Goal: Information Seeking & Learning: Check status

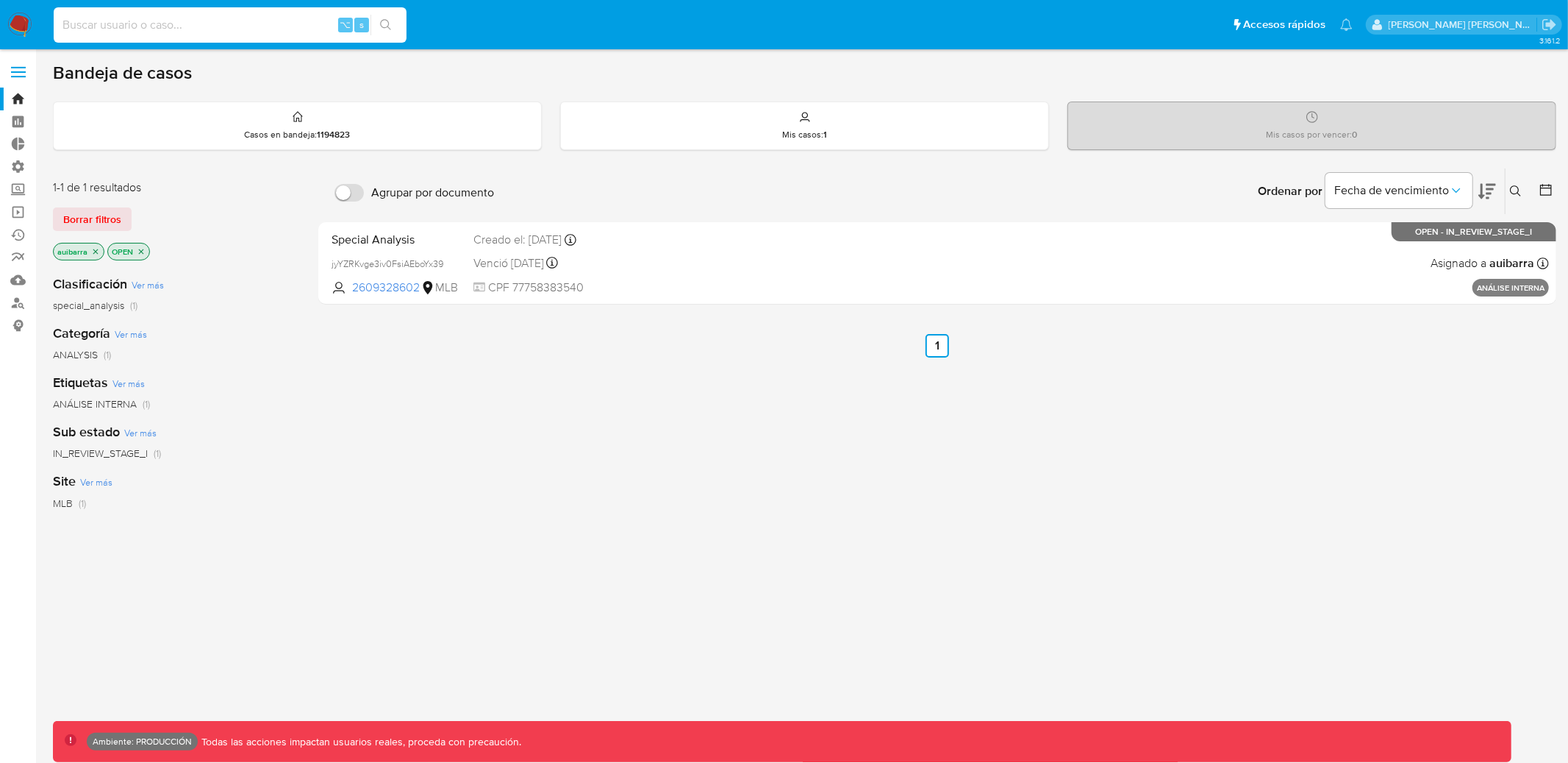
click at [263, 18] on input at bounding box center [230, 25] width 353 height 19
paste input "1933039973"
type input "1933039973"
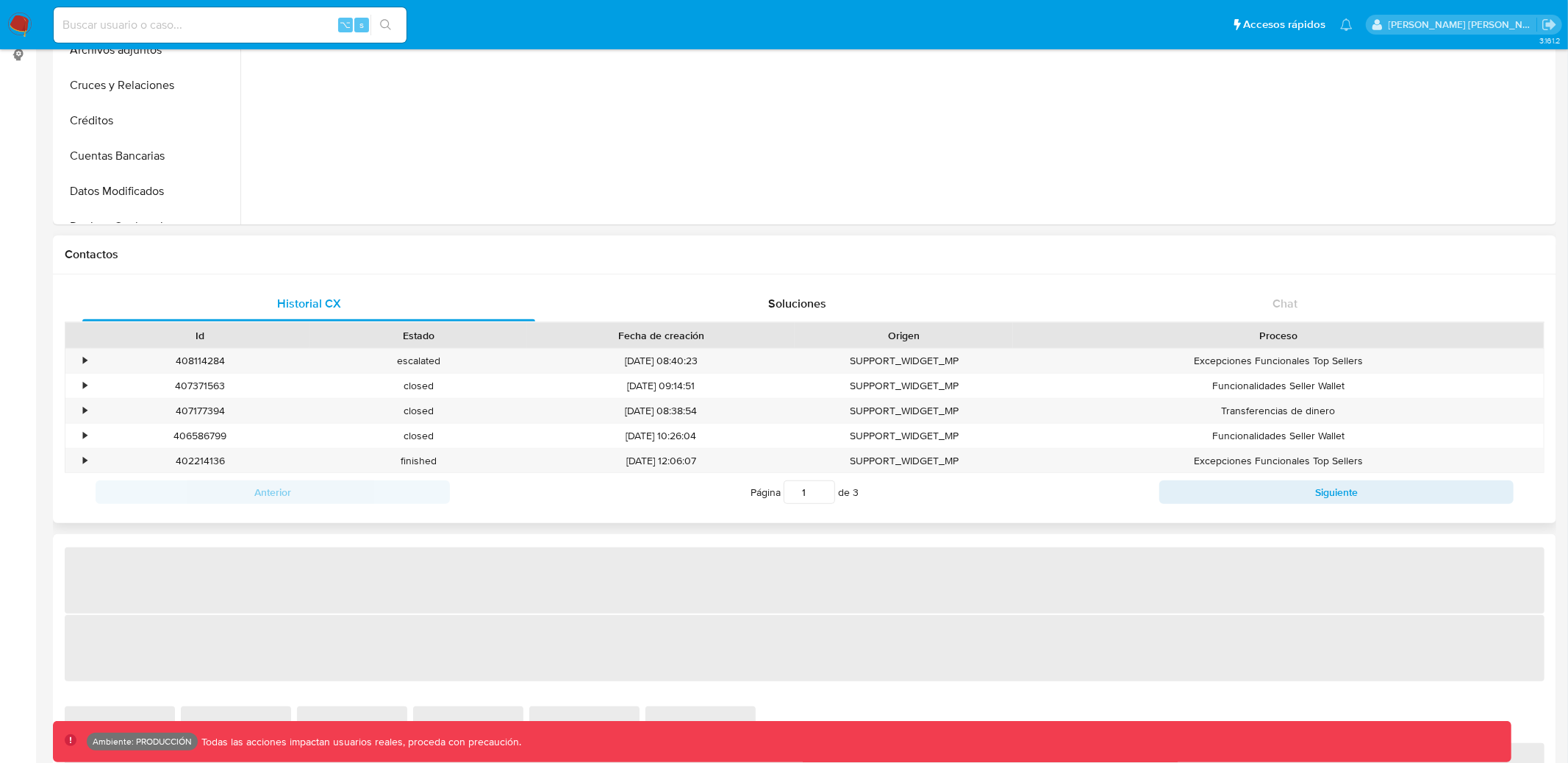
select select "10"
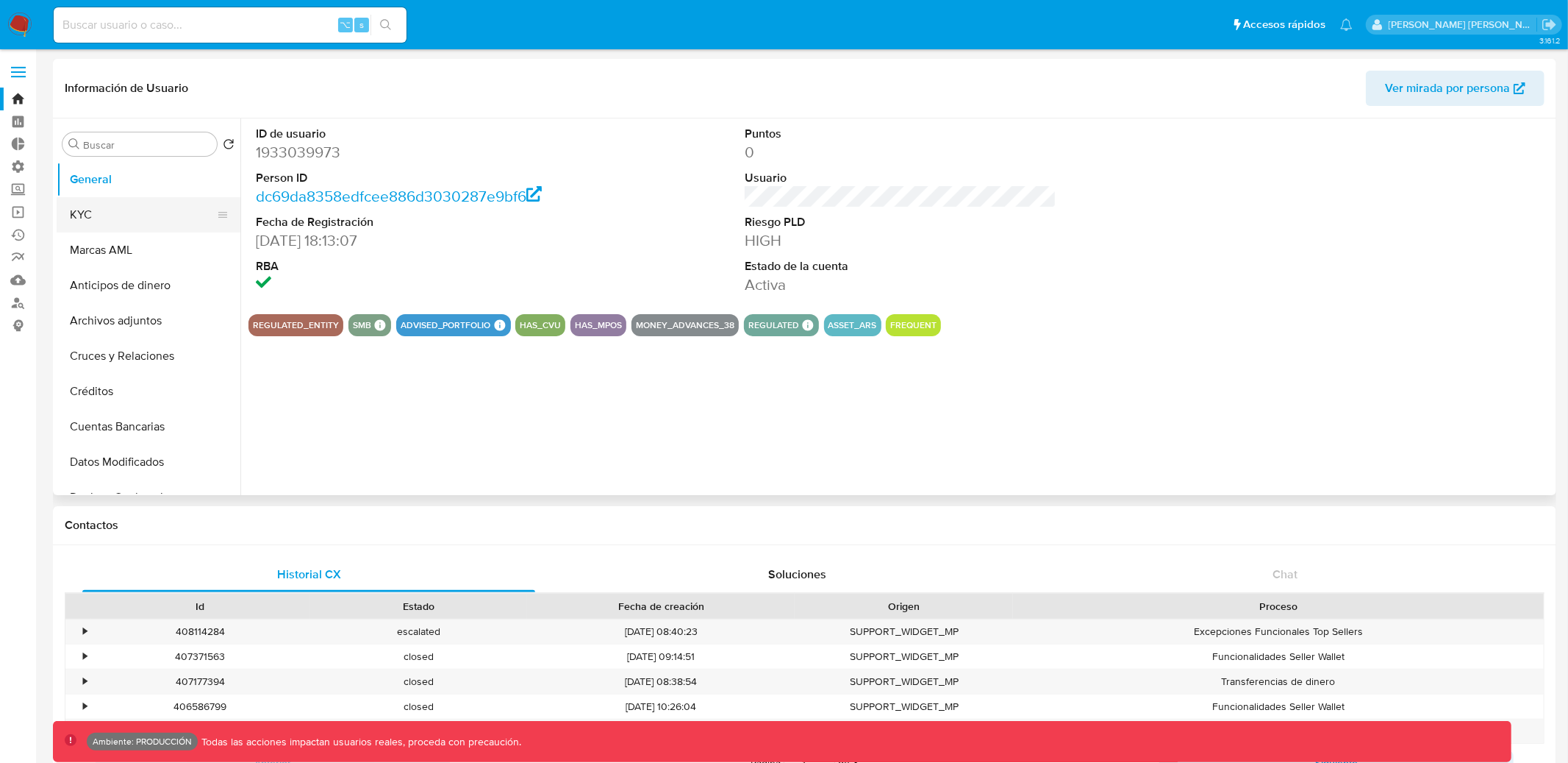
click at [143, 219] on button "KYC" at bounding box center [143, 215] width 172 height 35
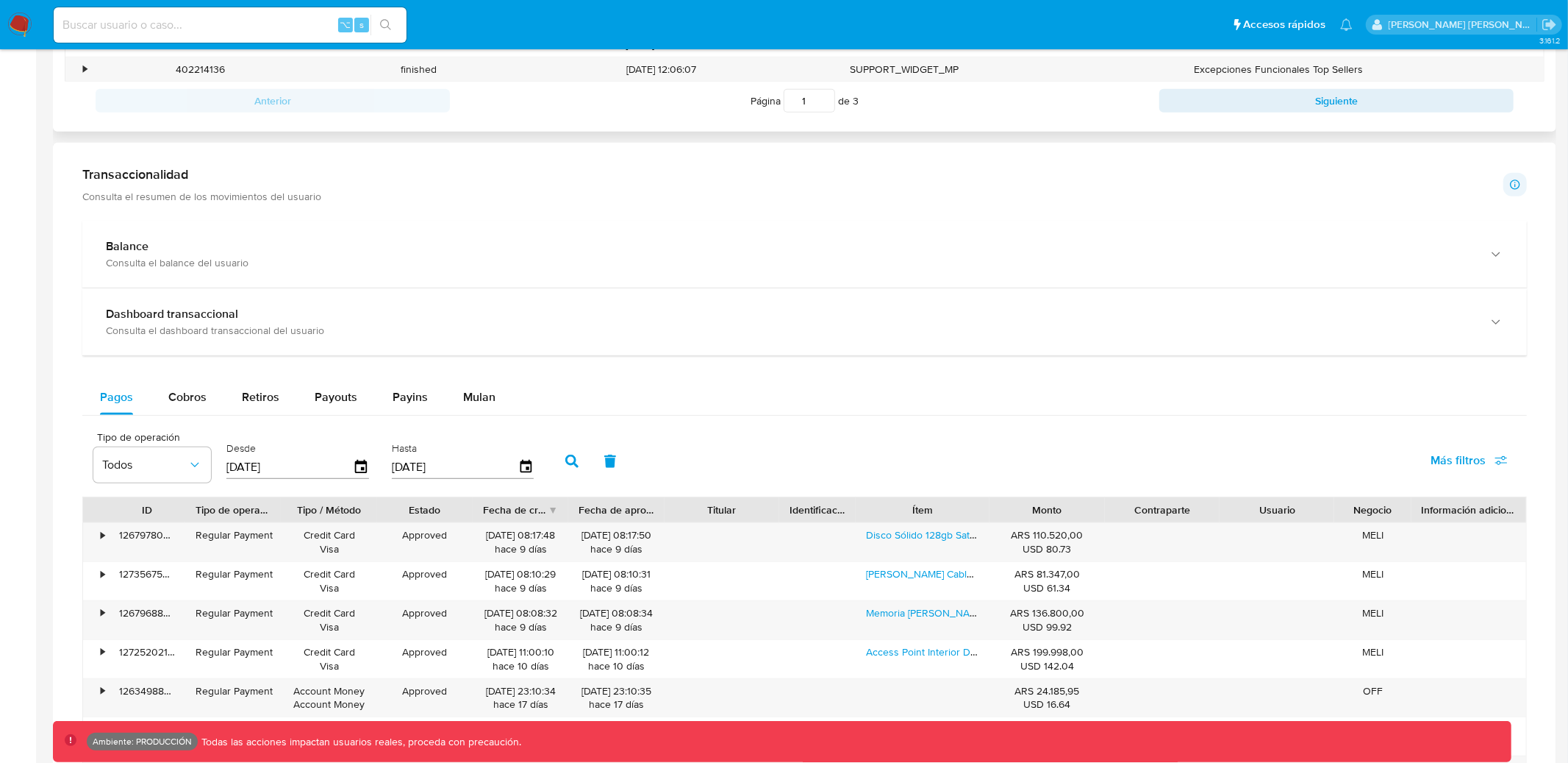
scroll to position [599, 0]
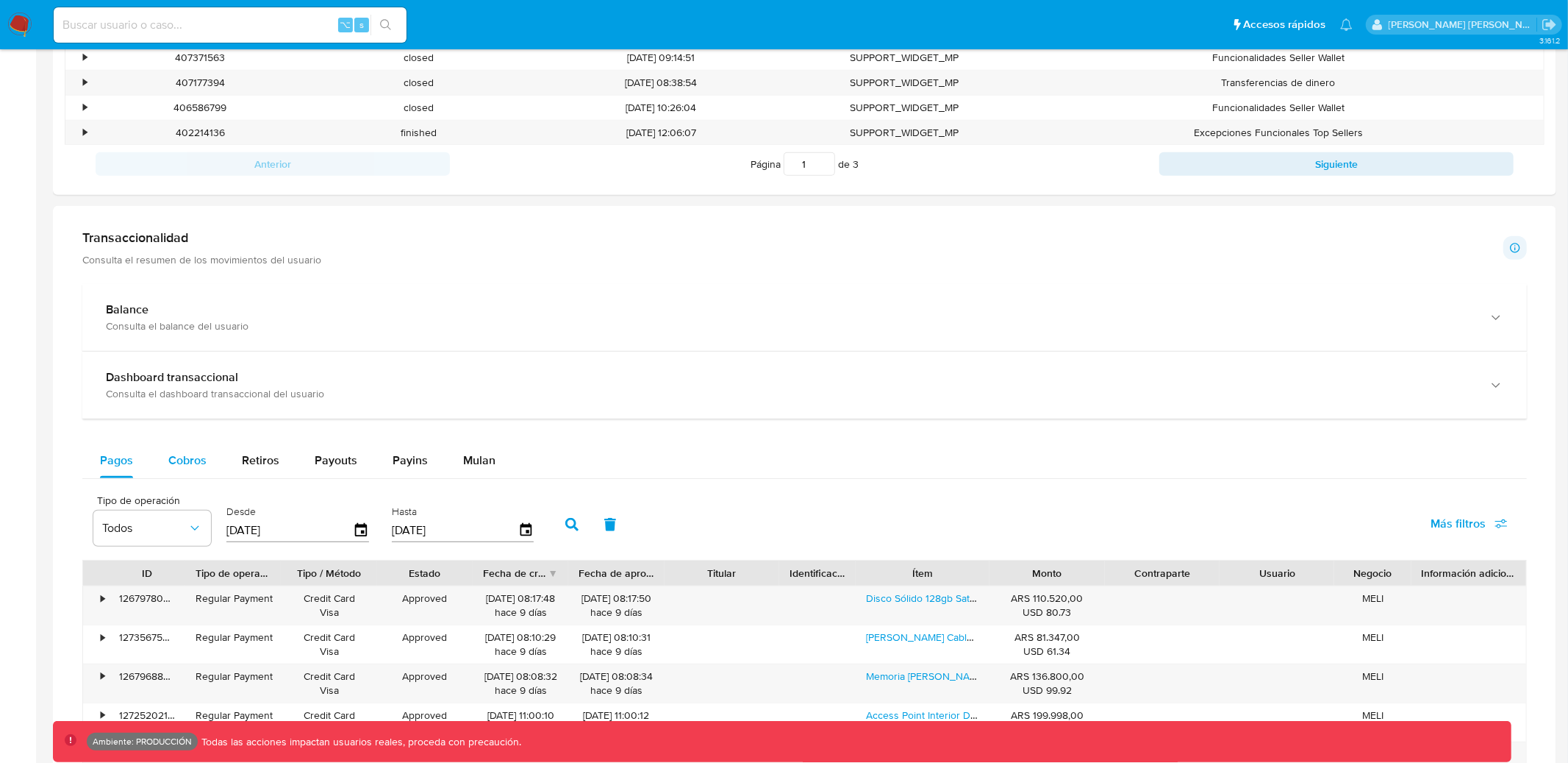
click at [195, 452] on span "Cobros" at bounding box center [188, 460] width 38 height 17
select select "10"
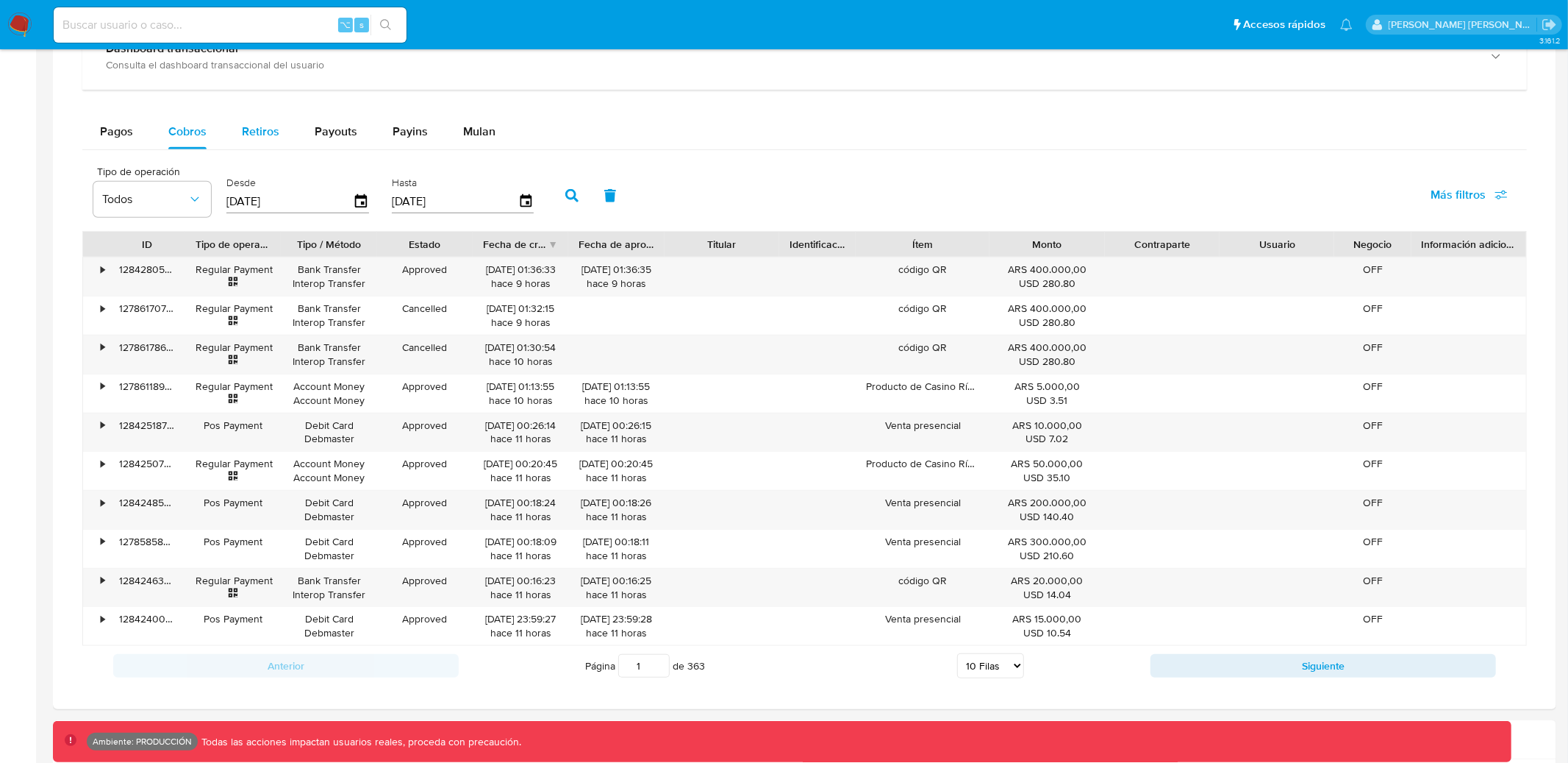
scroll to position [929, 0]
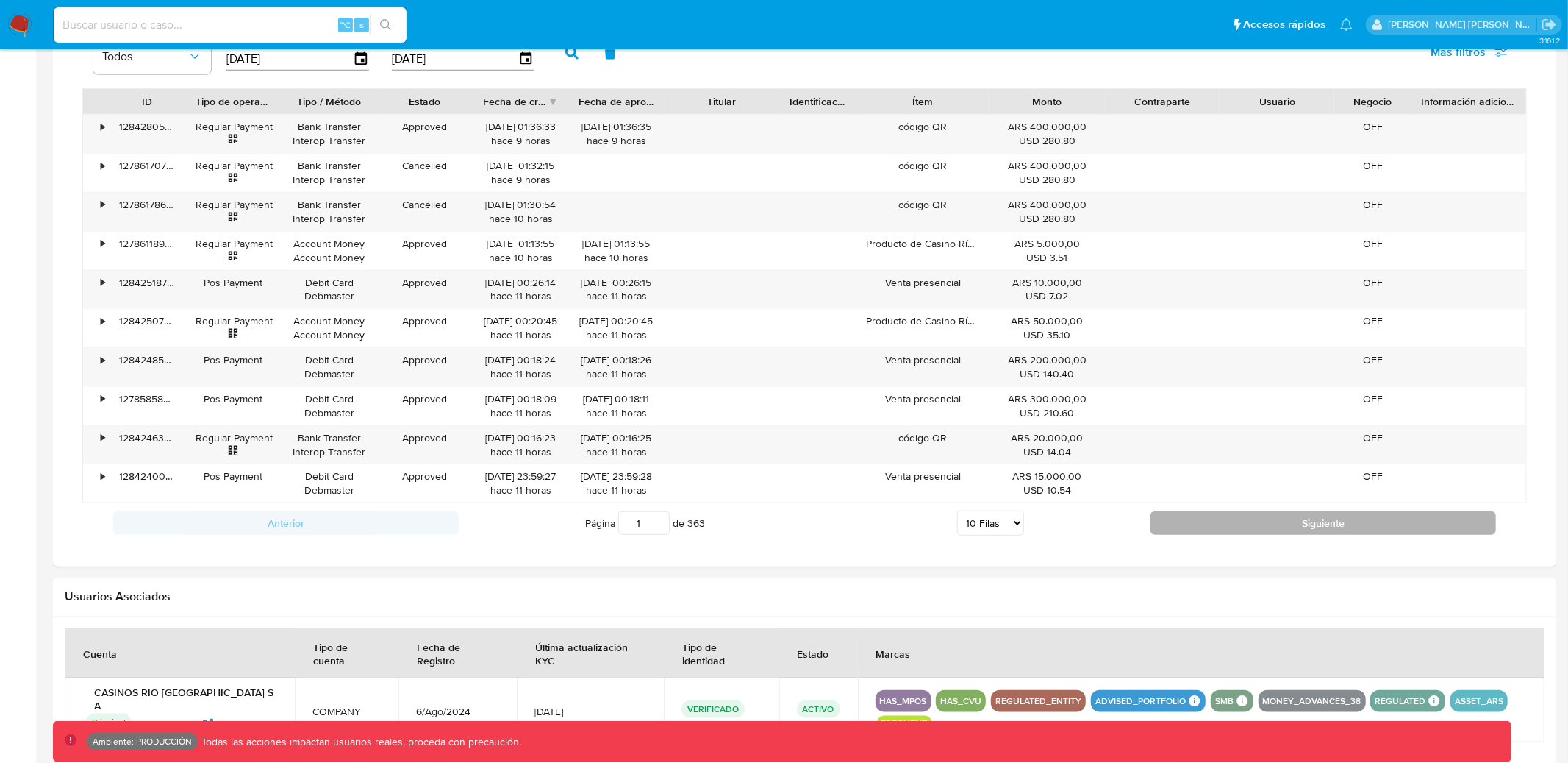
click at [1294, 526] on button "Siguiente" at bounding box center [1323, 523] width 346 height 24
type input "2"
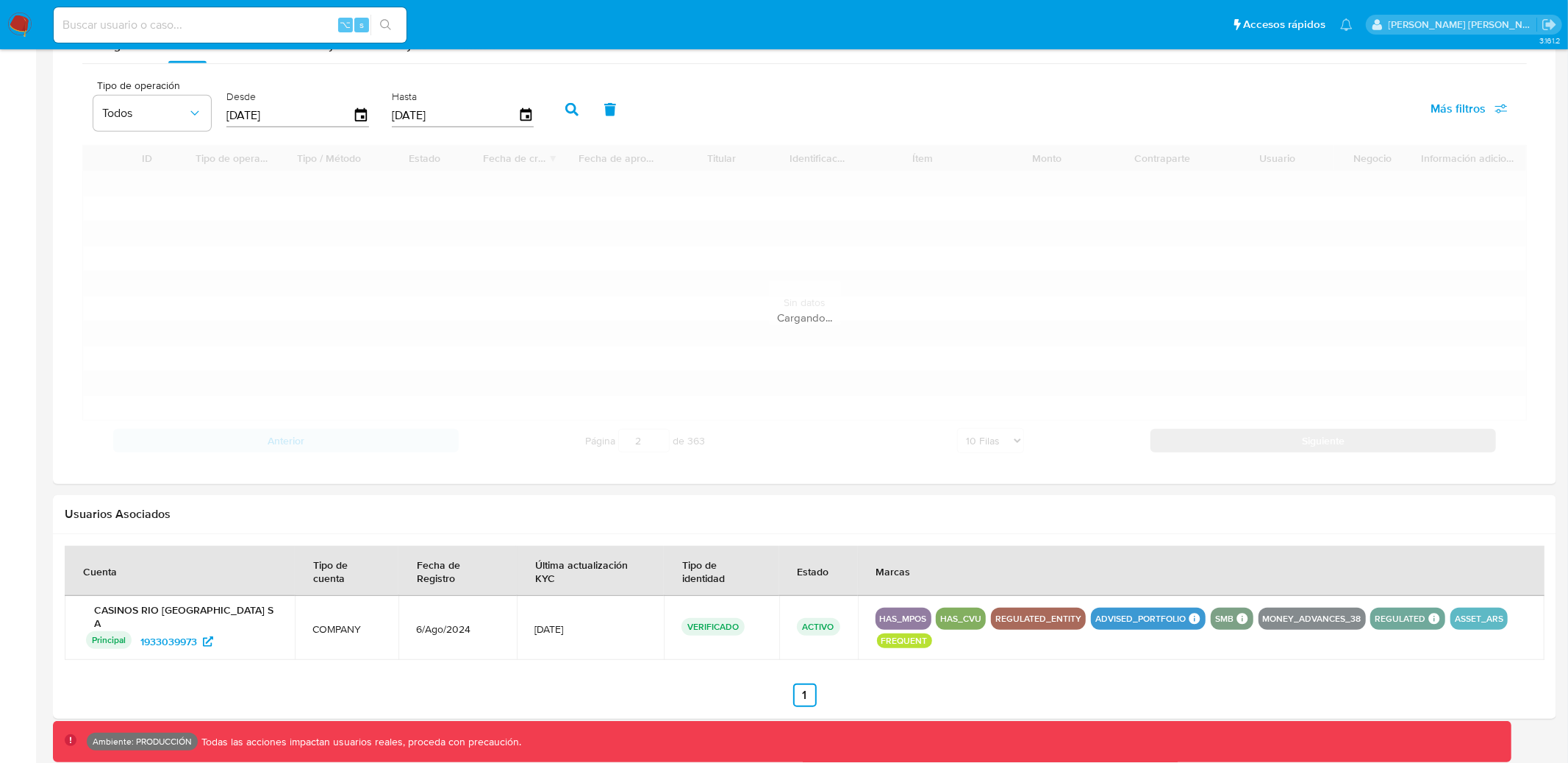
scroll to position [1071, 0]
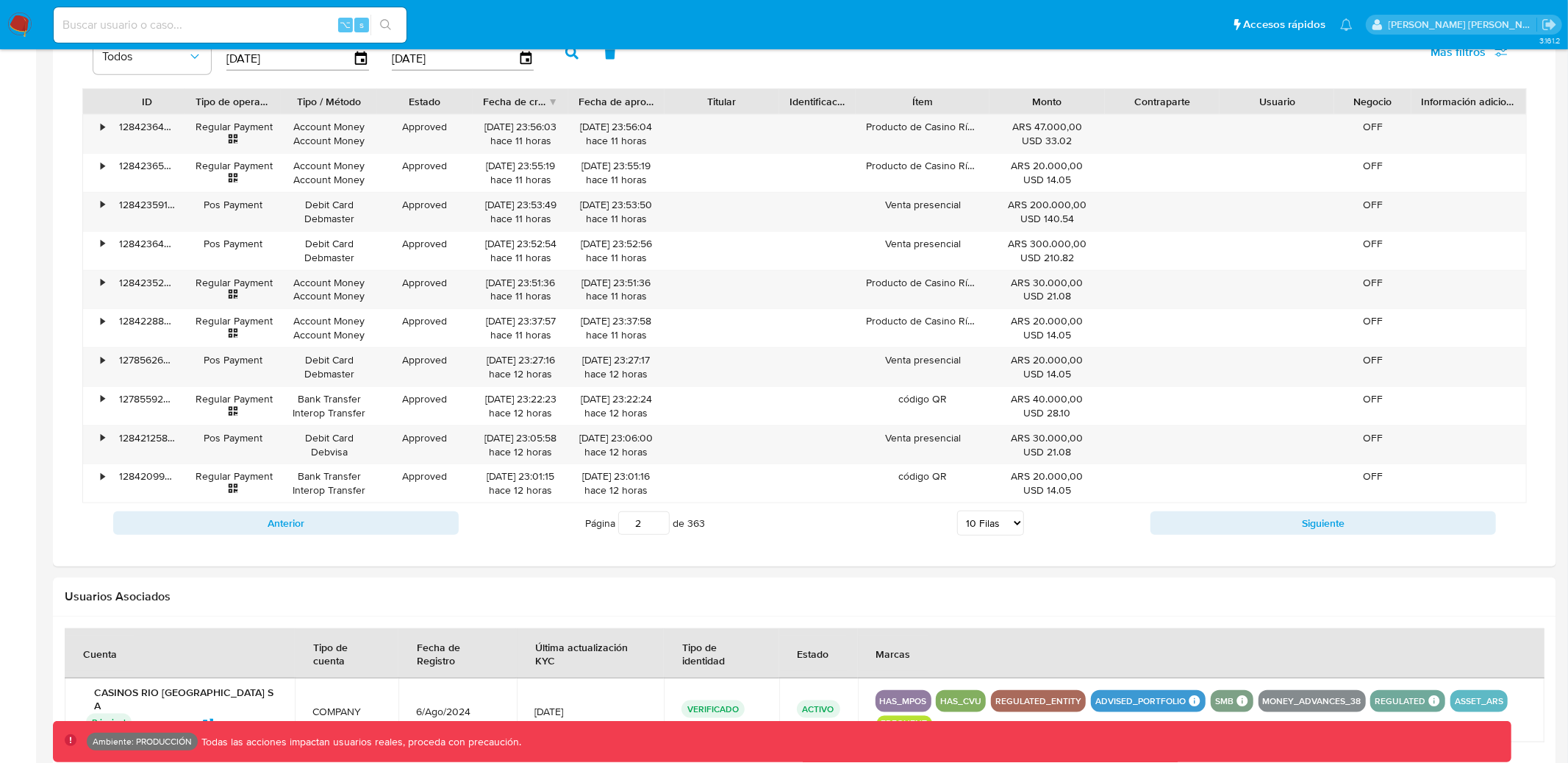
click at [218, 24] on input at bounding box center [230, 25] width 353 height 19
paste input "1773002771"
type input "1773002771"
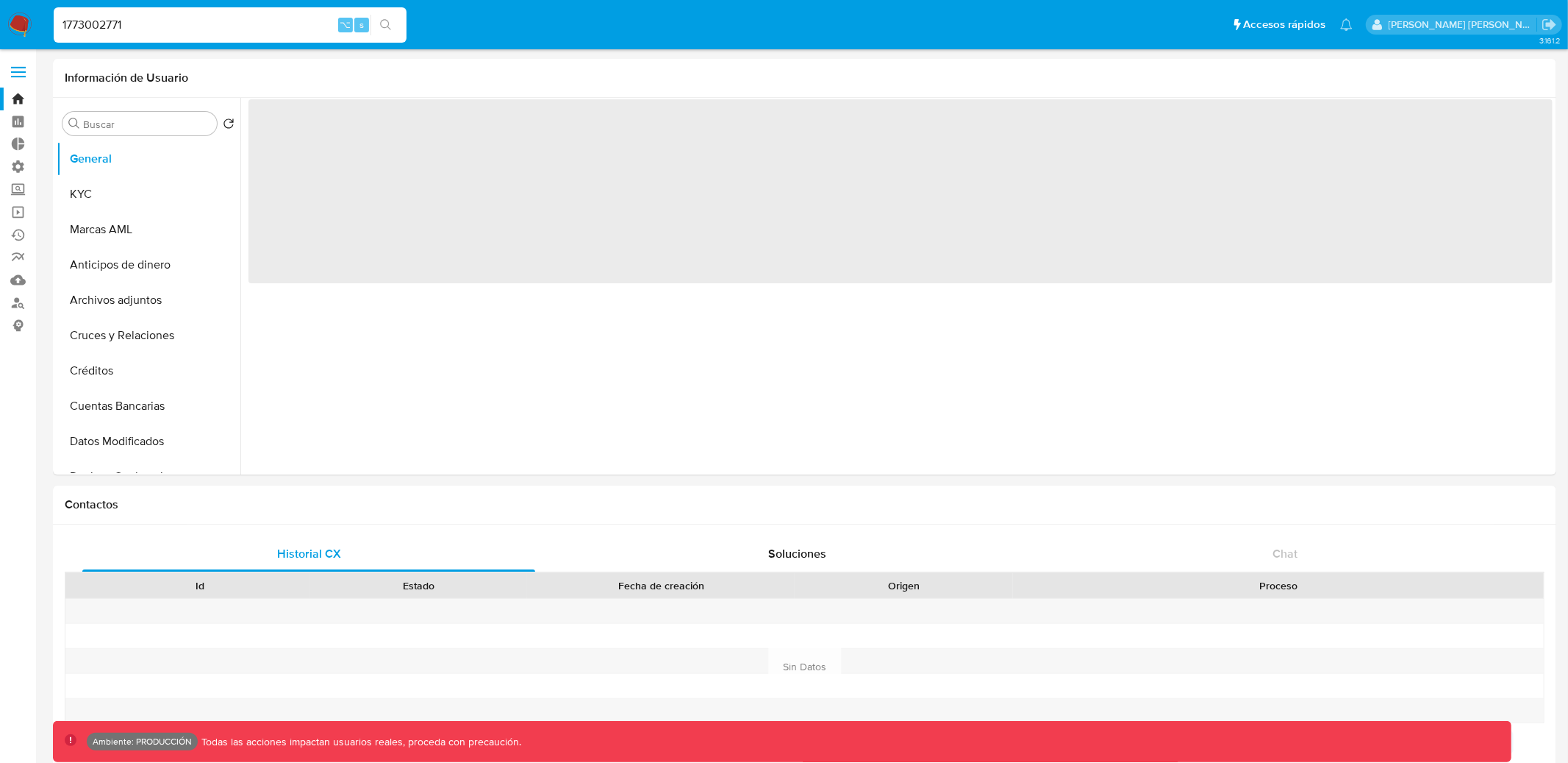
select select "10"
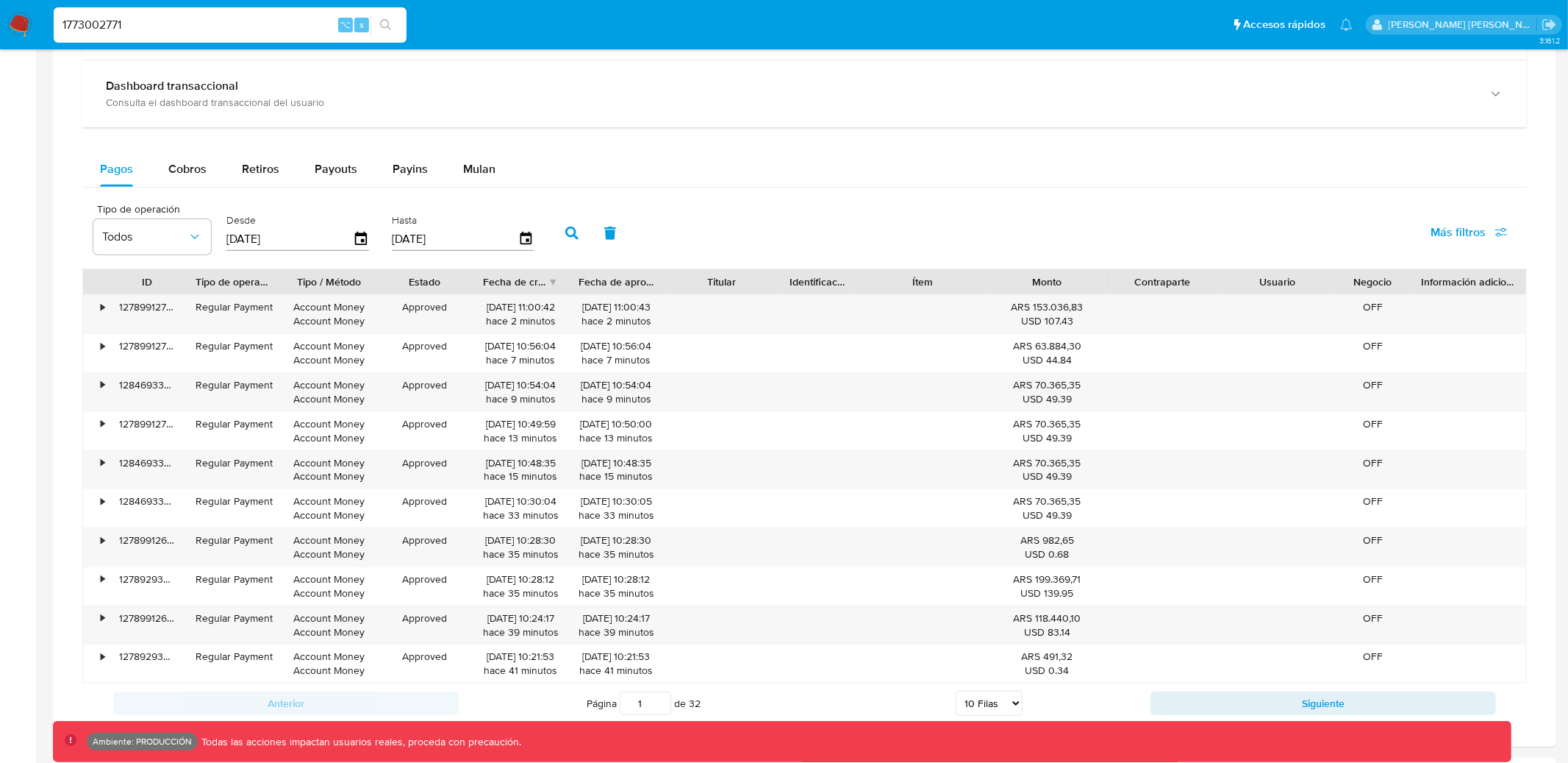
scroll to position [899, 0]
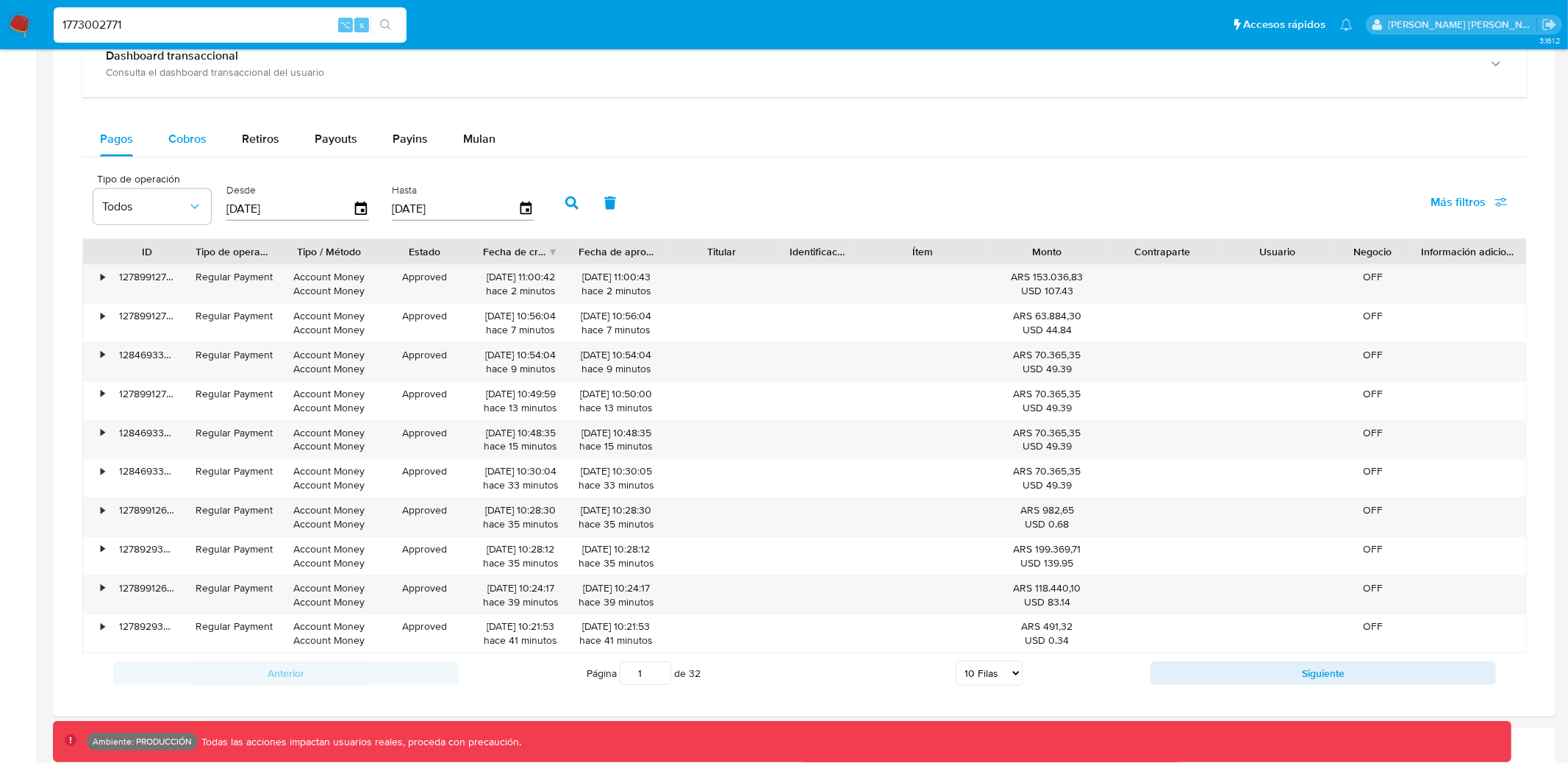
click at [185, 146] on span "Cobros" at bounding box center [188, 139] width 38 height 17
select select "10"
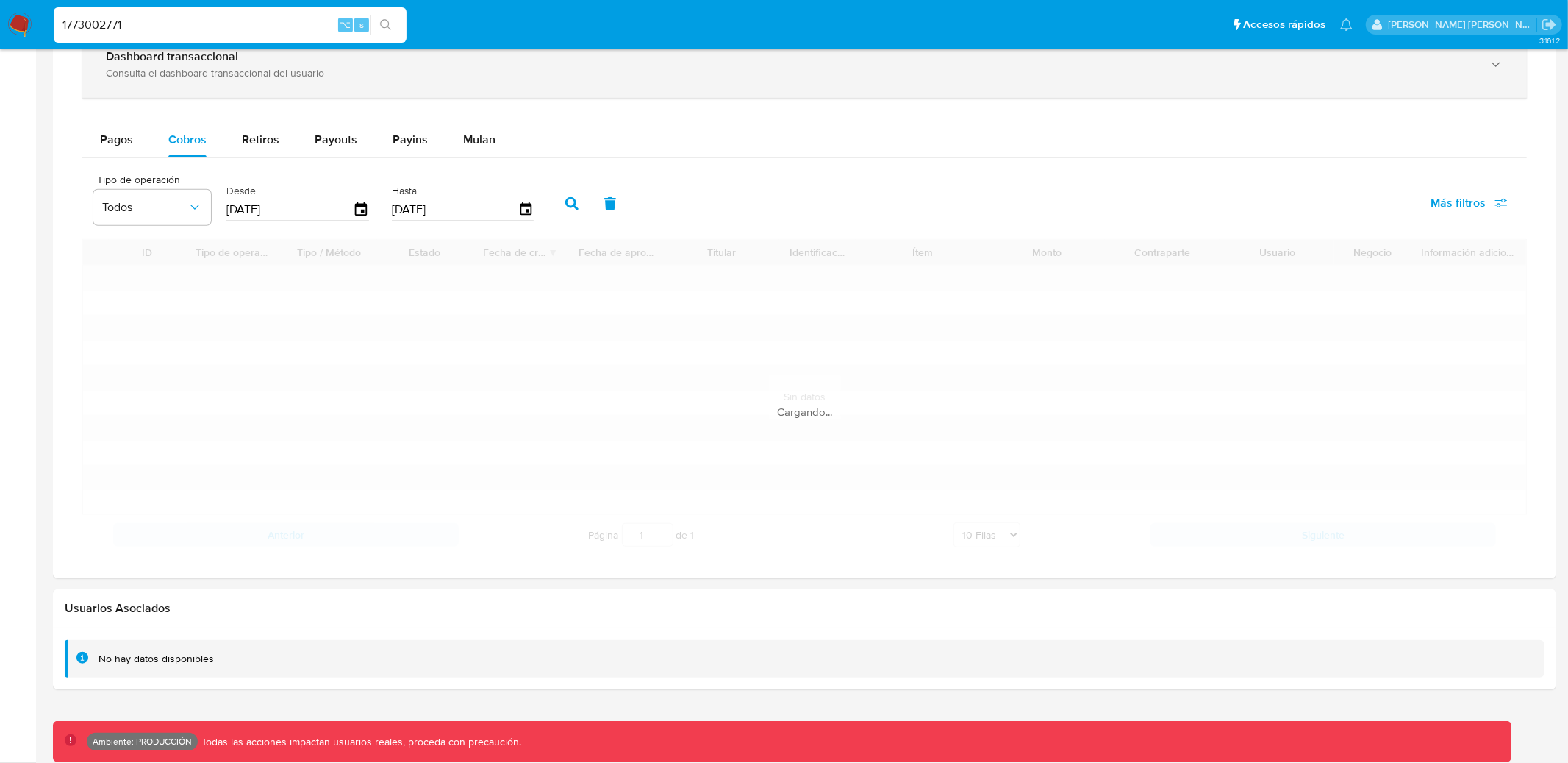
scroll to position [844, 0]
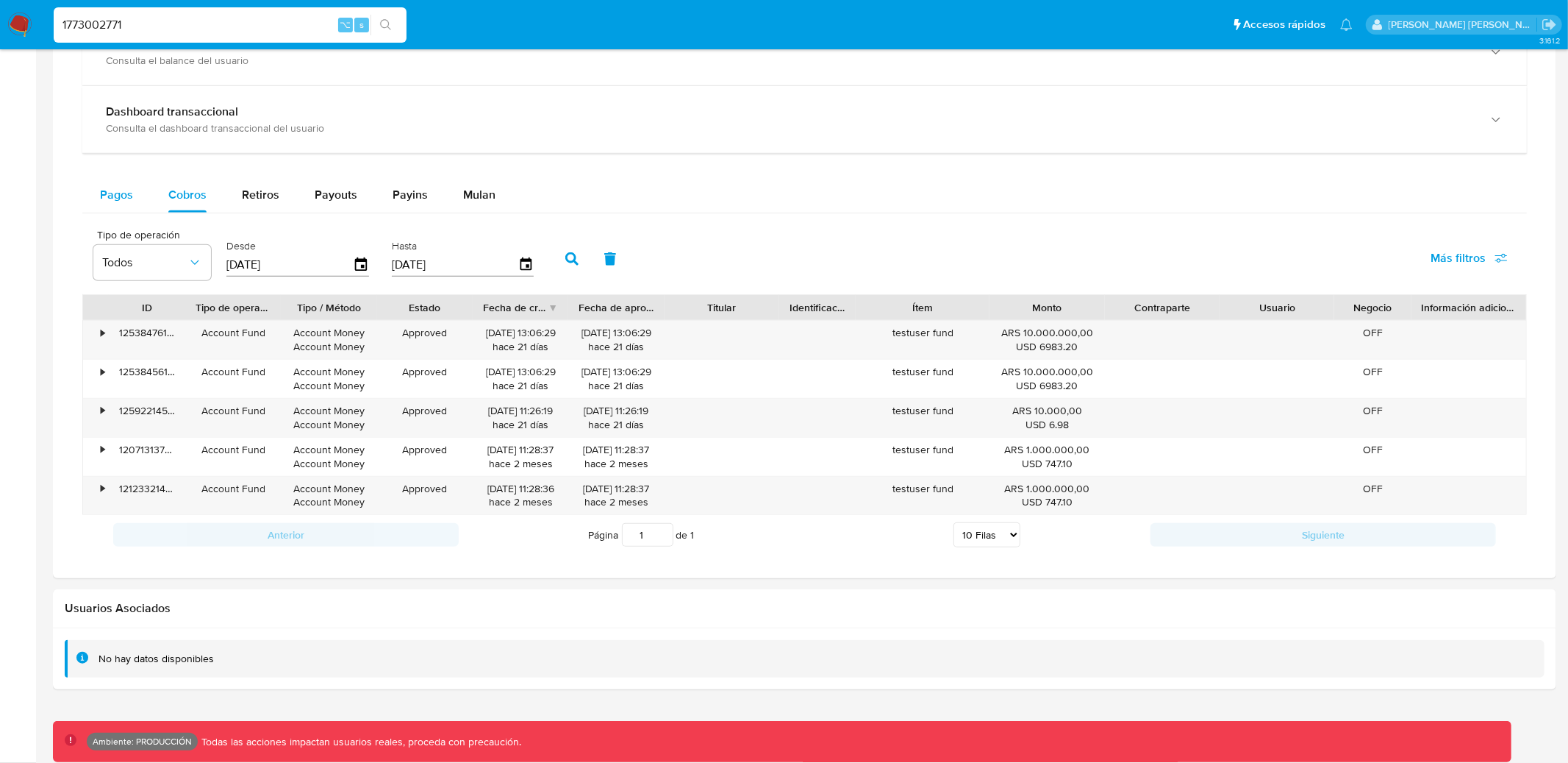
click at [107, 199] on span "Pagos" at bounding box center [116, 195] width 33 height 17
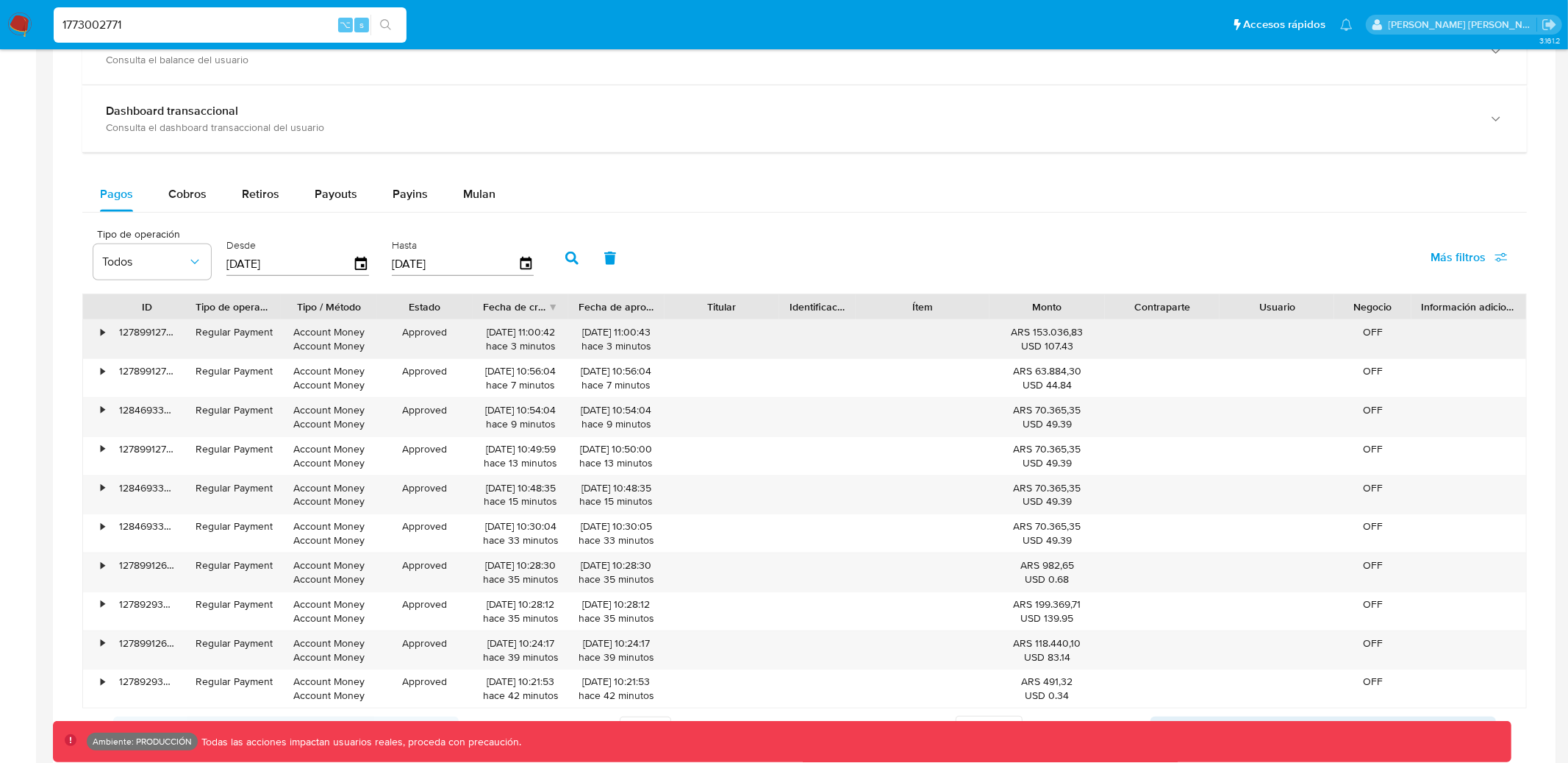
click at [103, 325] on div "•" at bounding box center [96, 339] width 26 height 38
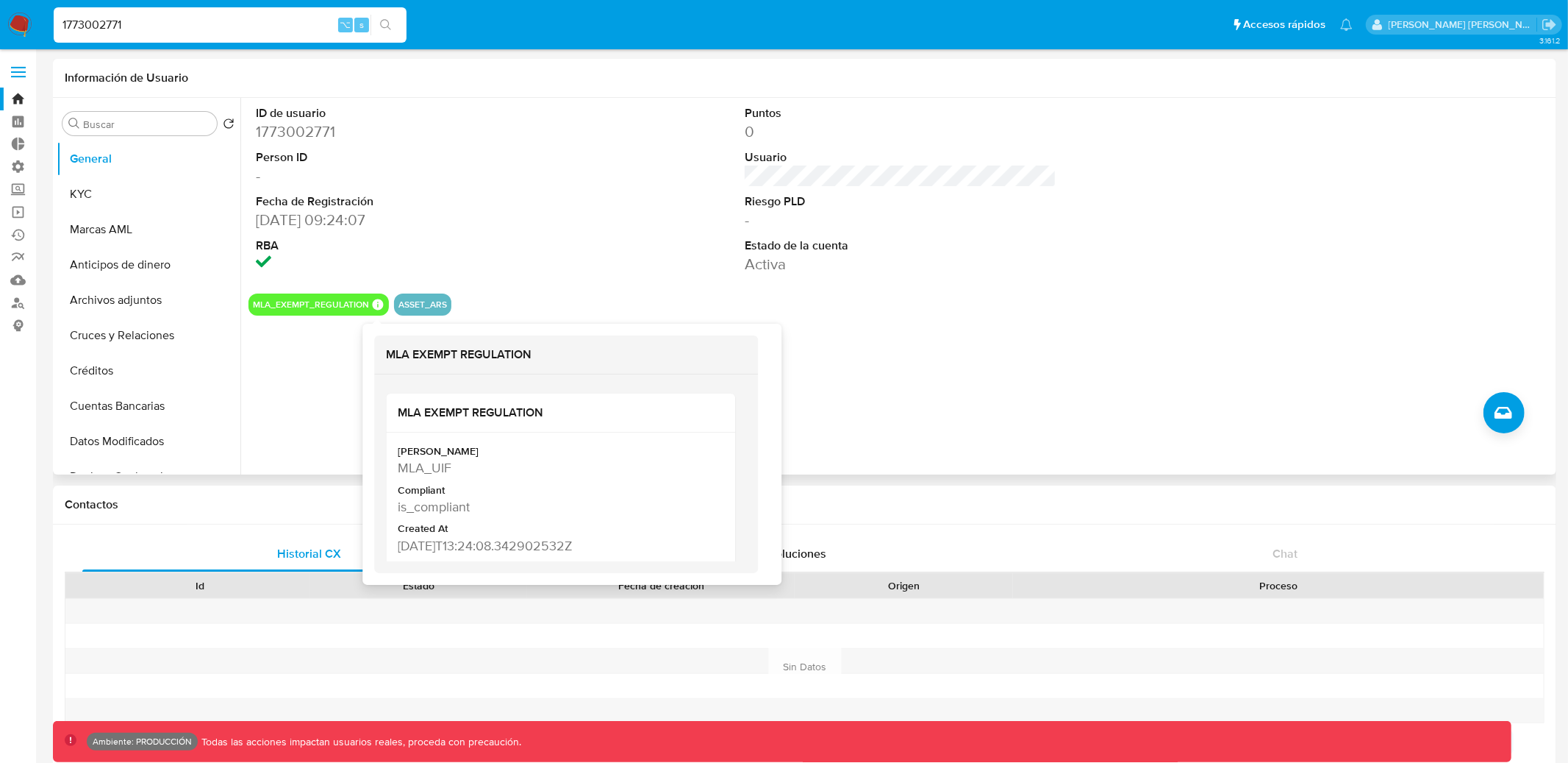
scroll to position [2, 0]
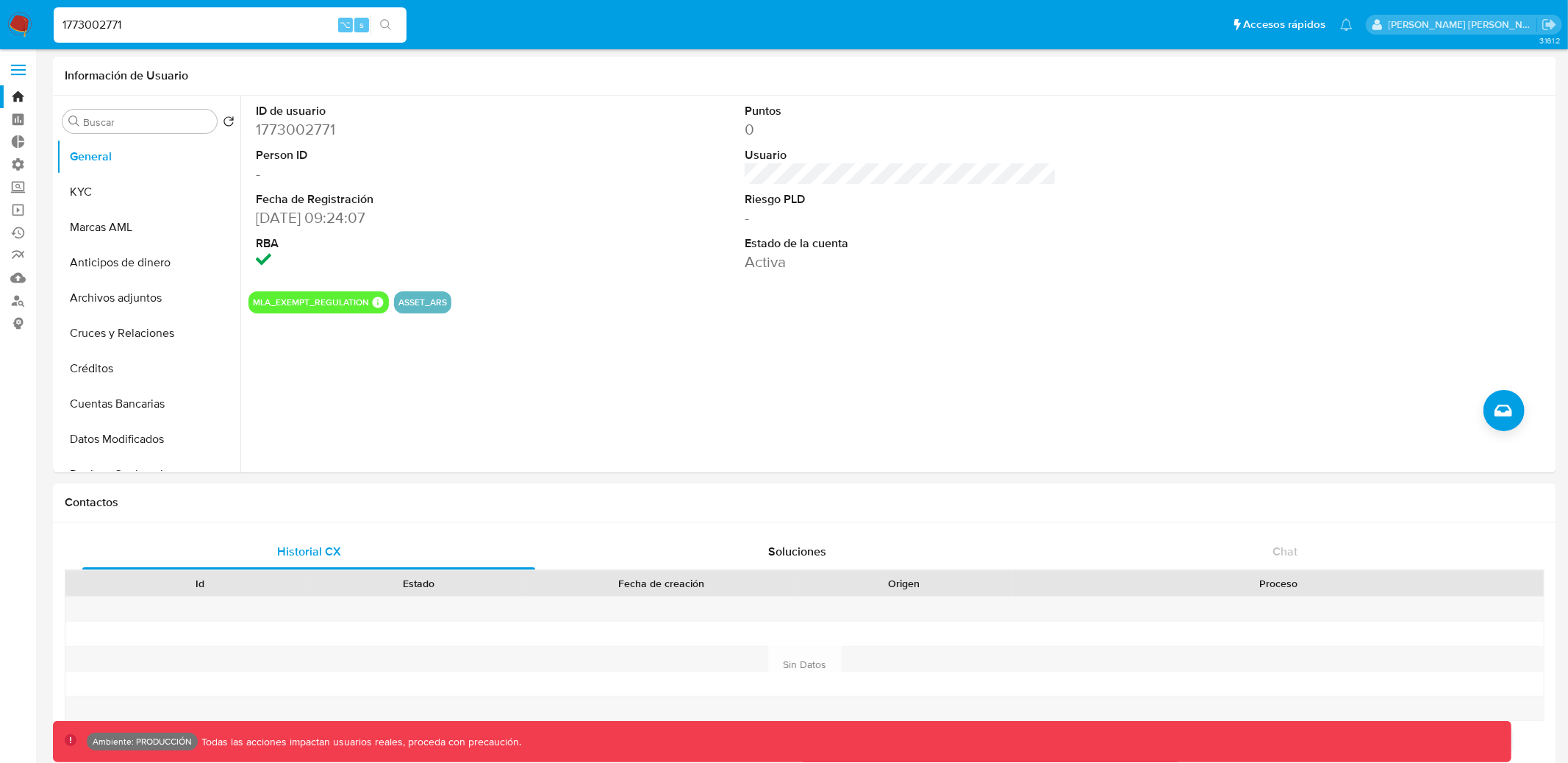
click at [313, 21] on input "1773002771" at bounding box center [230, 25] width 353 height 19
paste input "2584378266"
type input "2584378266"
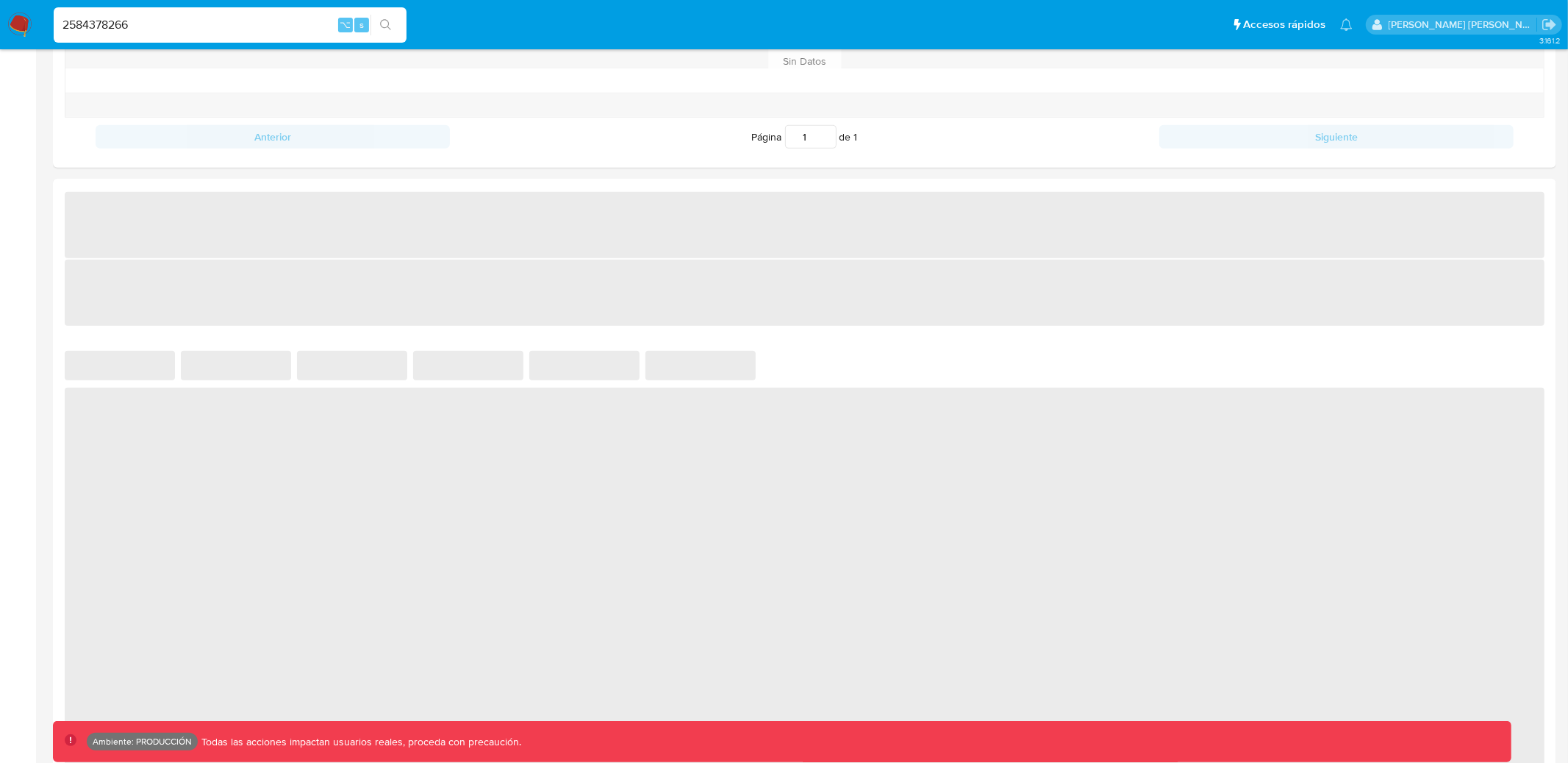
select select "10"
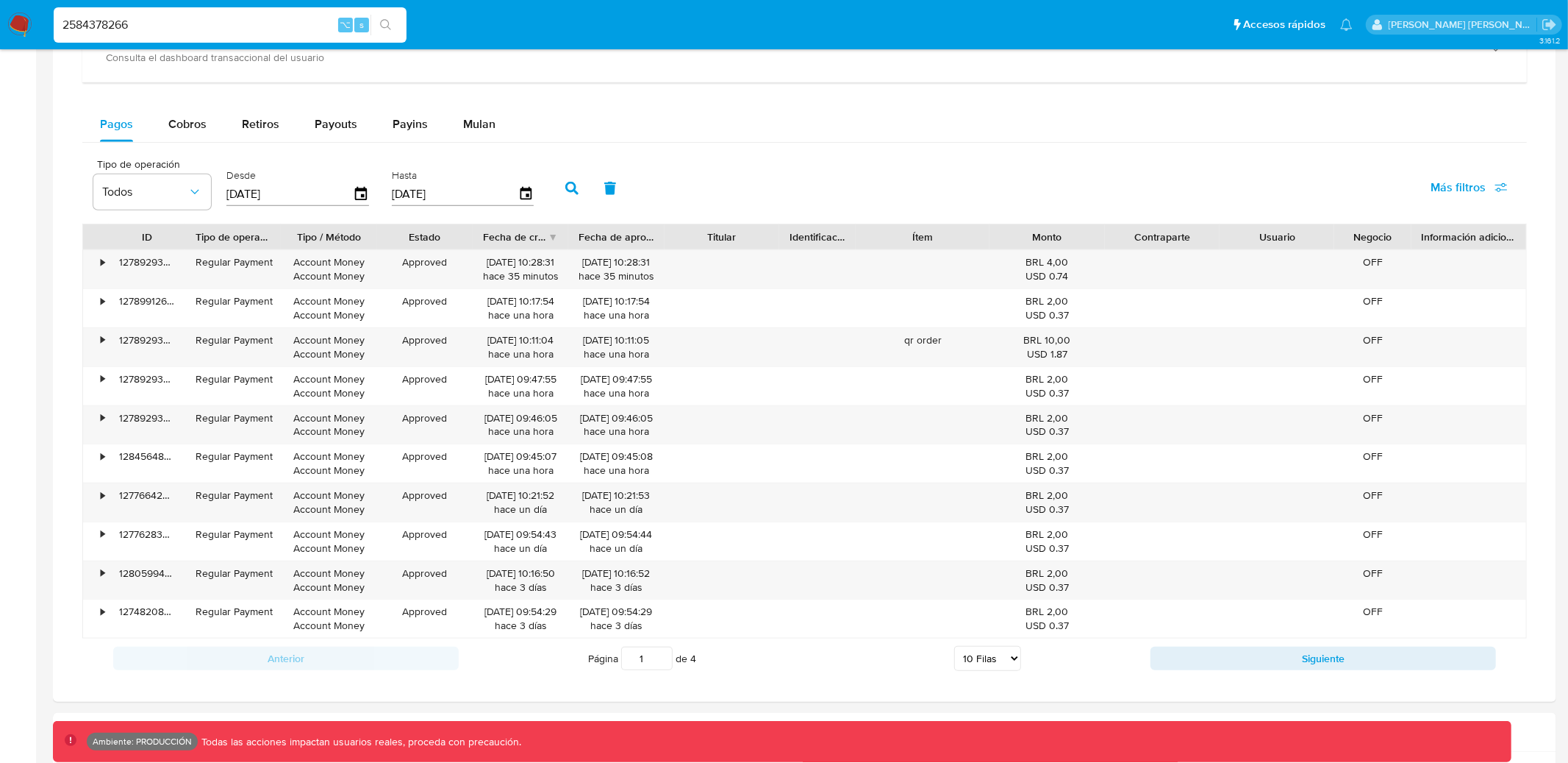
scroll to position [917, 0]
click at [97, 260] on div "•" at bounding box center [96, 266] width 26 height 38
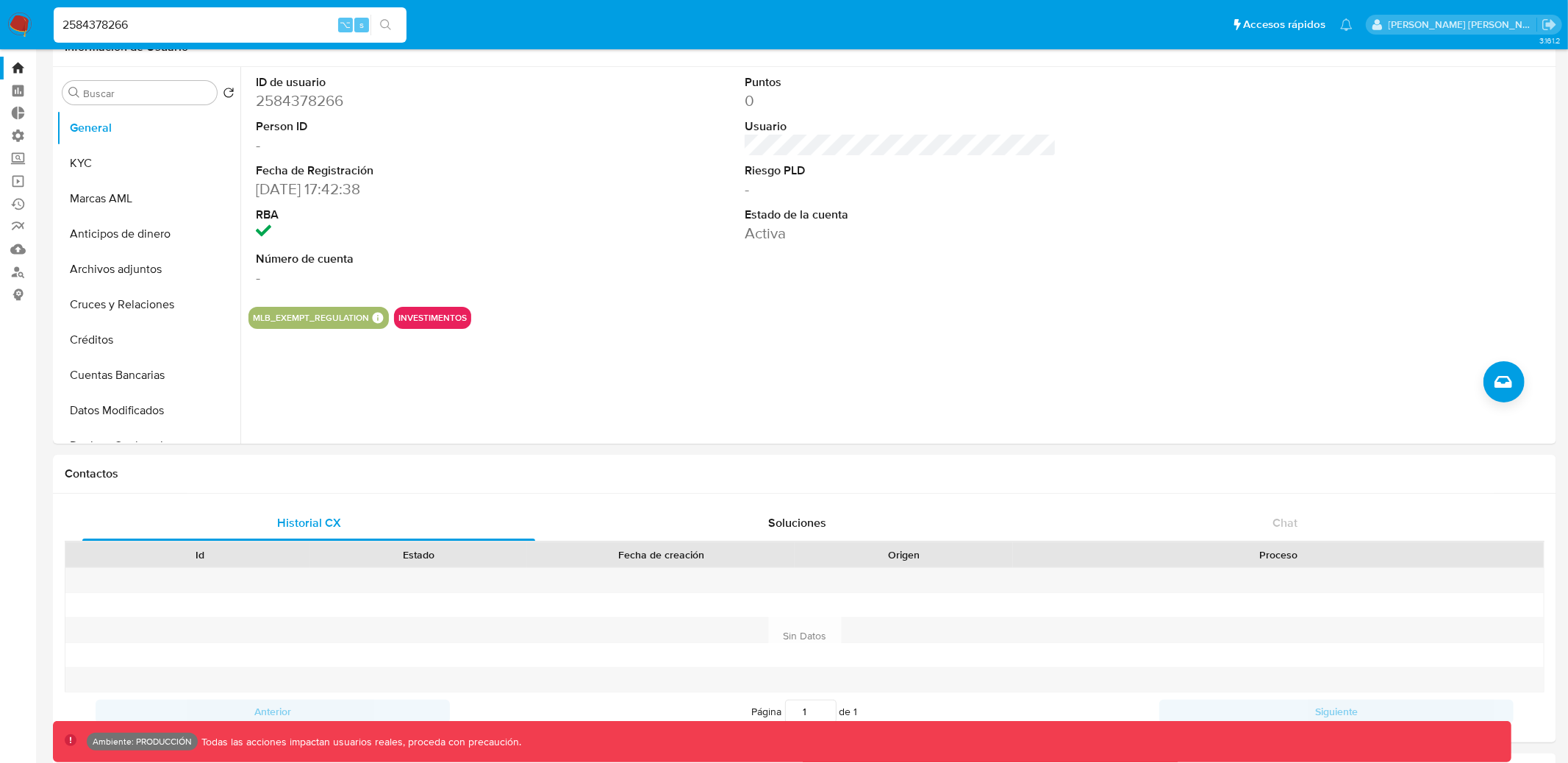
scroll to position [0, 0]
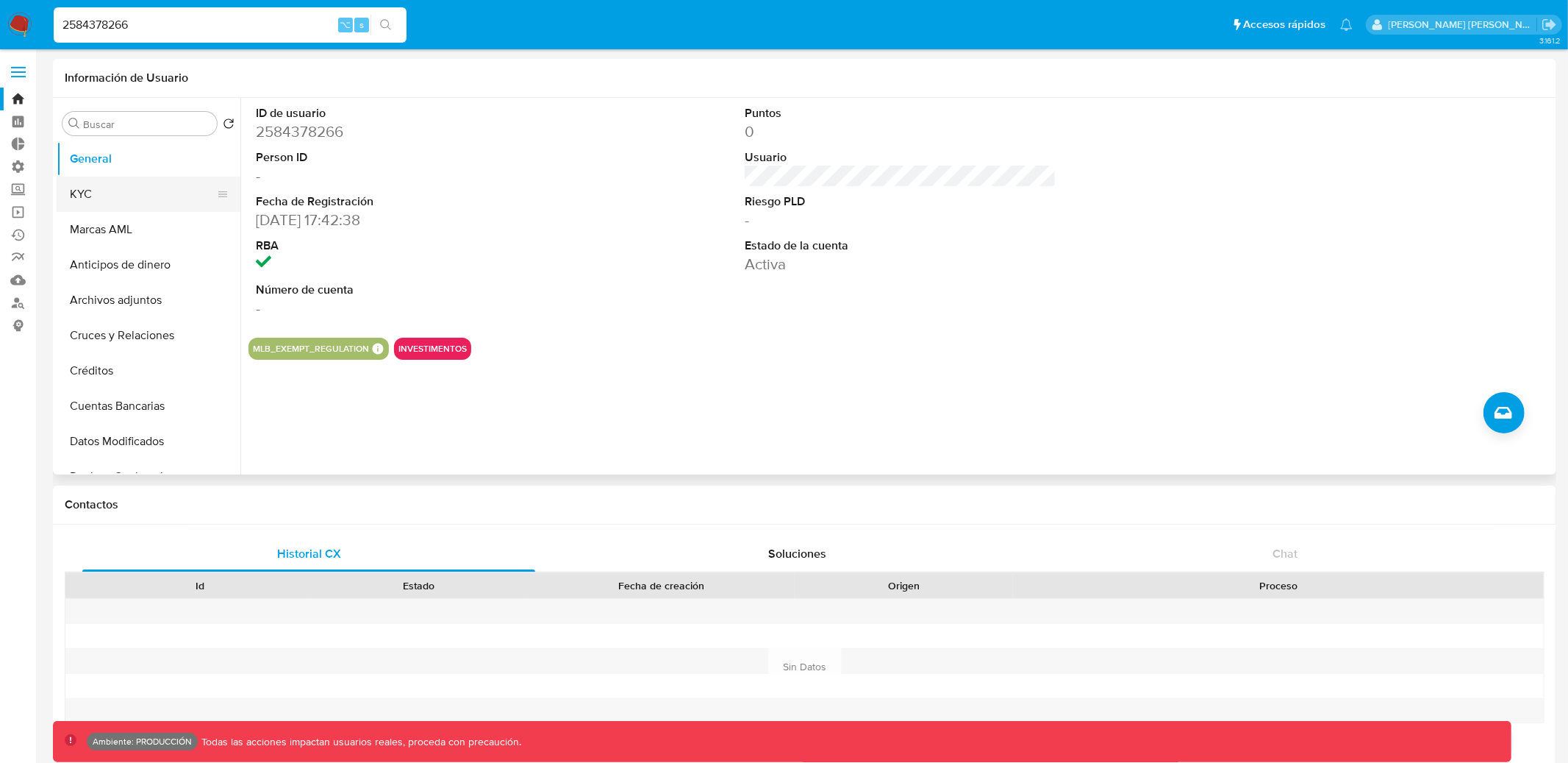
click at [129, 200] on button "KYC" at bounding box center [143, 194] width 172 height 35
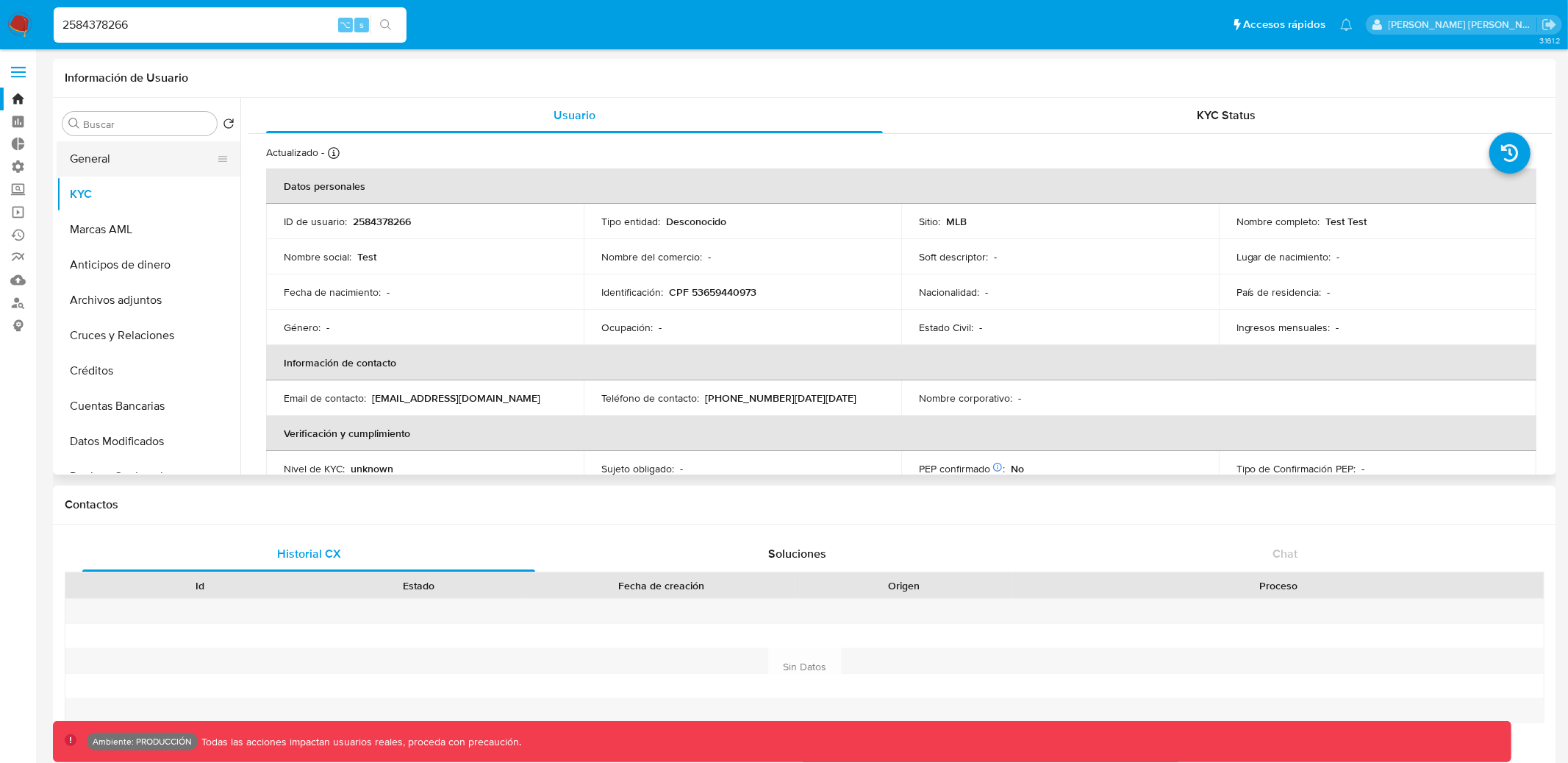
click at [133, 163] on button "General" at bounding box center [143, 159] width 172 height 35
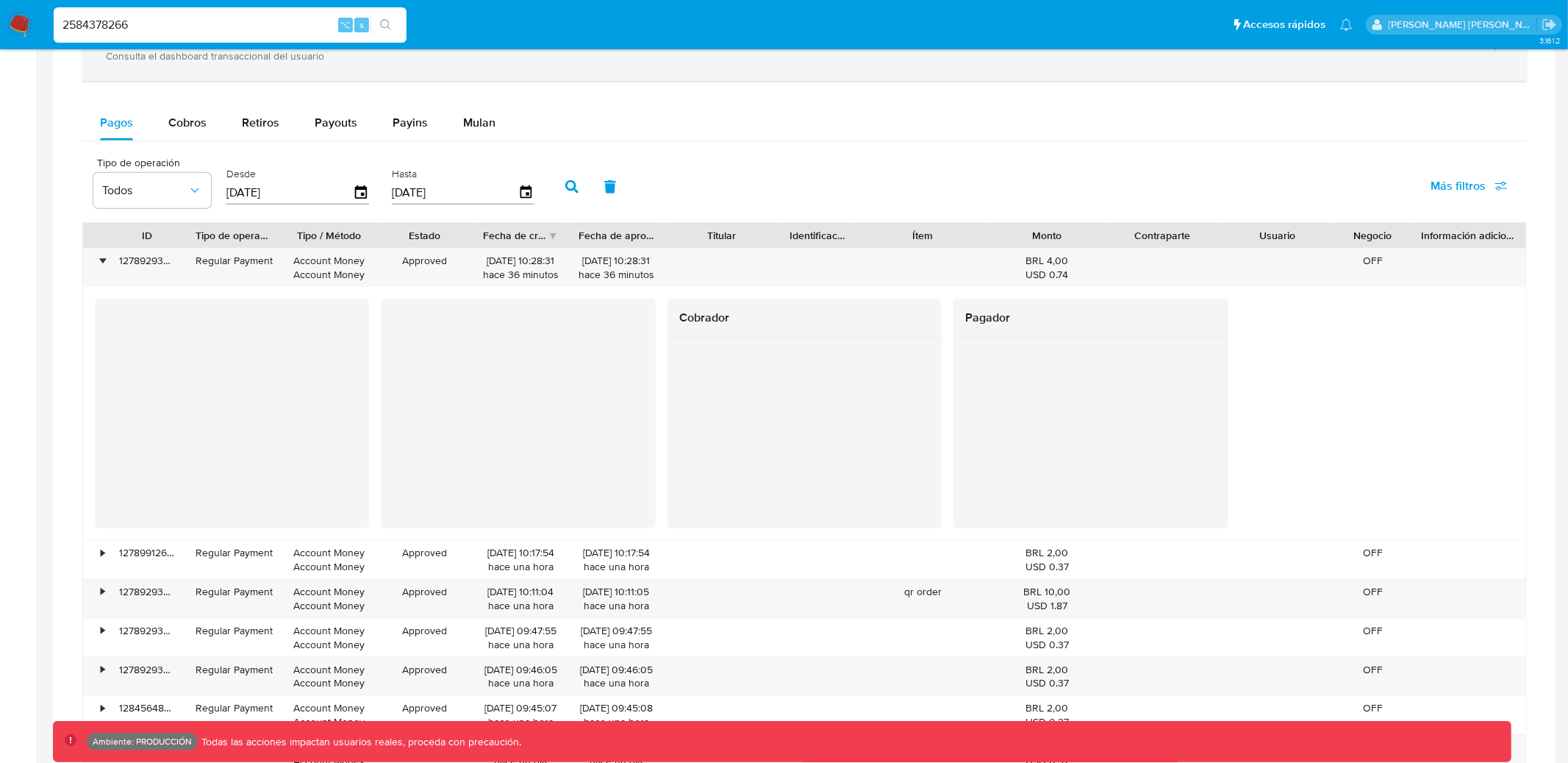
scroll to position [916, 0]
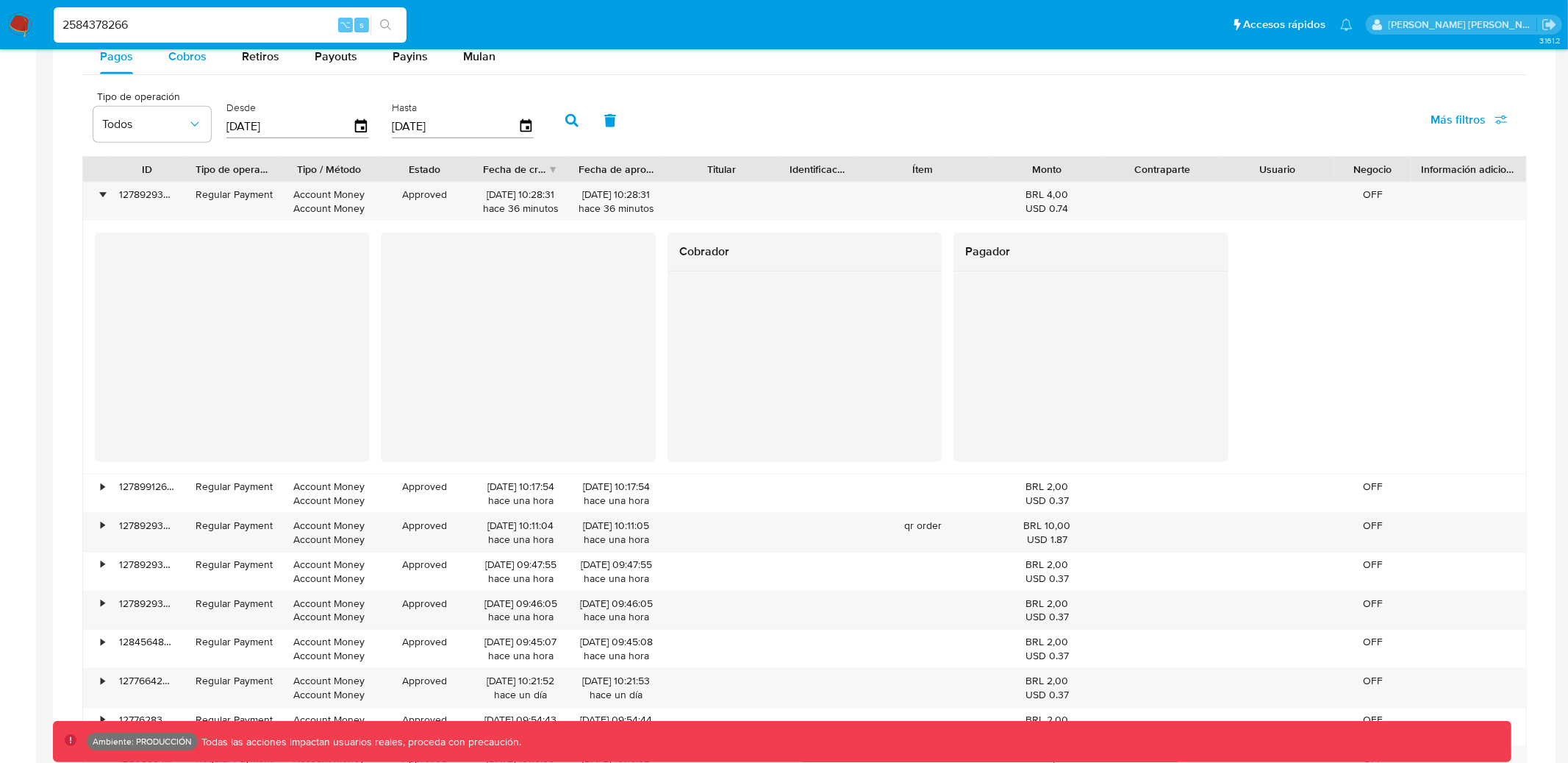
click at [196, 56] on span "Cobros" at bounding box center [188, 56] width 38 height 17
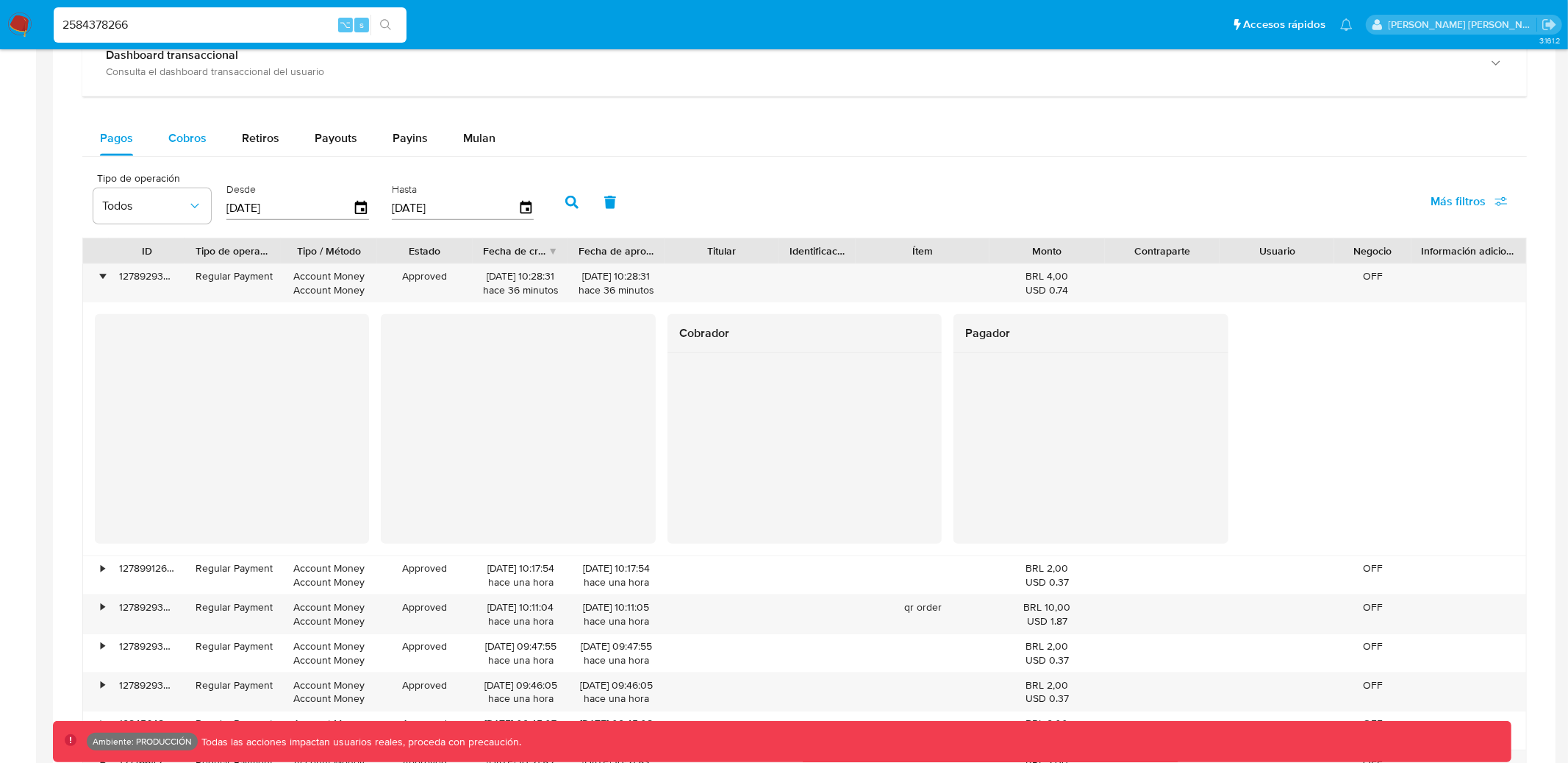
select select "10"
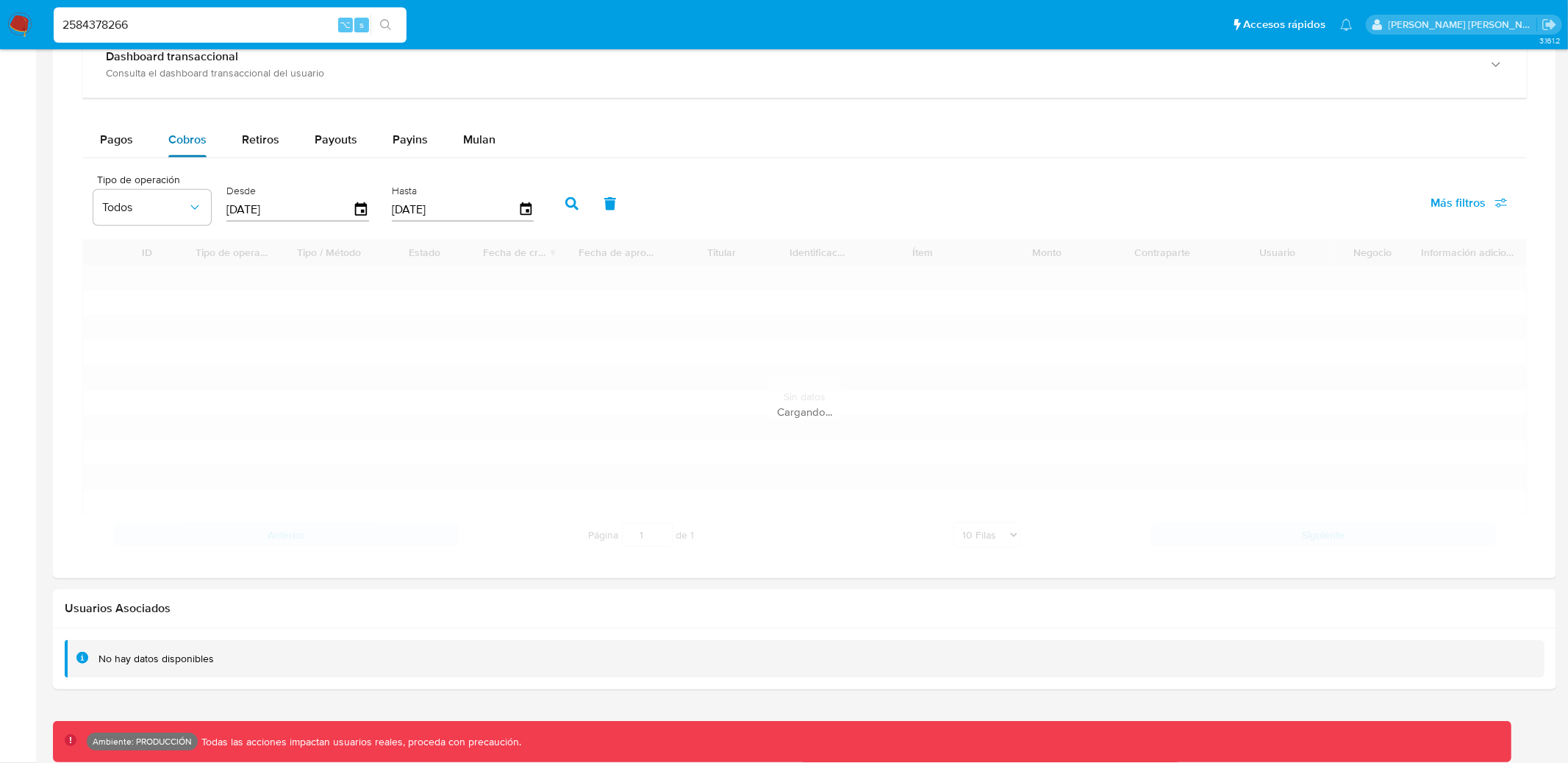
scroll to position [689, 0]
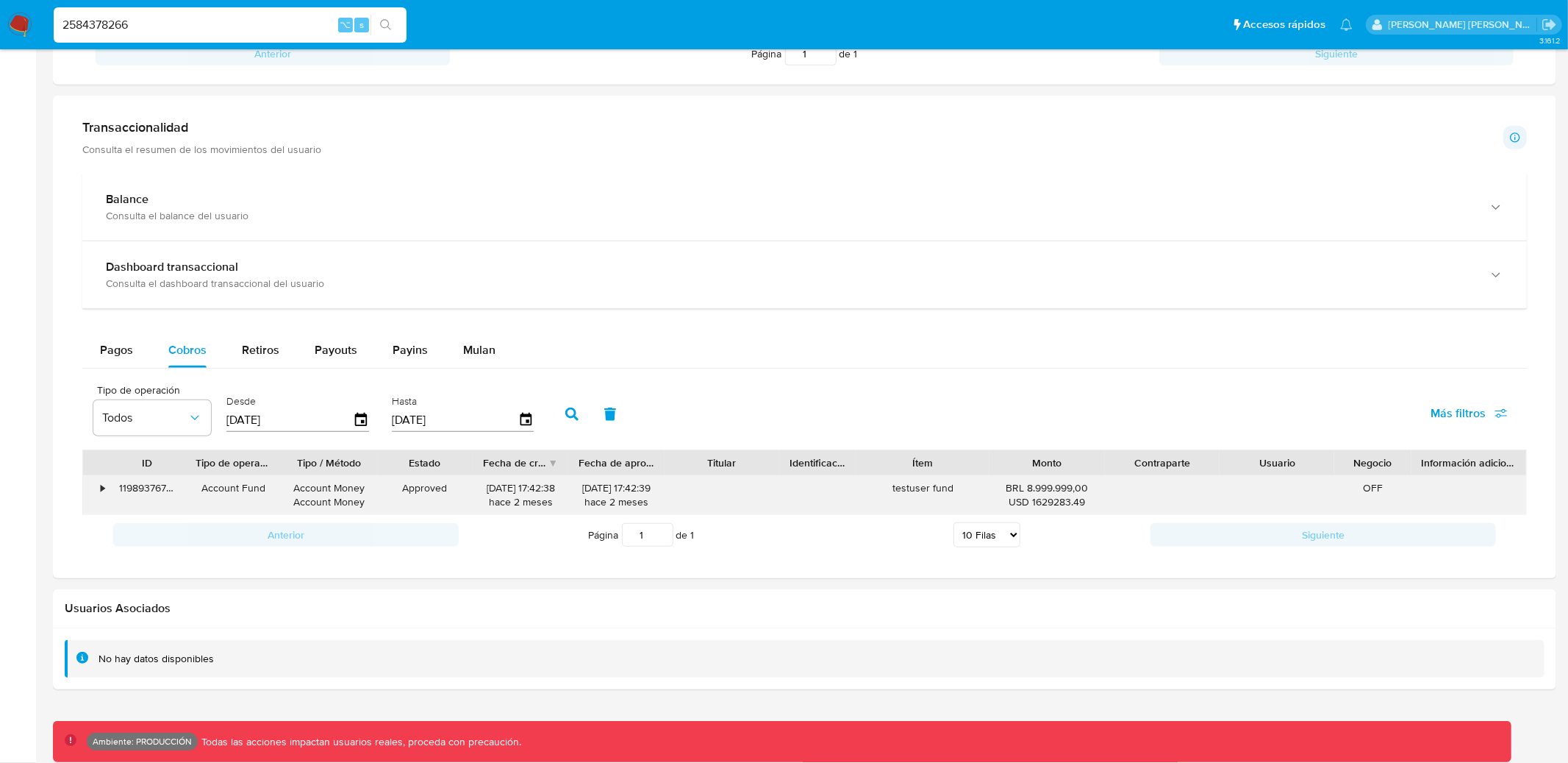
click at [101, 493] on div "•" at bounding box center [102, 488] width 4 height 14
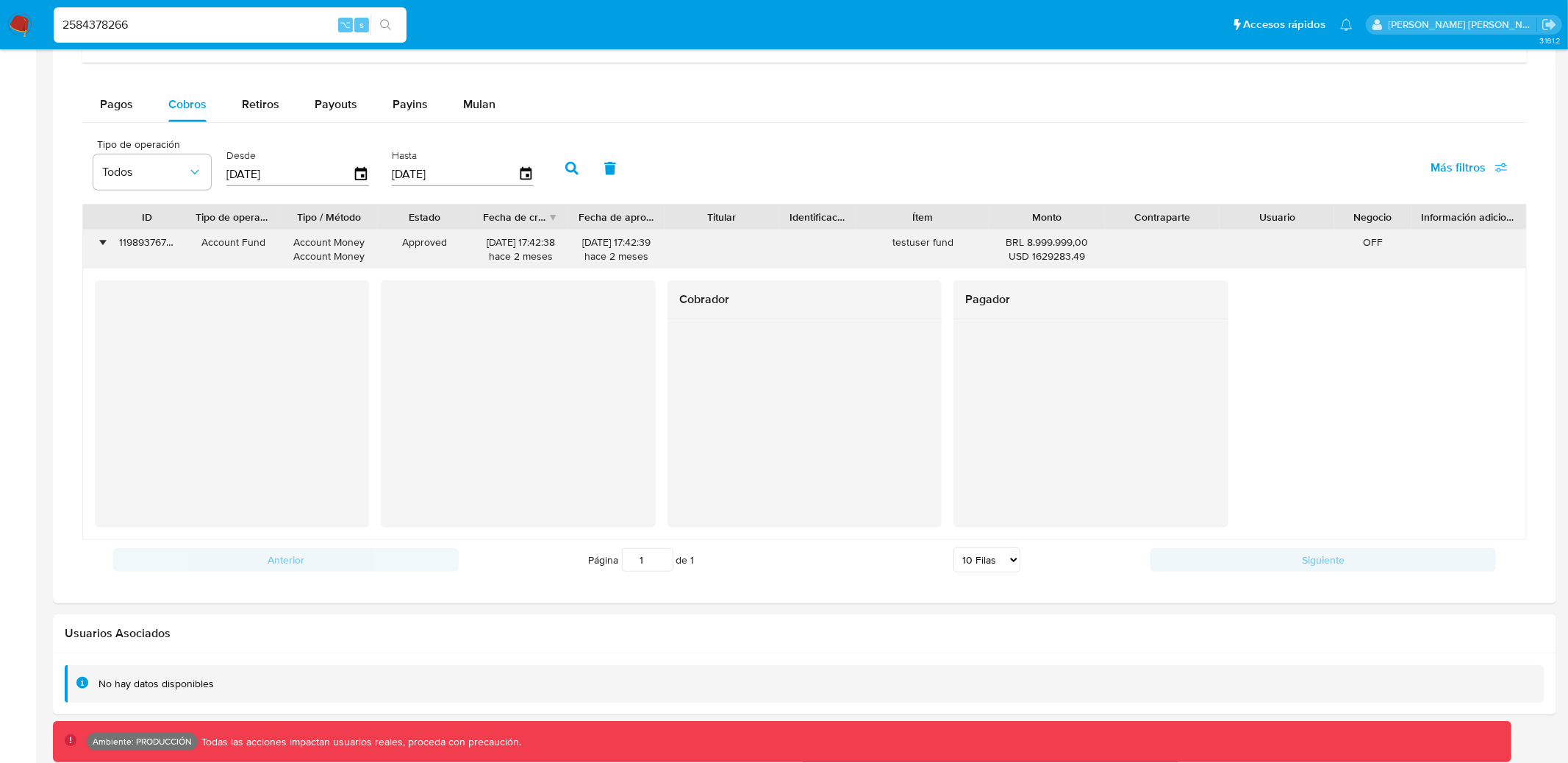
scroll to position [936, 0]
click at [120, 106] on span "Pagos" at bounding box center [116, 102] width 33 height 17
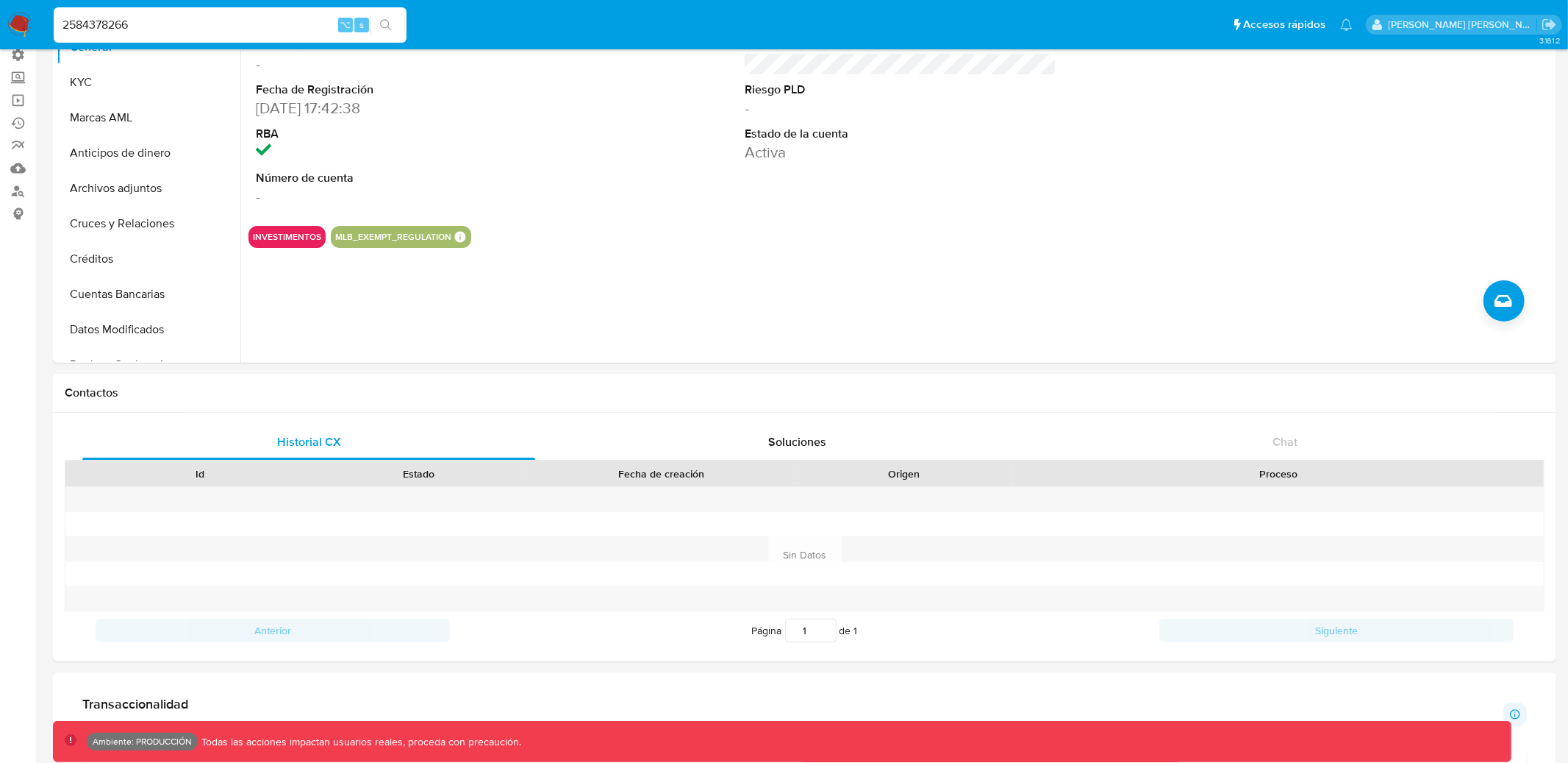
scroll to position [0, 0]
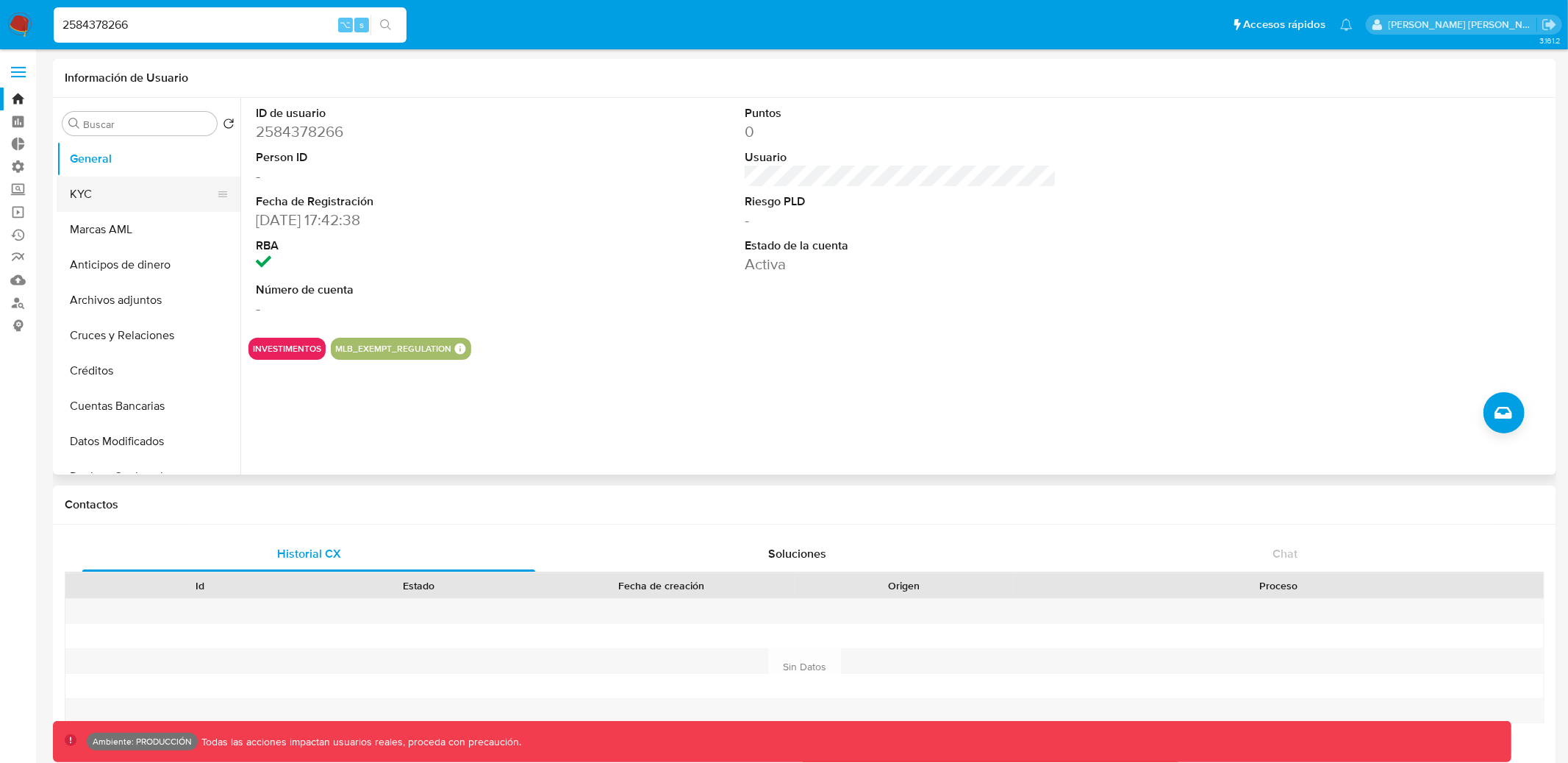
click at [139, 197] on button "KYC" at bounding box center [143, 194] width 172 height 35
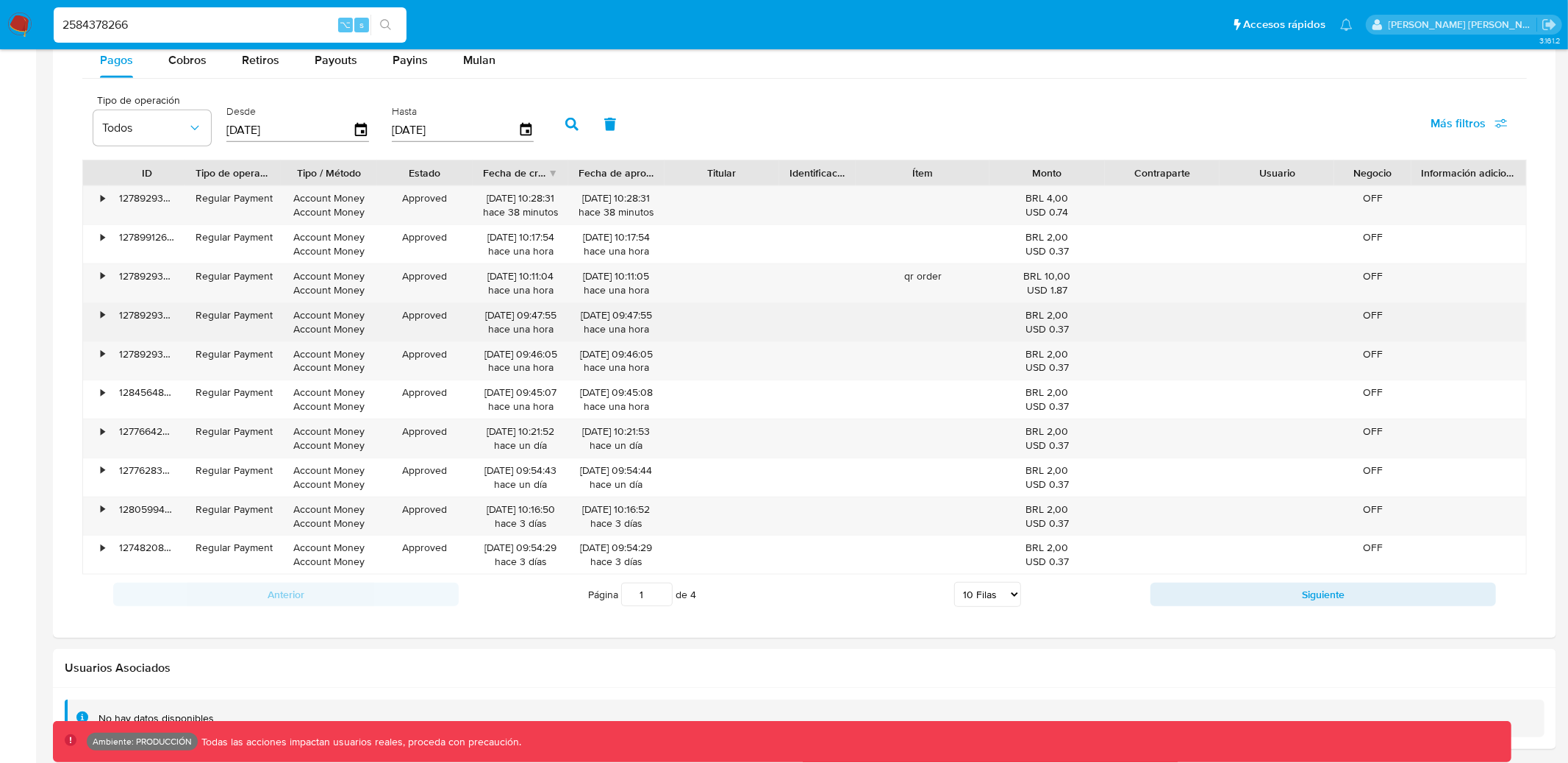
scroll to position [972, 0]
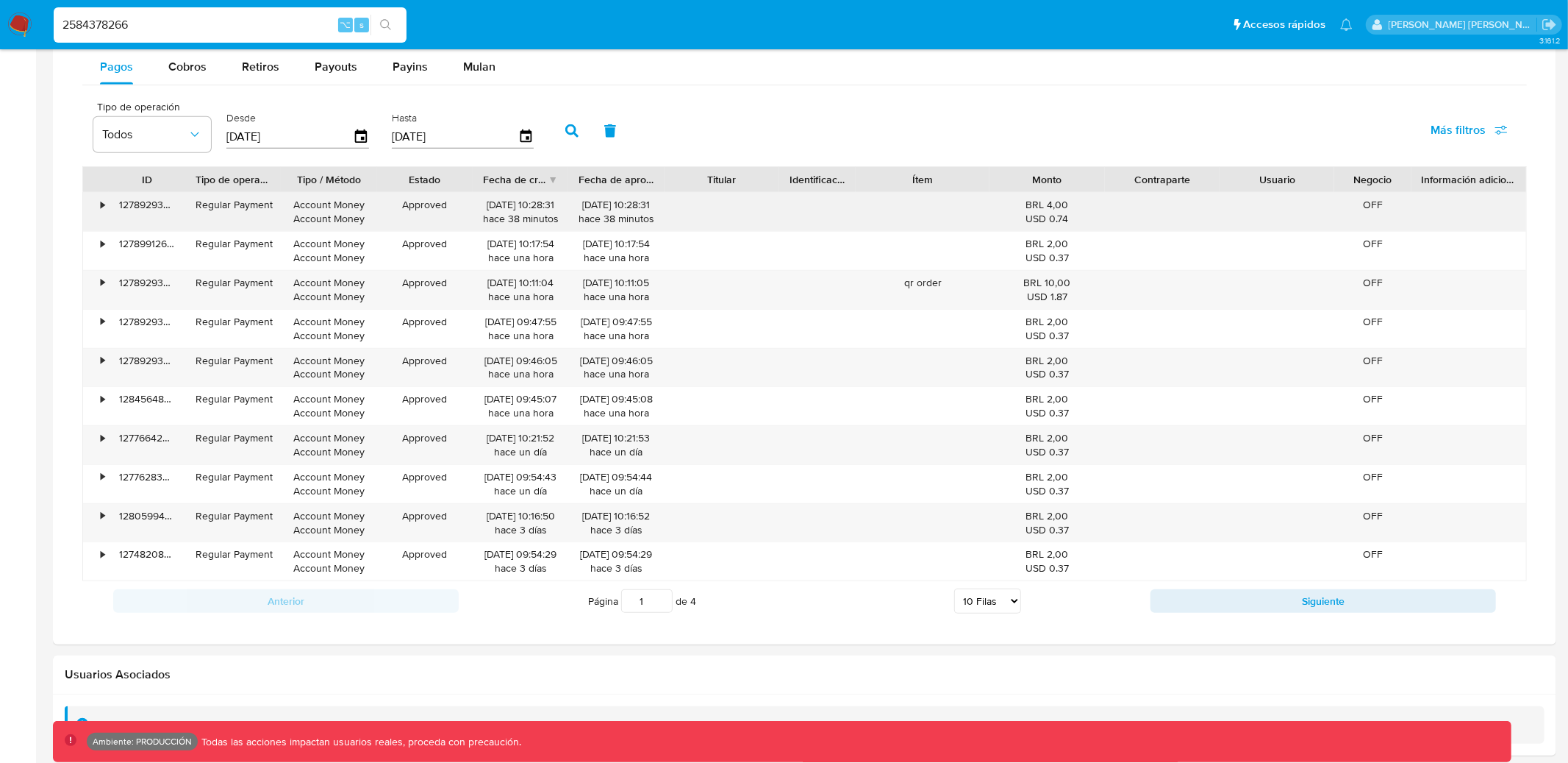
click at [107, 209] on div "•" at bounding box center [96, 212] width 26 height 38
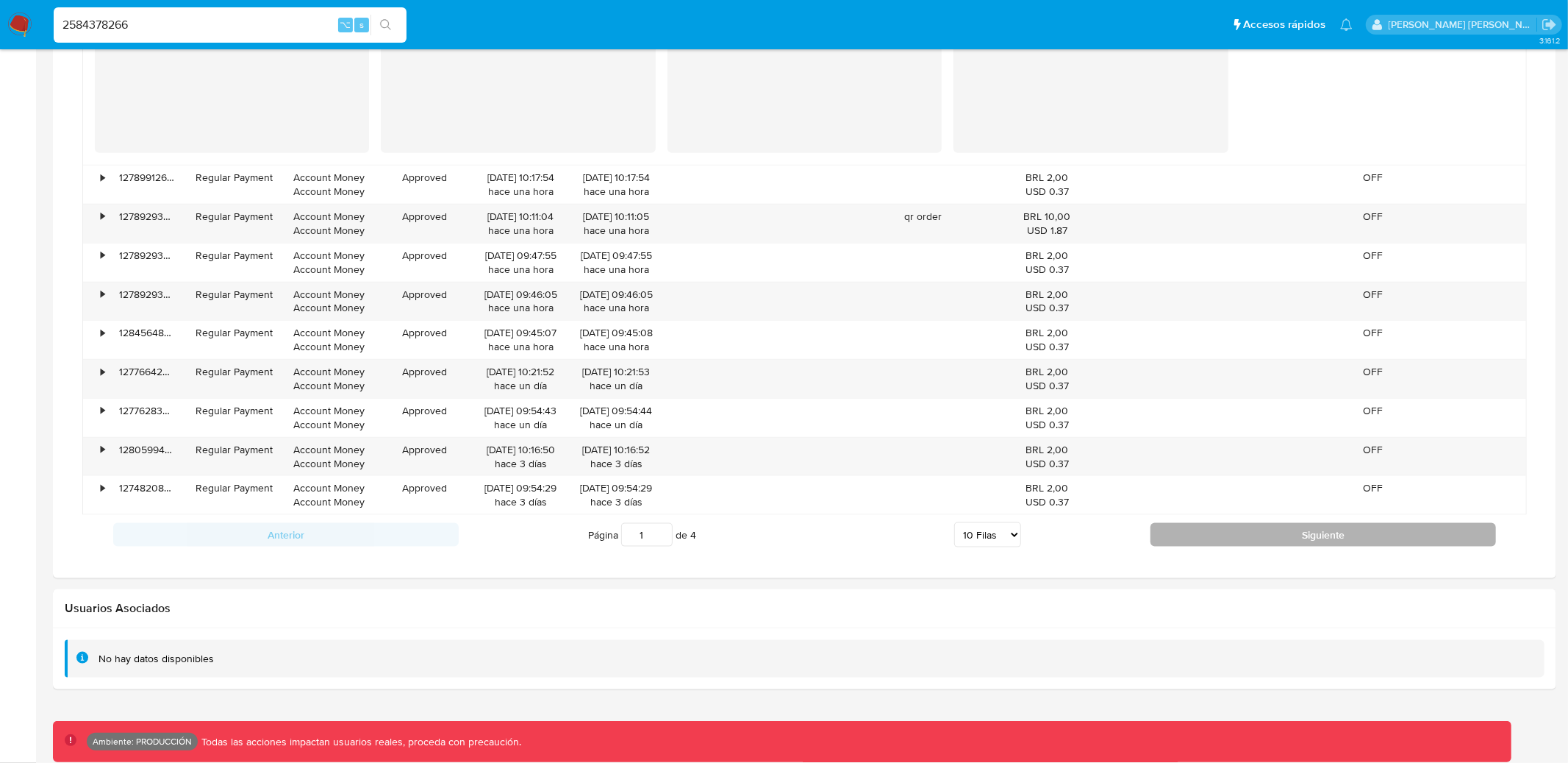
click at [1222, 538] on button "Siguiente" at bounding box center [1323, 534] width 346 height 24
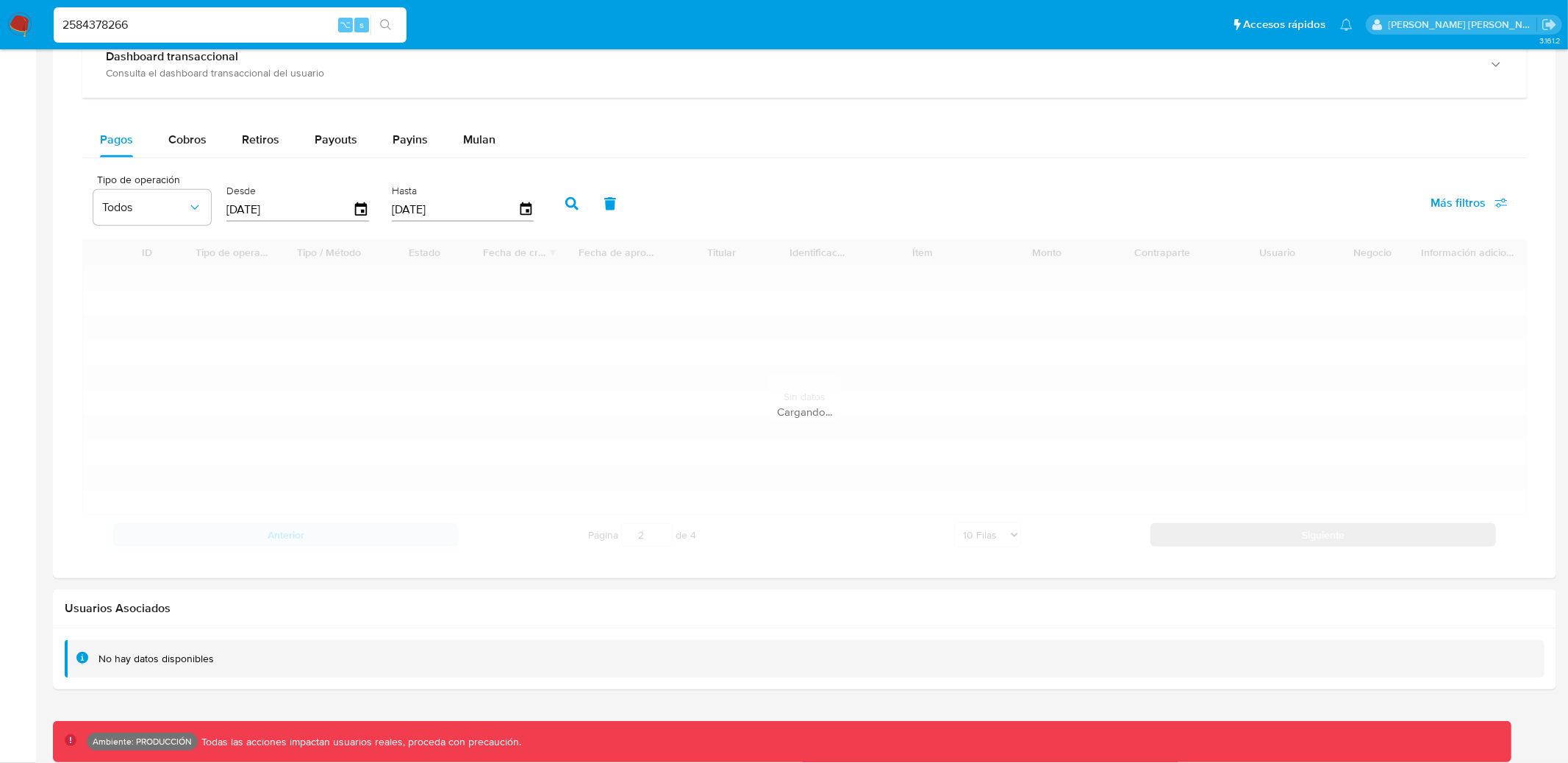
scroll to position [1040, 0]
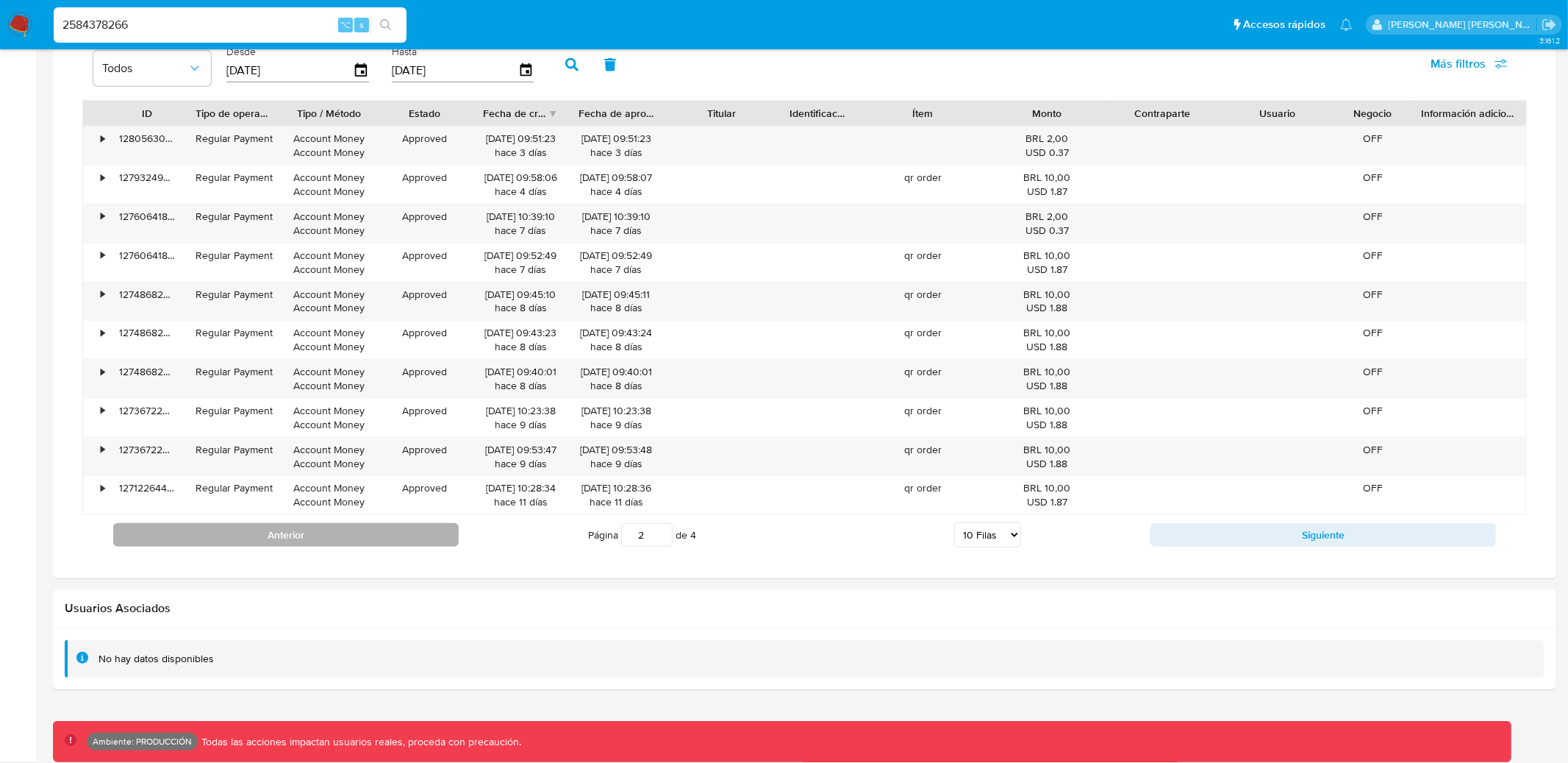
click at [412, 529] on button "Anterior" at bounding box center [286, 534] width 346 height 24
type input "1"
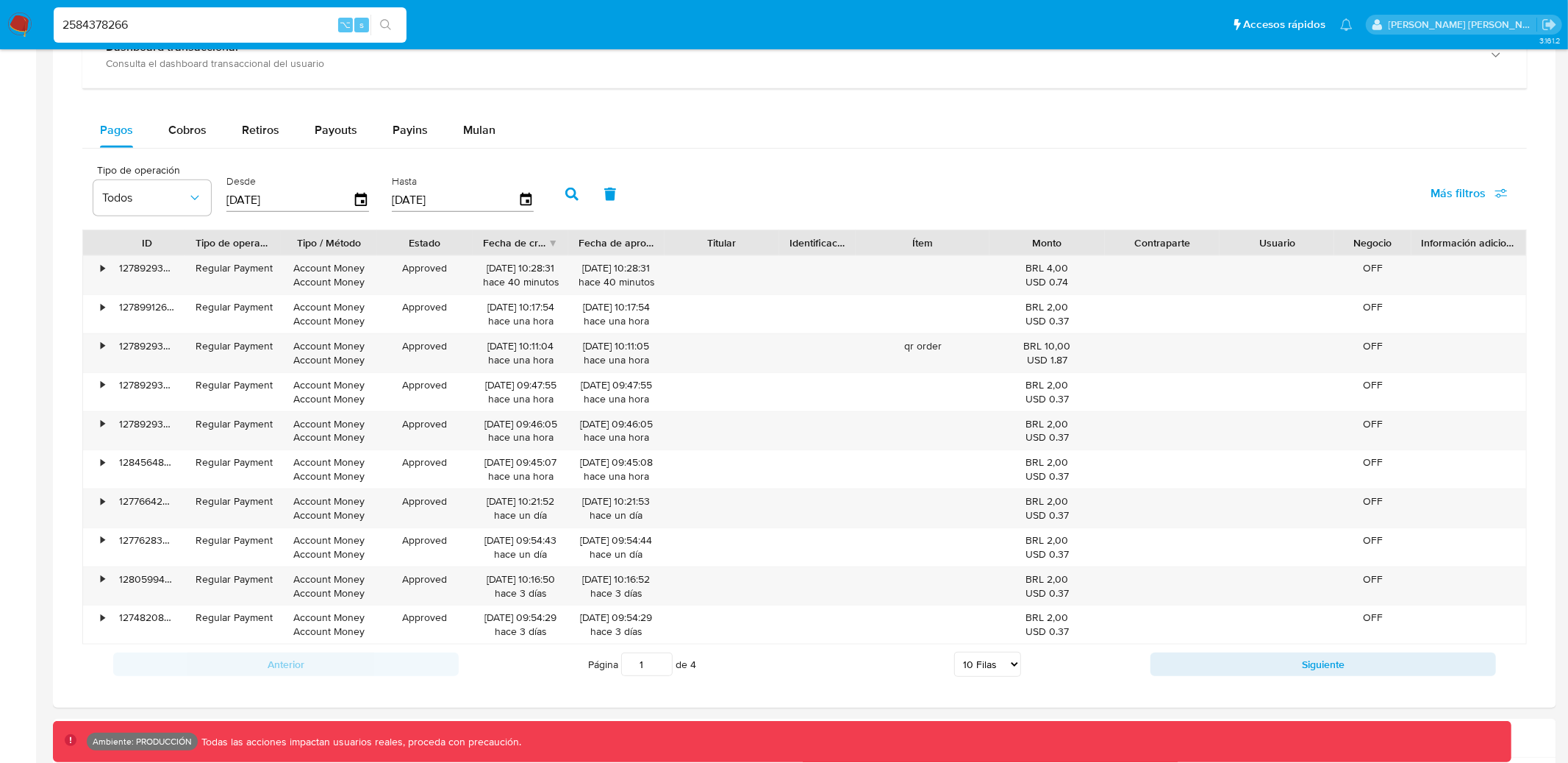
scroll to position [909, 0]
click at [106, 346] on div "•" at bounding box center [96, 353] width 26 height 38
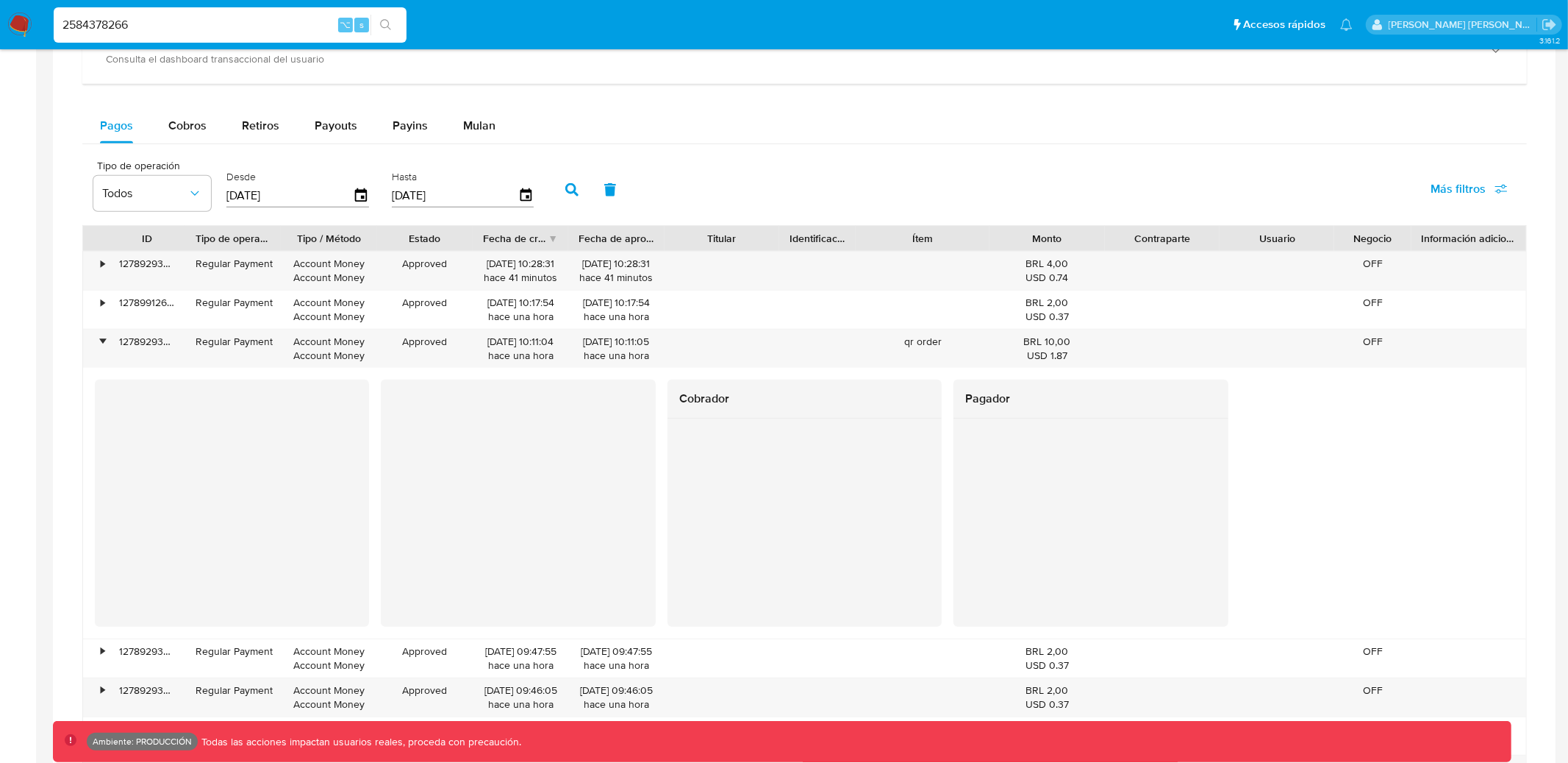
scroll to position [913, 0]
click at [134, 9] on div "2584378266 ⌥ s" at bounding box center [230, 25] width 353 height 35
click at [133, 19] on input "2584378266" at bounding box center [230, 25] width 353 height 19
paste input "COUDPBUF4EIO68BHM63G"
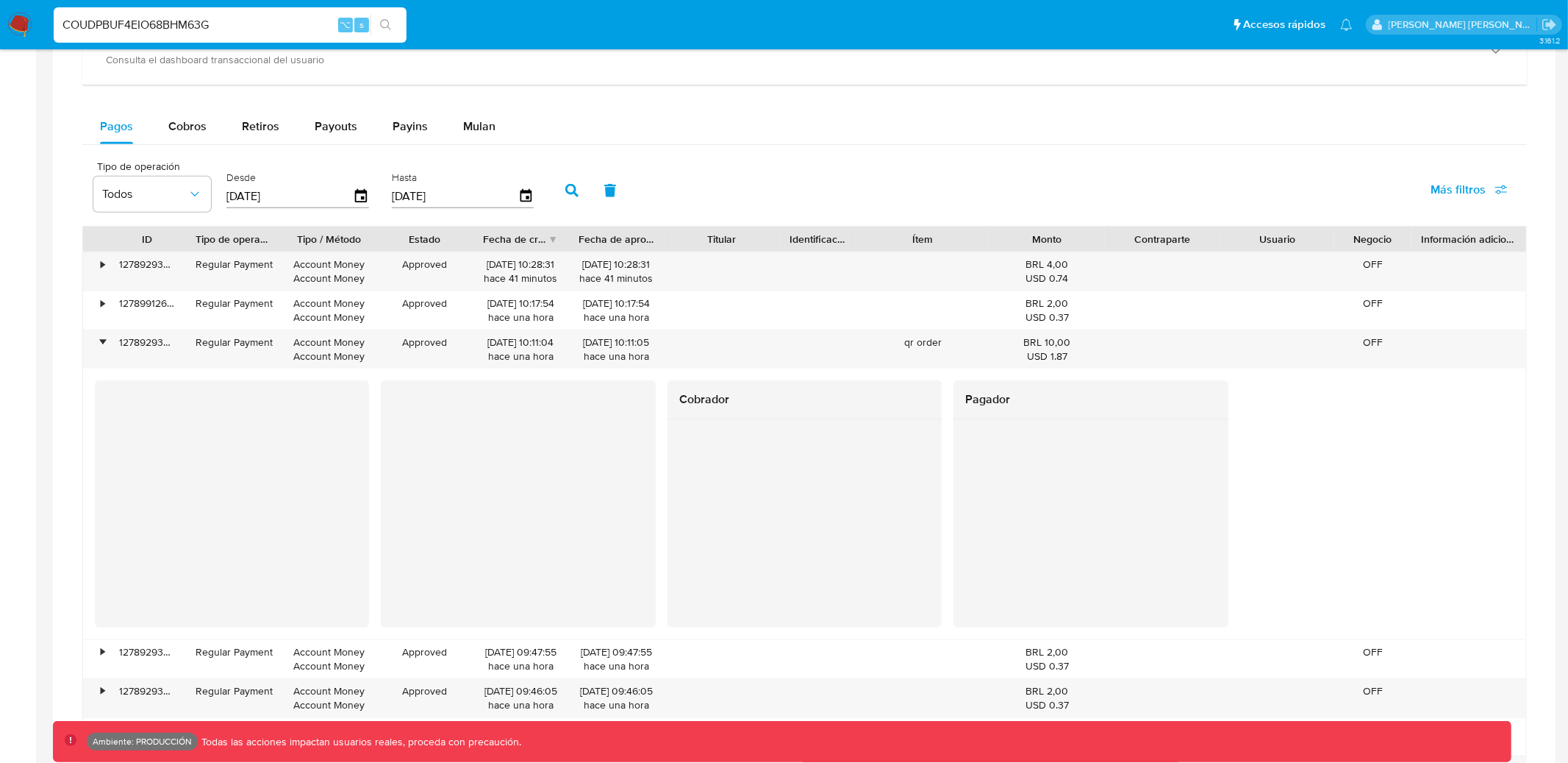
type input "COUDPBUF4EIO68BHM63G"
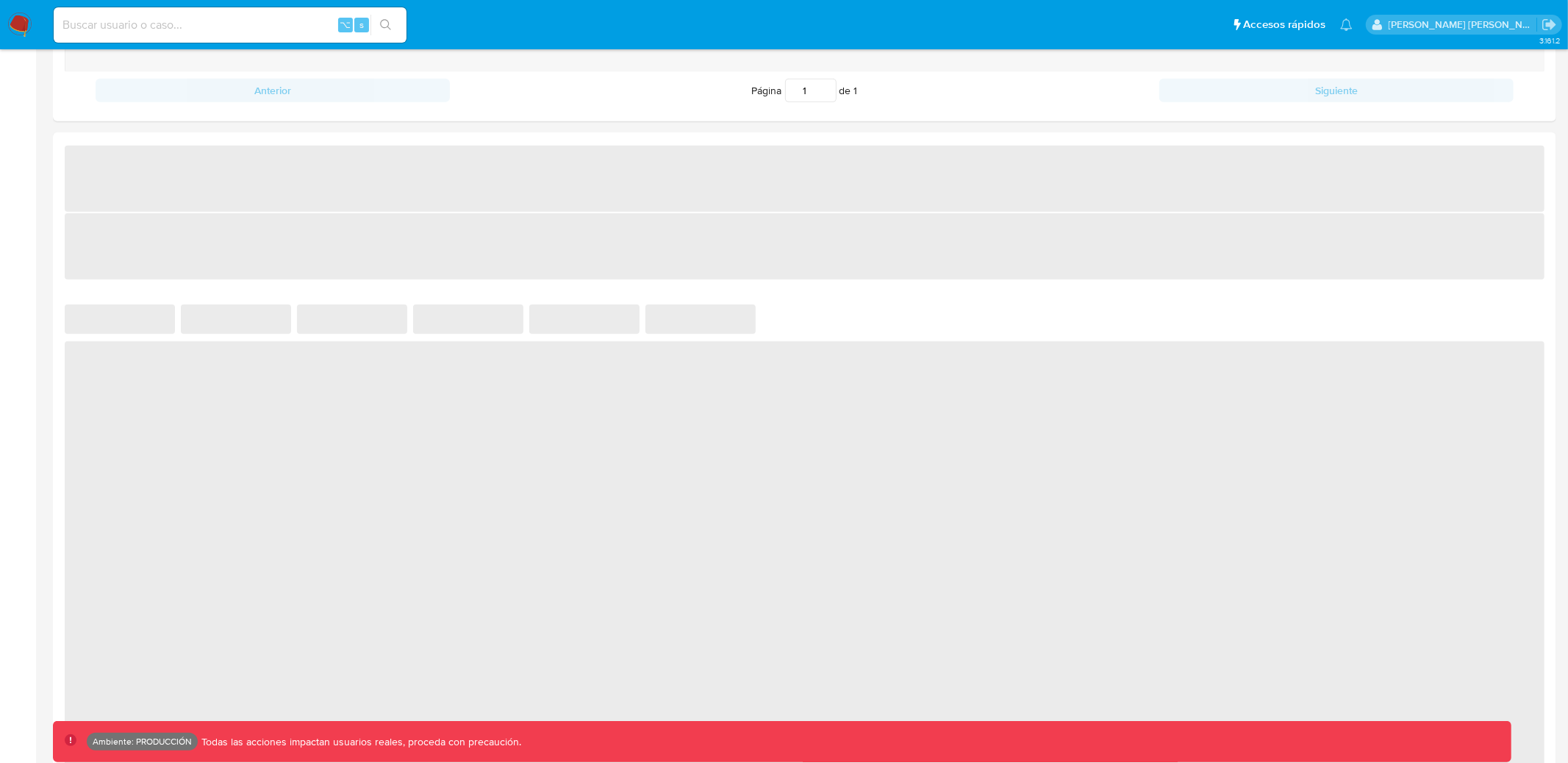
select select "10"
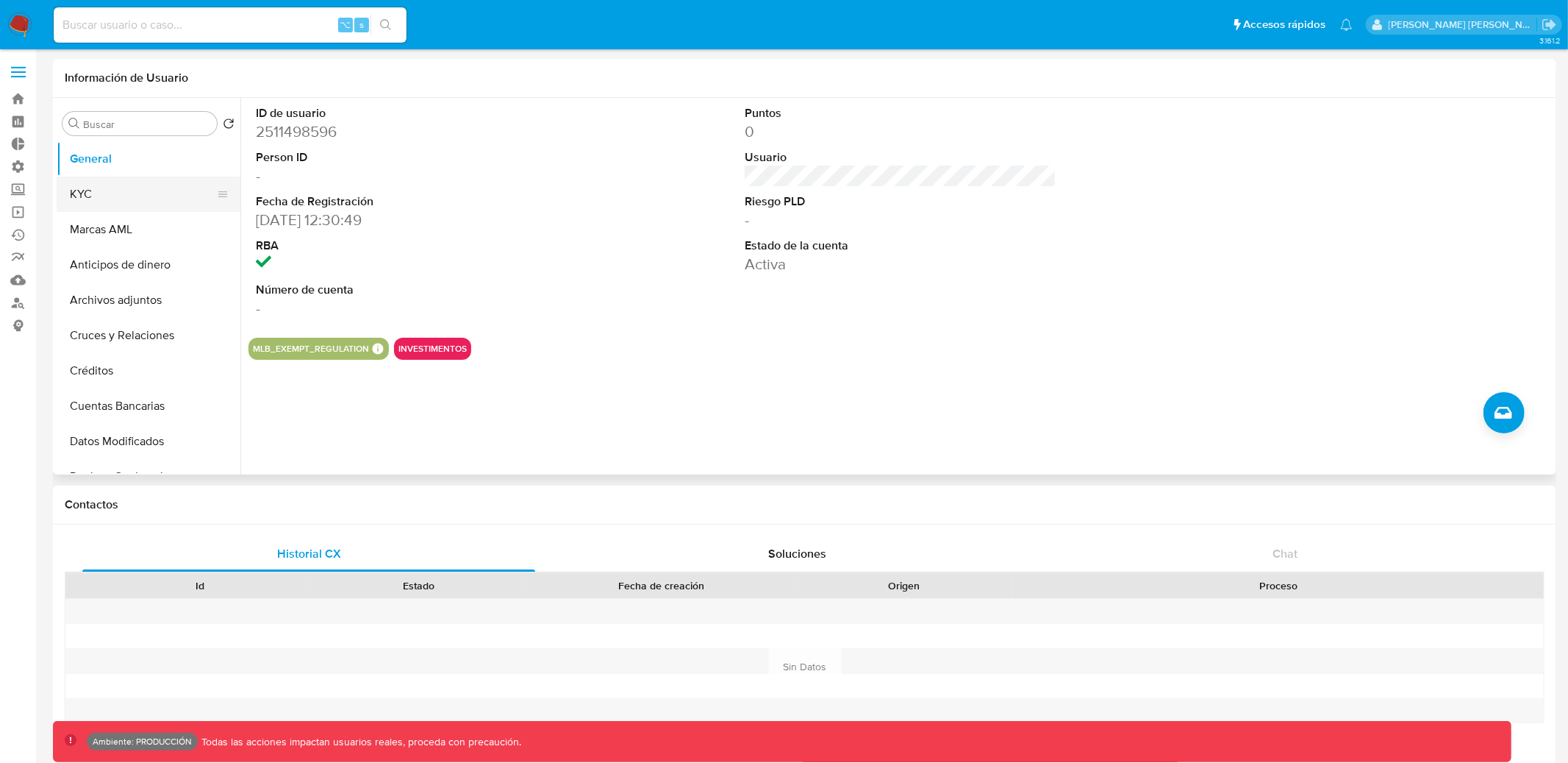
click at [136, 187] on button "KYC" at bounding box center [143, 194] width 172 height 35
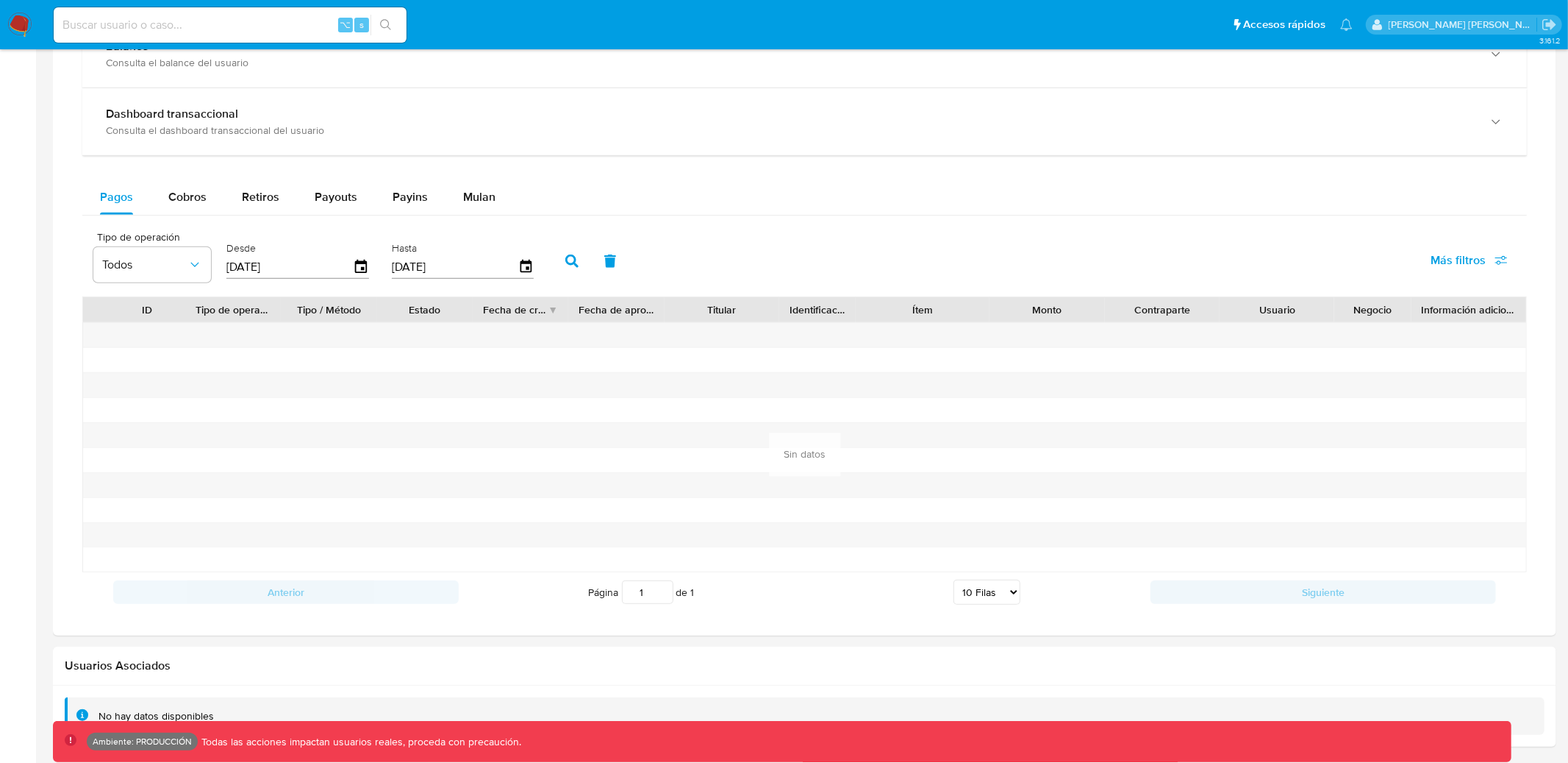
scroll to position [837, 0]
click at [193, 208] on span "Cobros" at bounding box center [188, 201] width 38 height 17
select select "10"
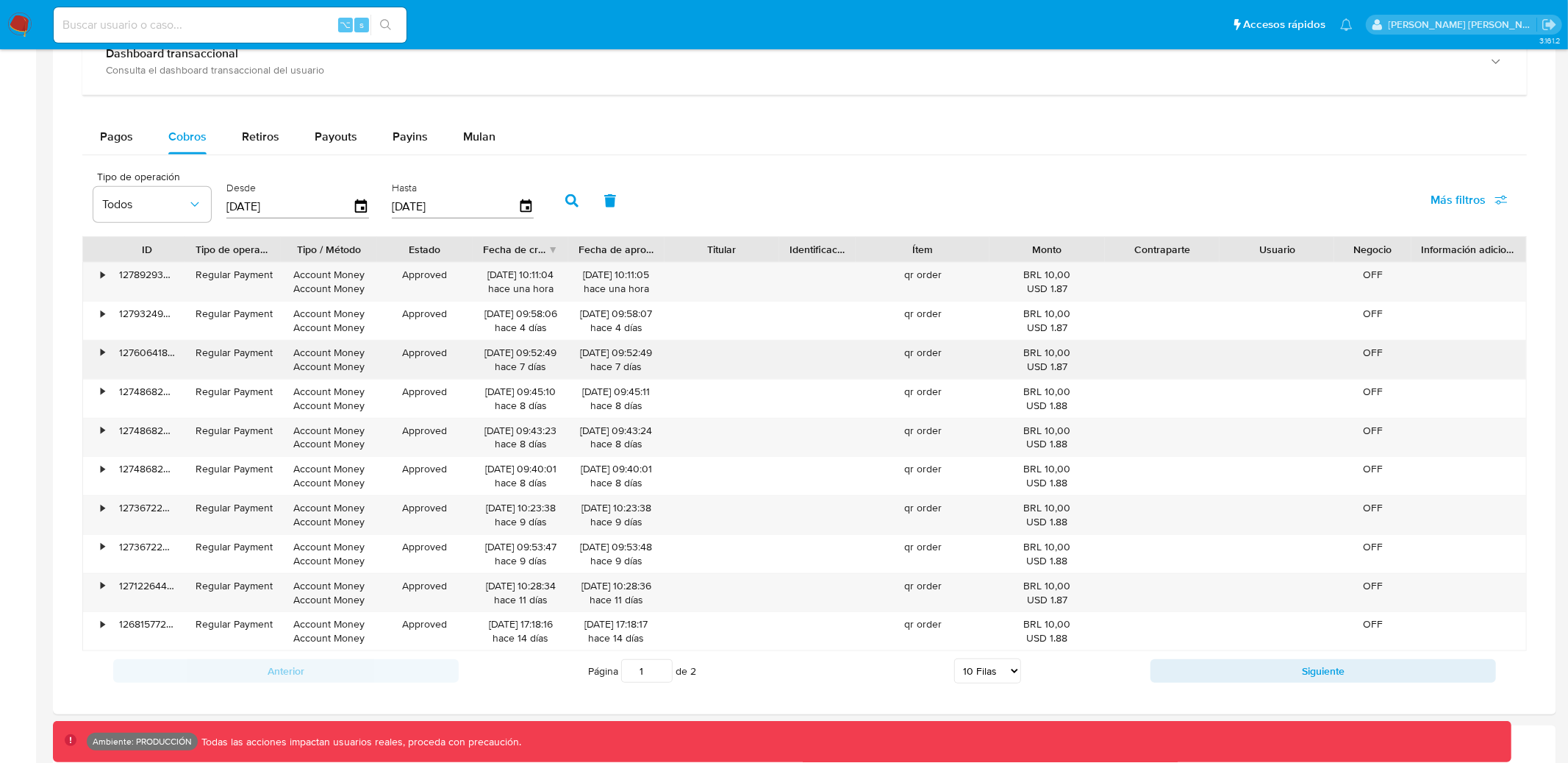
scroll to position [903, 0]
click at [99, 282] on div "•" at bounding box center [96, 281] width 26 height 38
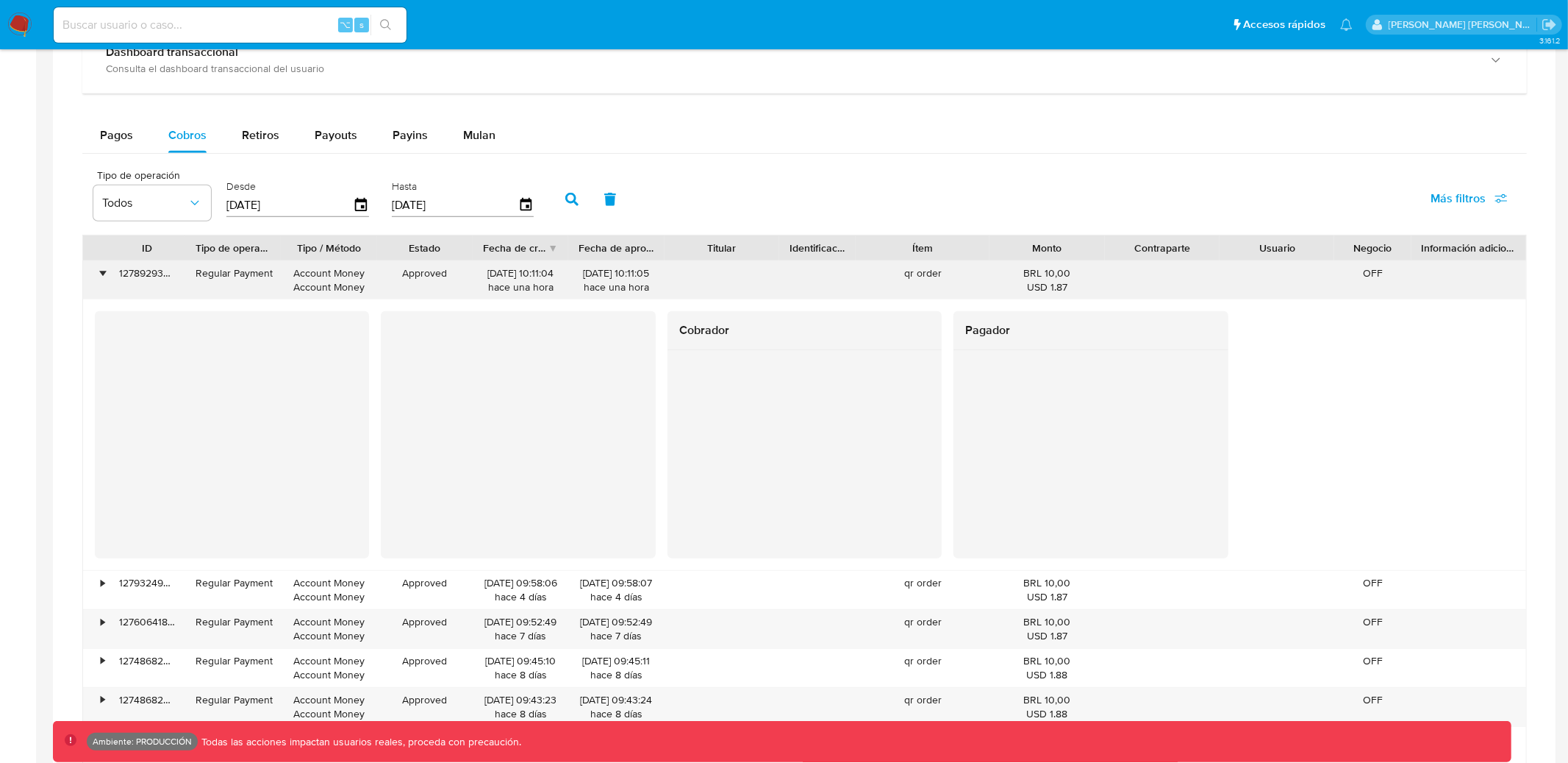
click at [99, 282] on div "•" at bounding box center [96, 281] width 26 height 38
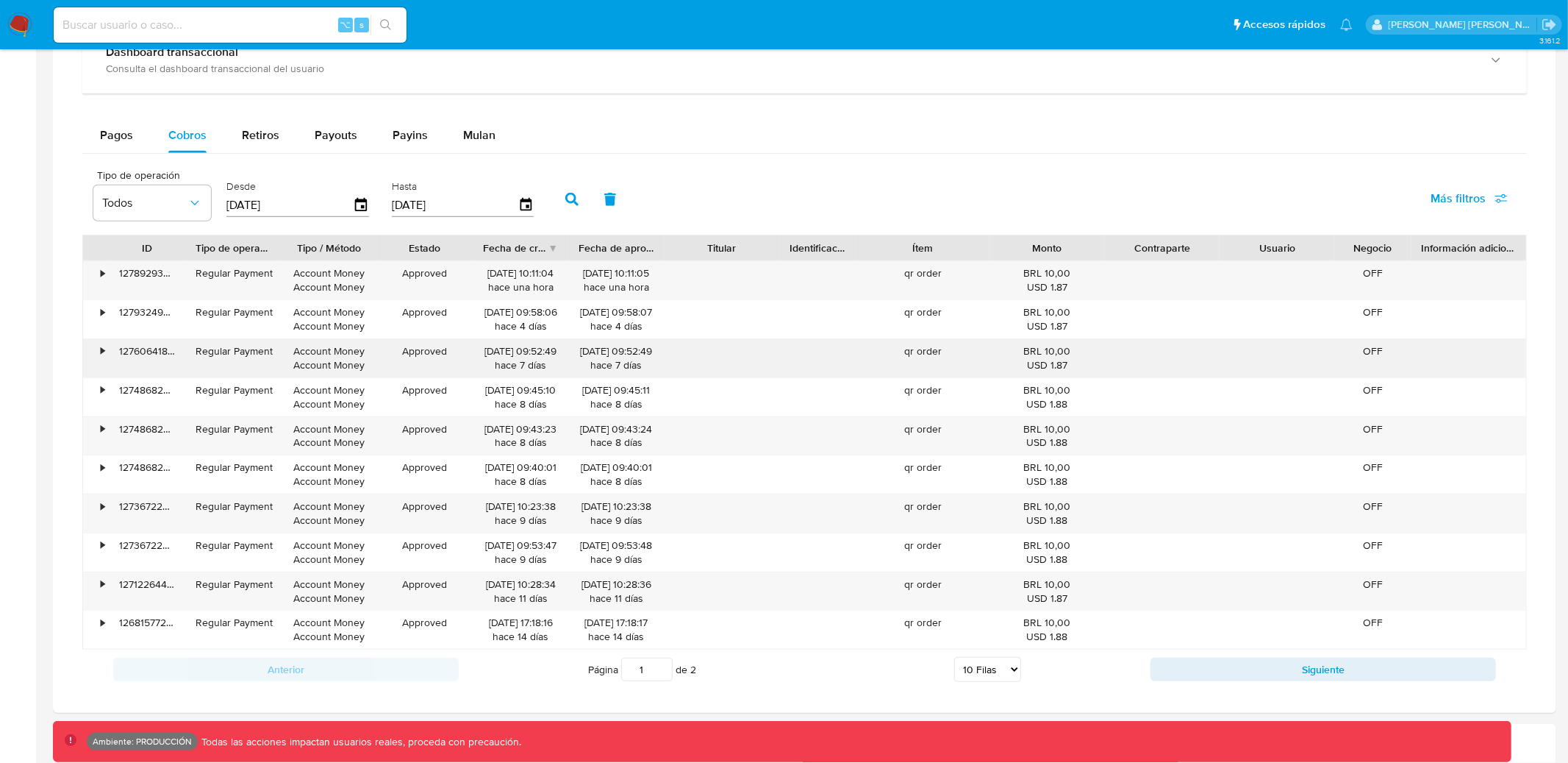
click at [100, 340] on div "•" at bounding box center [96, 358] width 26 height 38
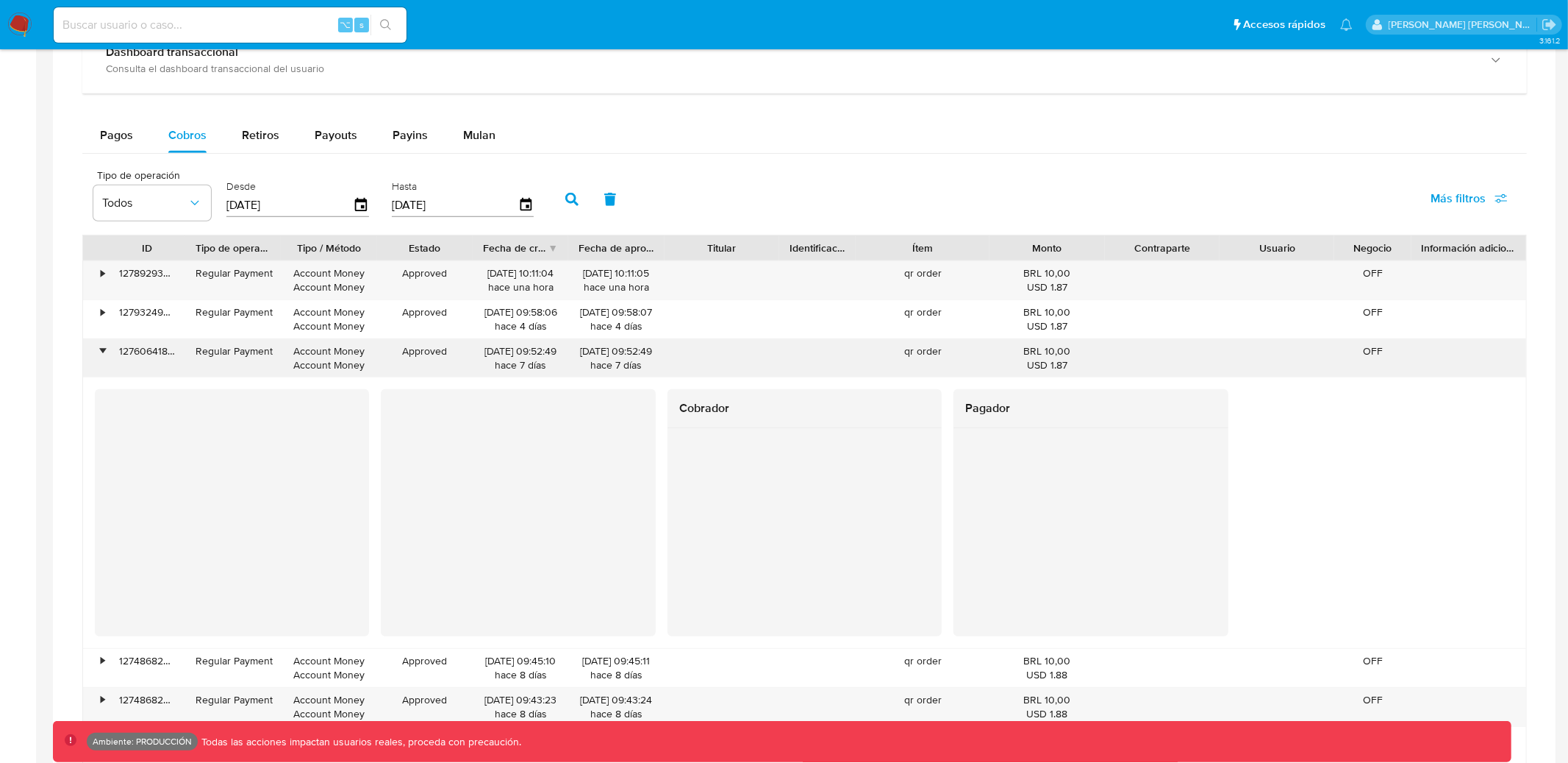
click at [100, 348] on div "•" at bounding box center [102, 351] width 4 height 14
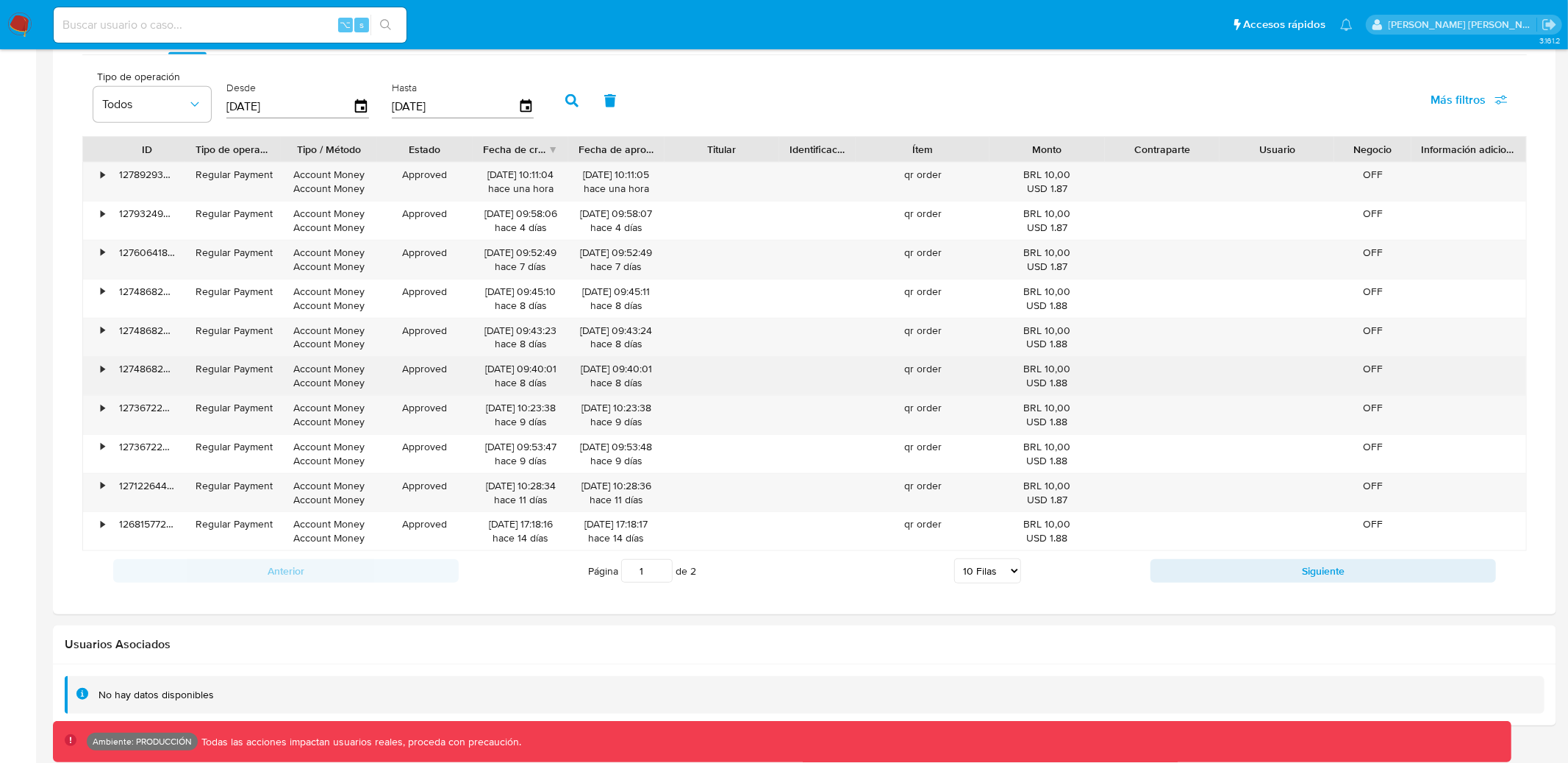
scroll to position [1040, 0]
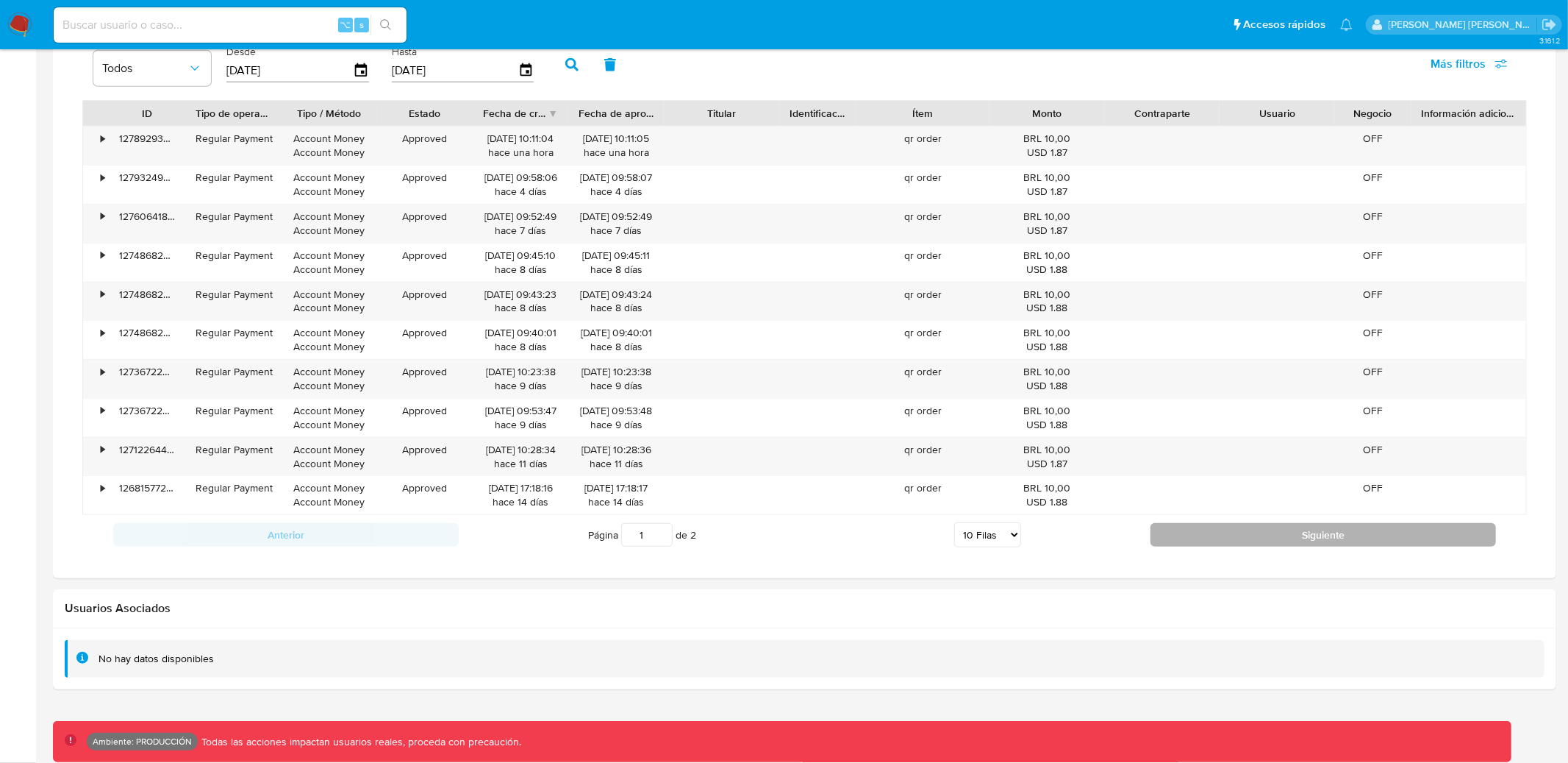
click at [1274, 538] on button "Siguiente" at bounding box center [1323, 534] width 346 height 24
type input "2"
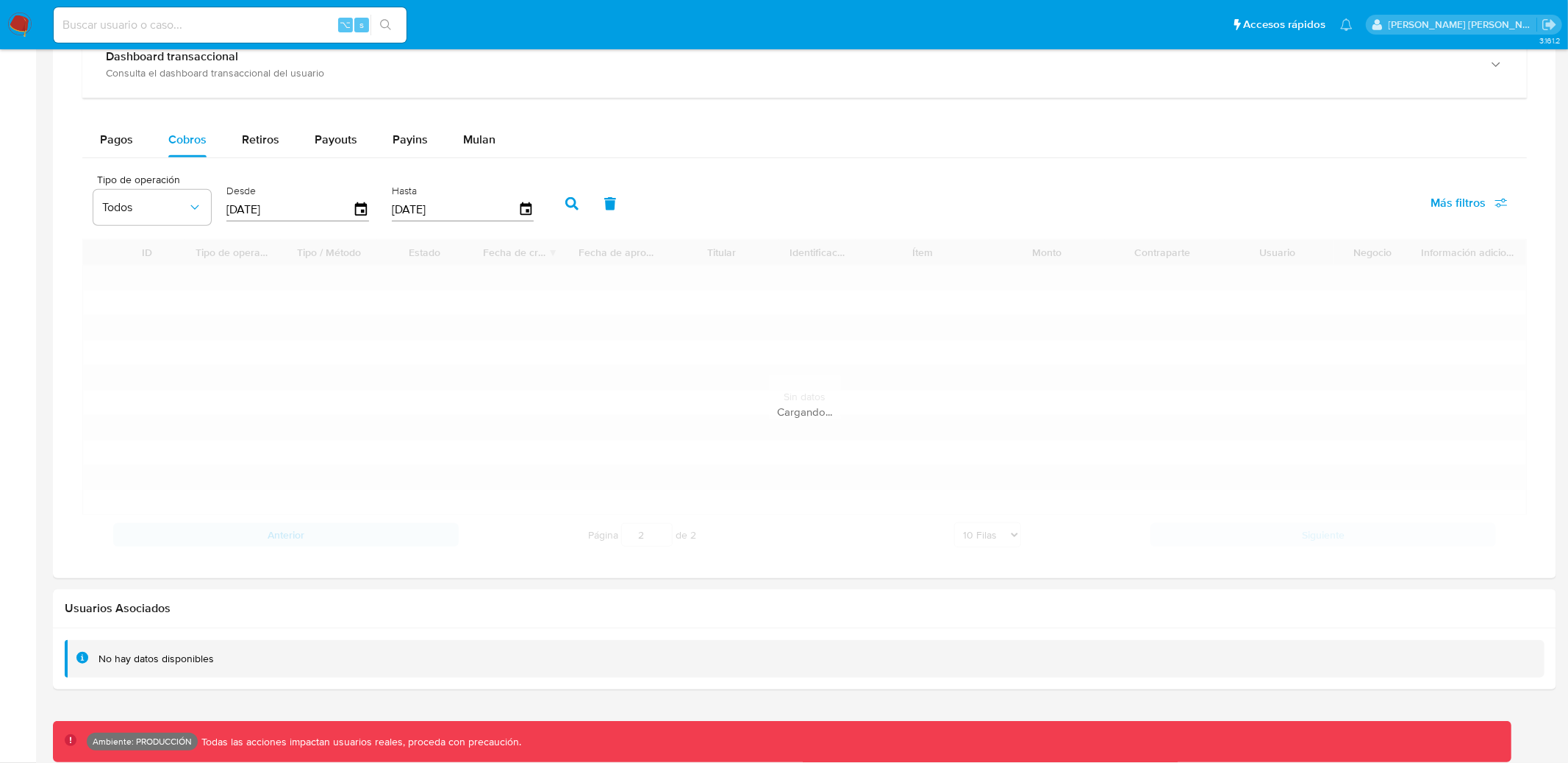
scroll to position [1001, 0]
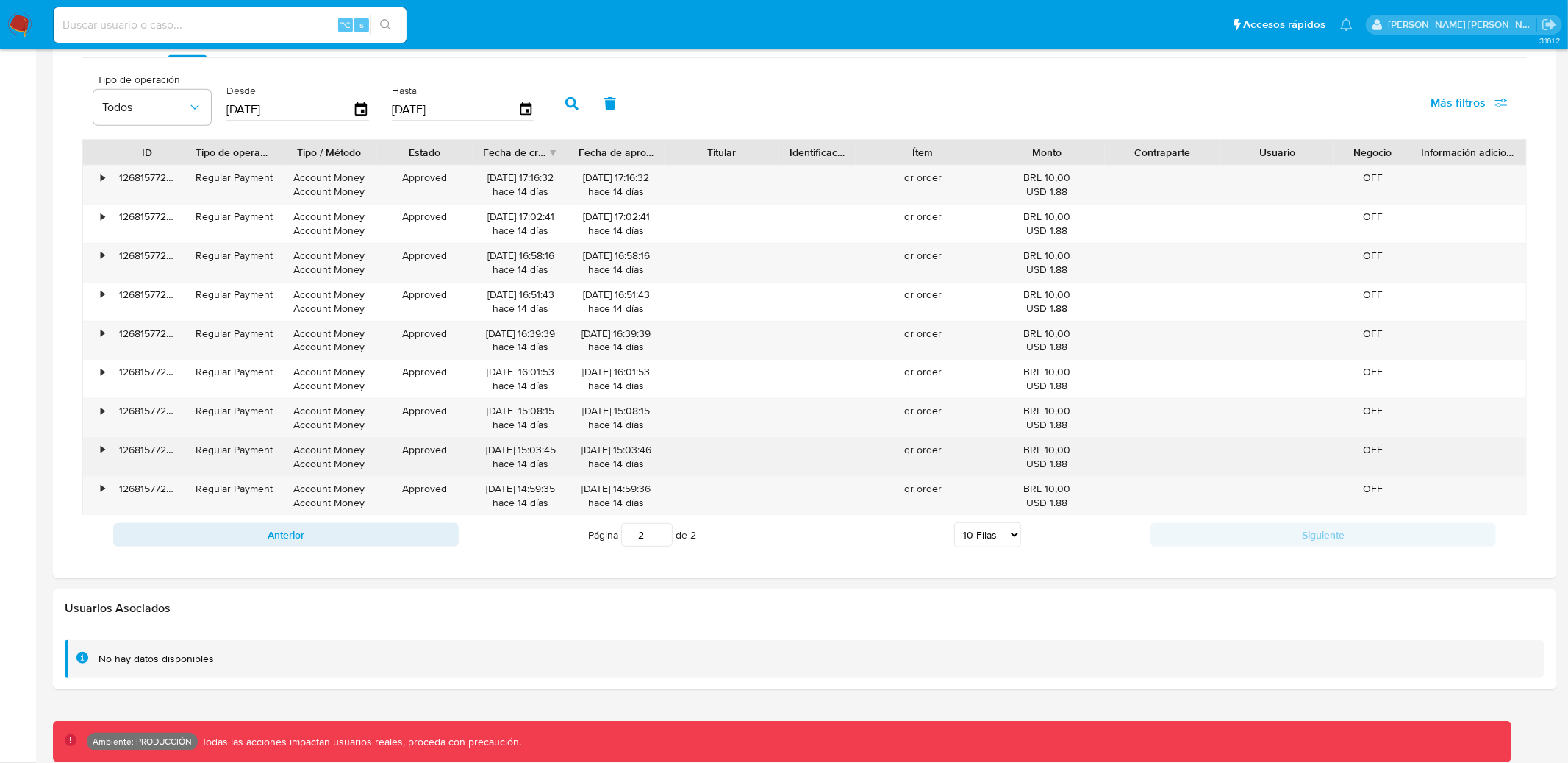
click at [107, 451] on div "•" at bounding box center [96, 457] width 26 height 38
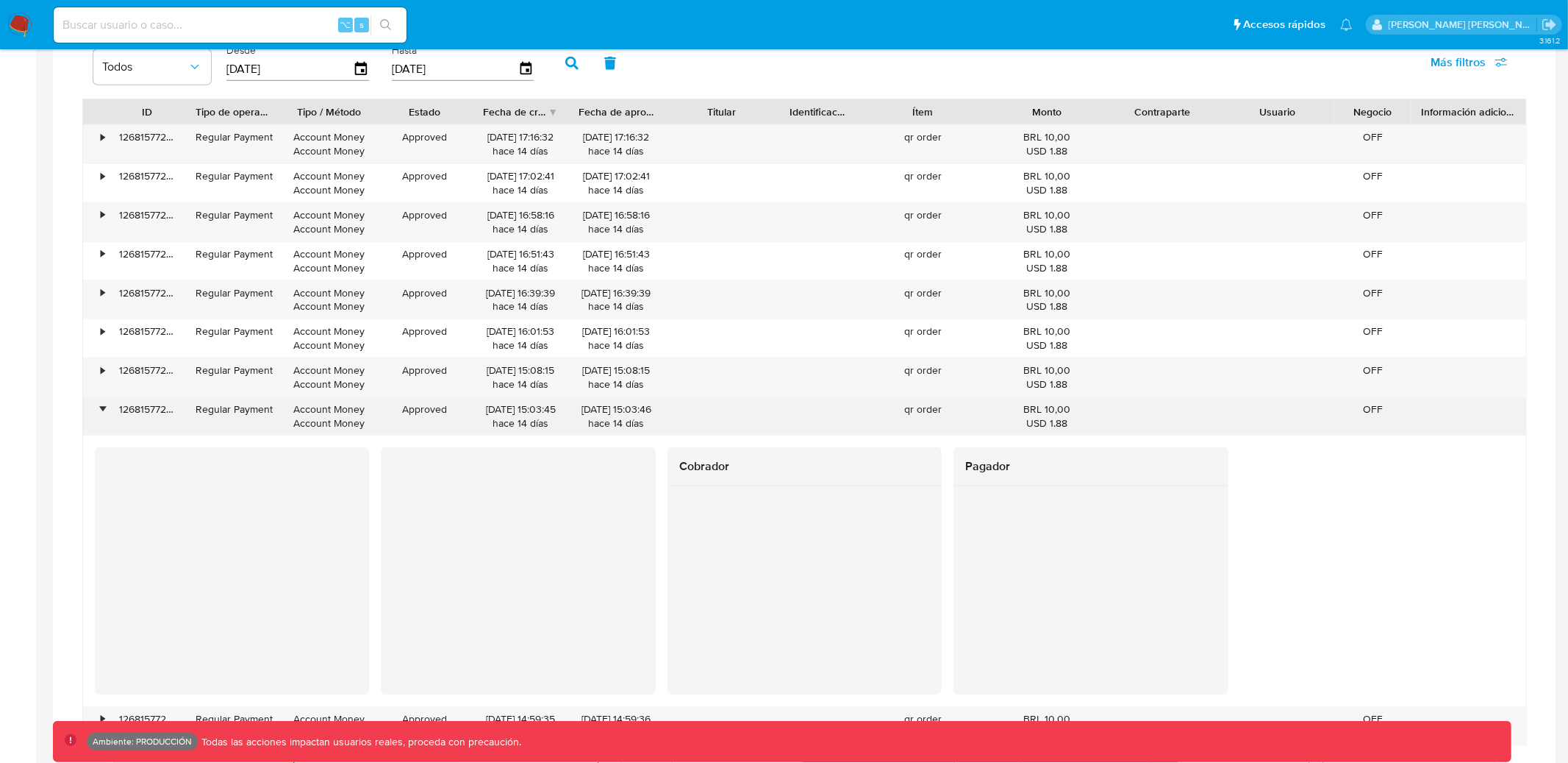
click at [107, 451] on div at bounding box center [232, 534] width 274 height 174
click at [101, 410] on div "•" at bounding box center [102, 409] width 4 height 14
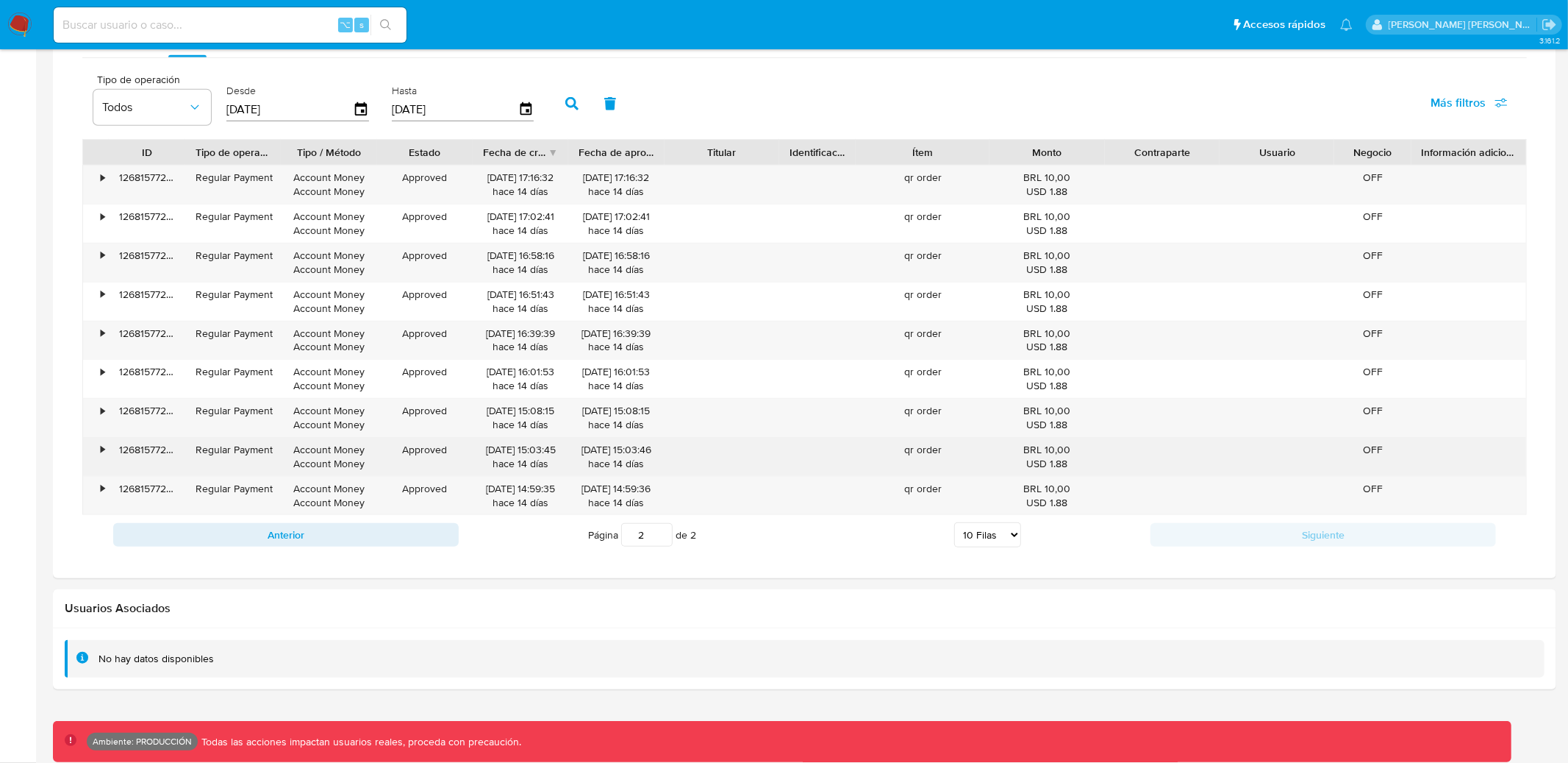
scroll to position [1001, 0]
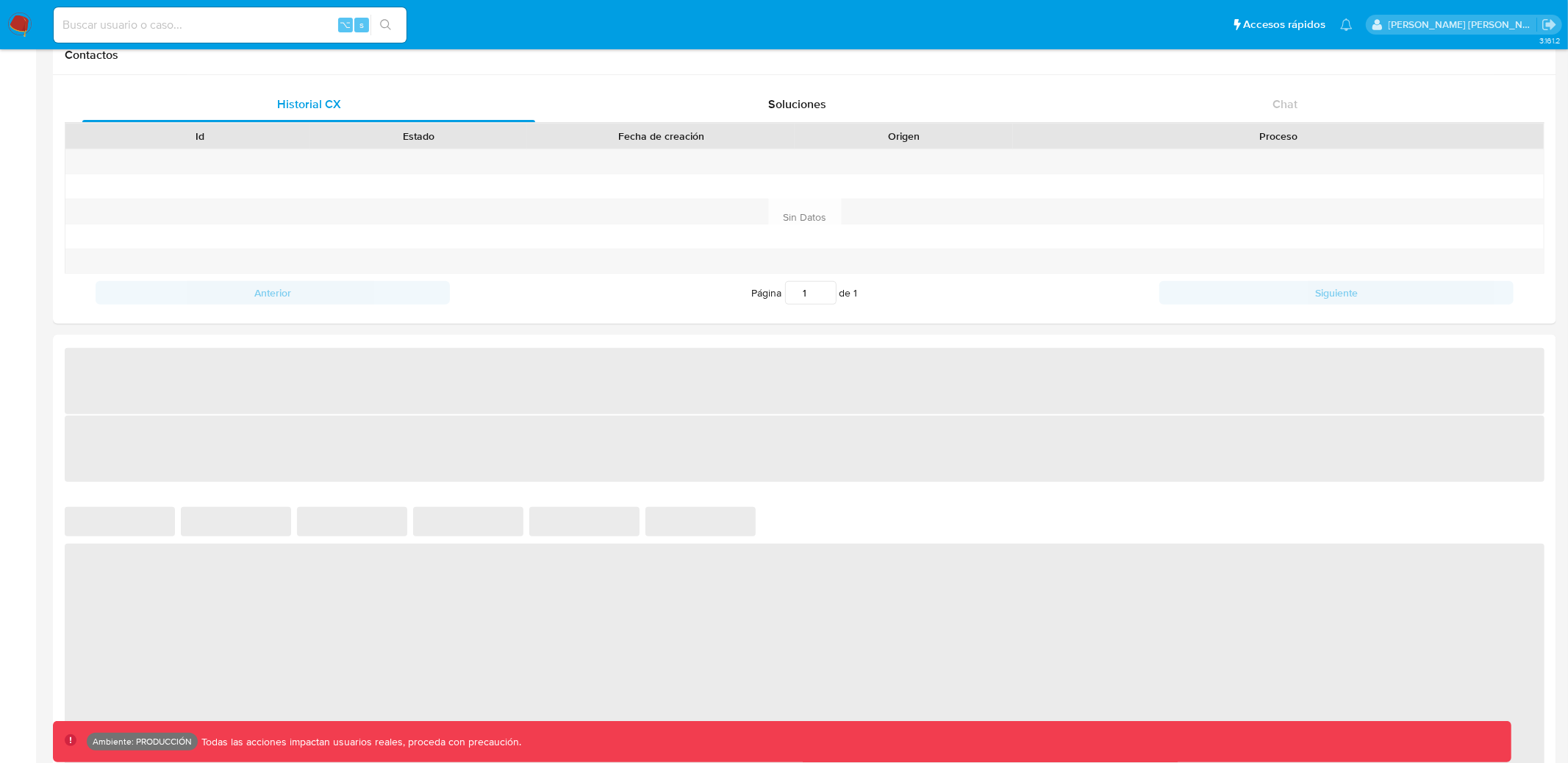
select select "10"
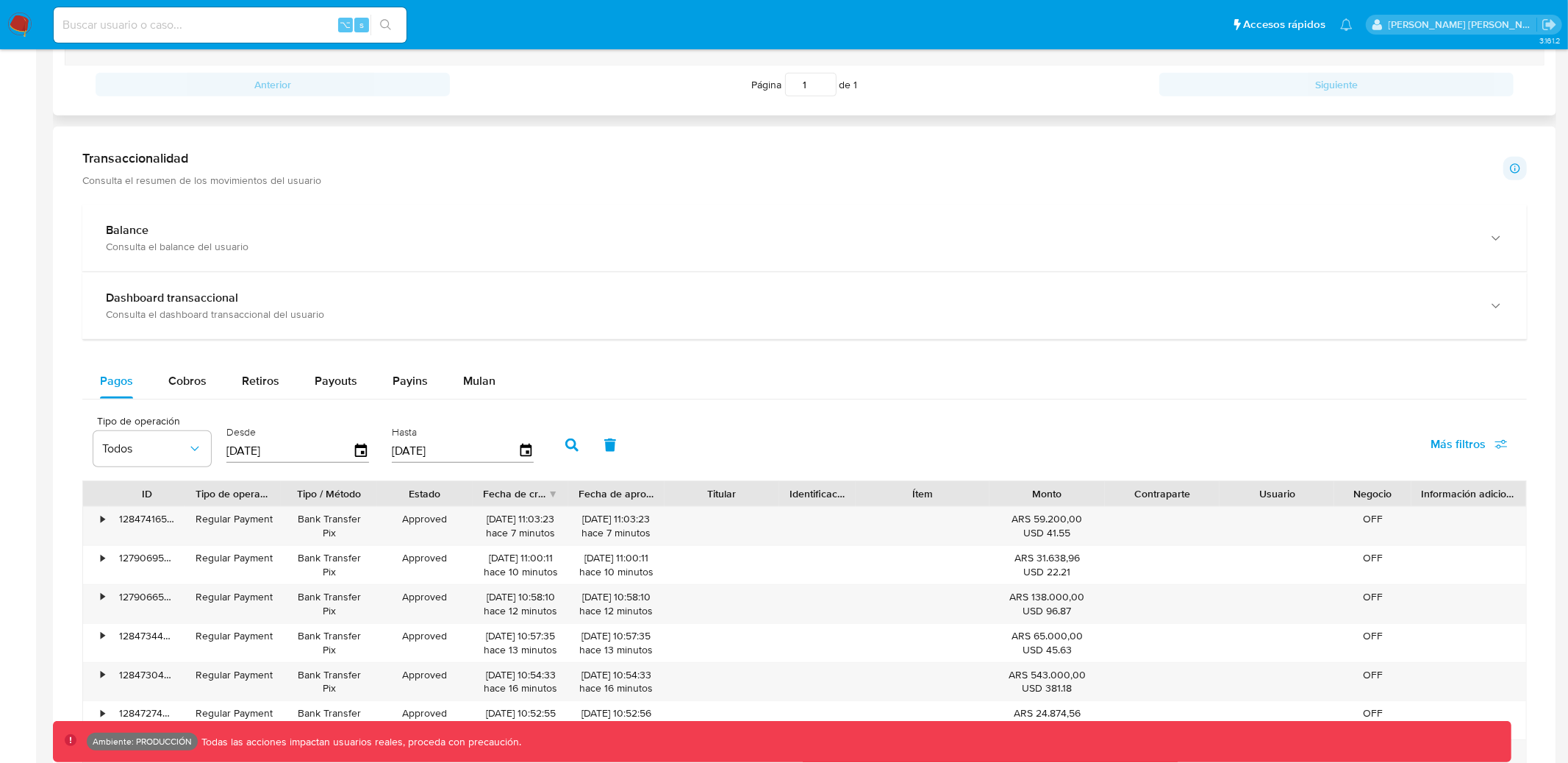
scroll to position [659, 0]
click at [109, 528] on div "128474165806" at bounding box center [147, 525] width 77 height 38
click at [101, 523] on div "•" at bounding box center [102, 518] width 4 height 14
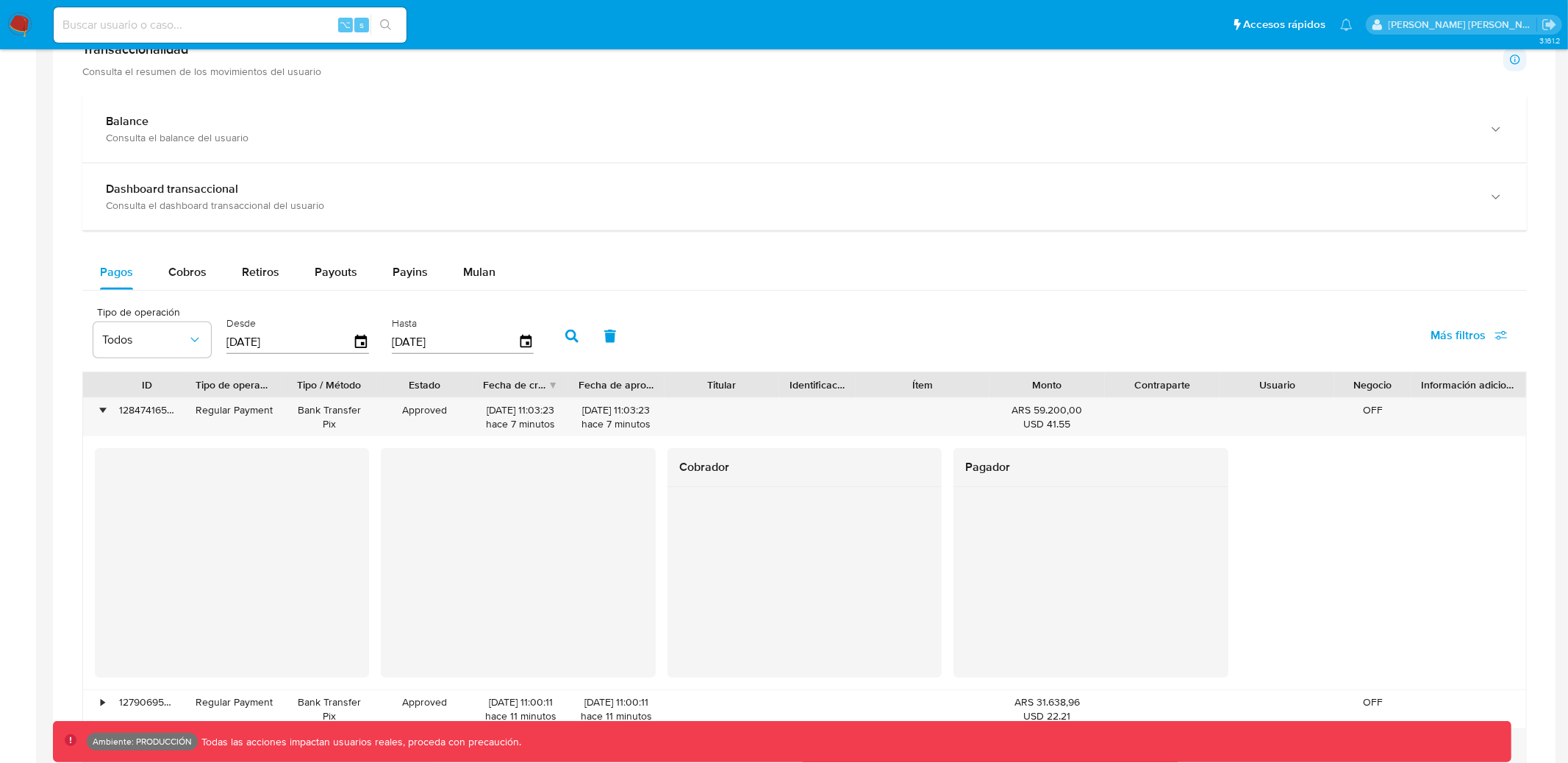
scroll to position [765, 0]
click at [101, 417] on div "•" at bounding box center [102, 412] width 4 height 14
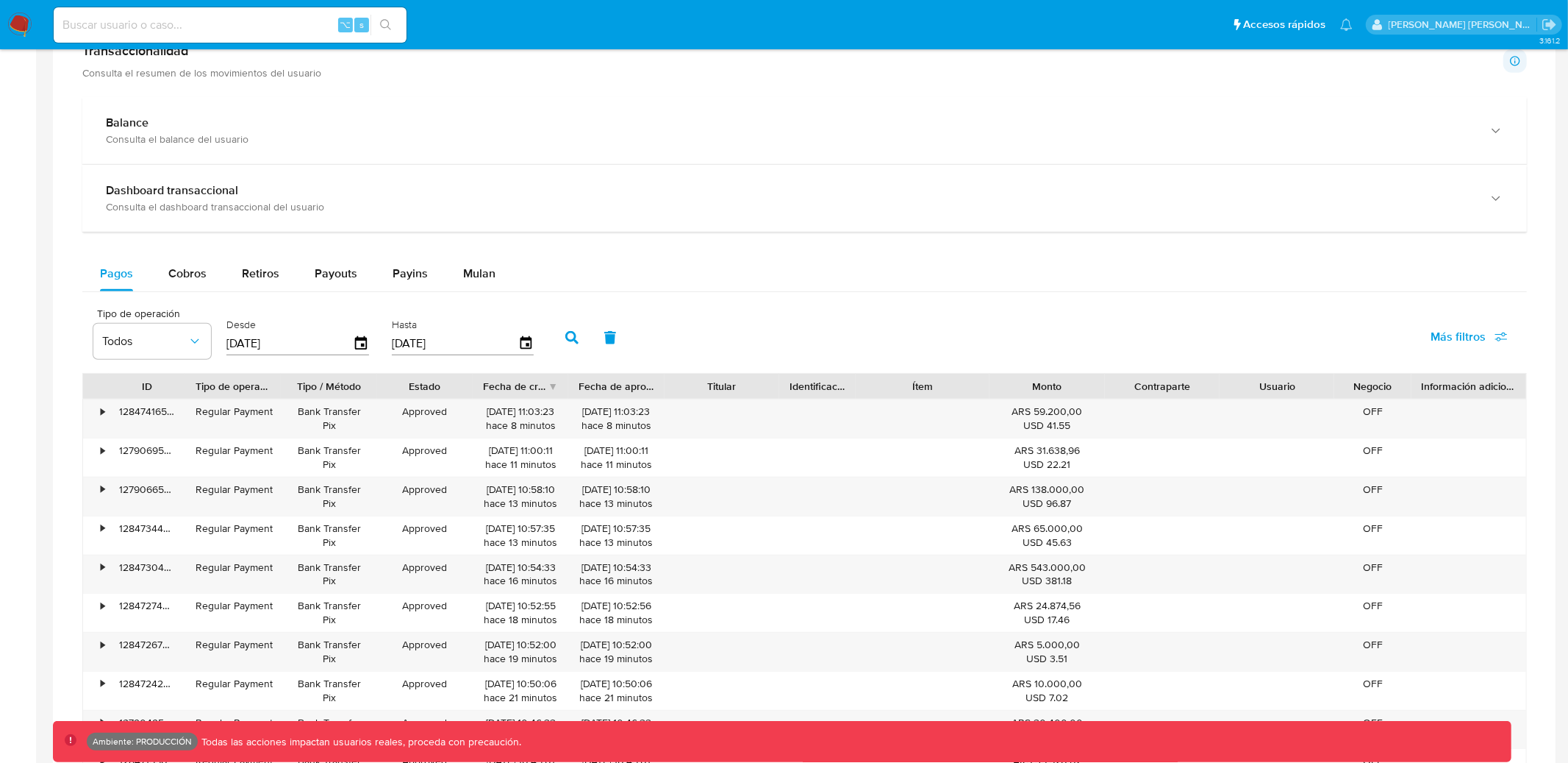
click at [198, 27] on input at bounding box center [230, 25] width 353 height 19
paste input "2645468589"
type input "2645468589"
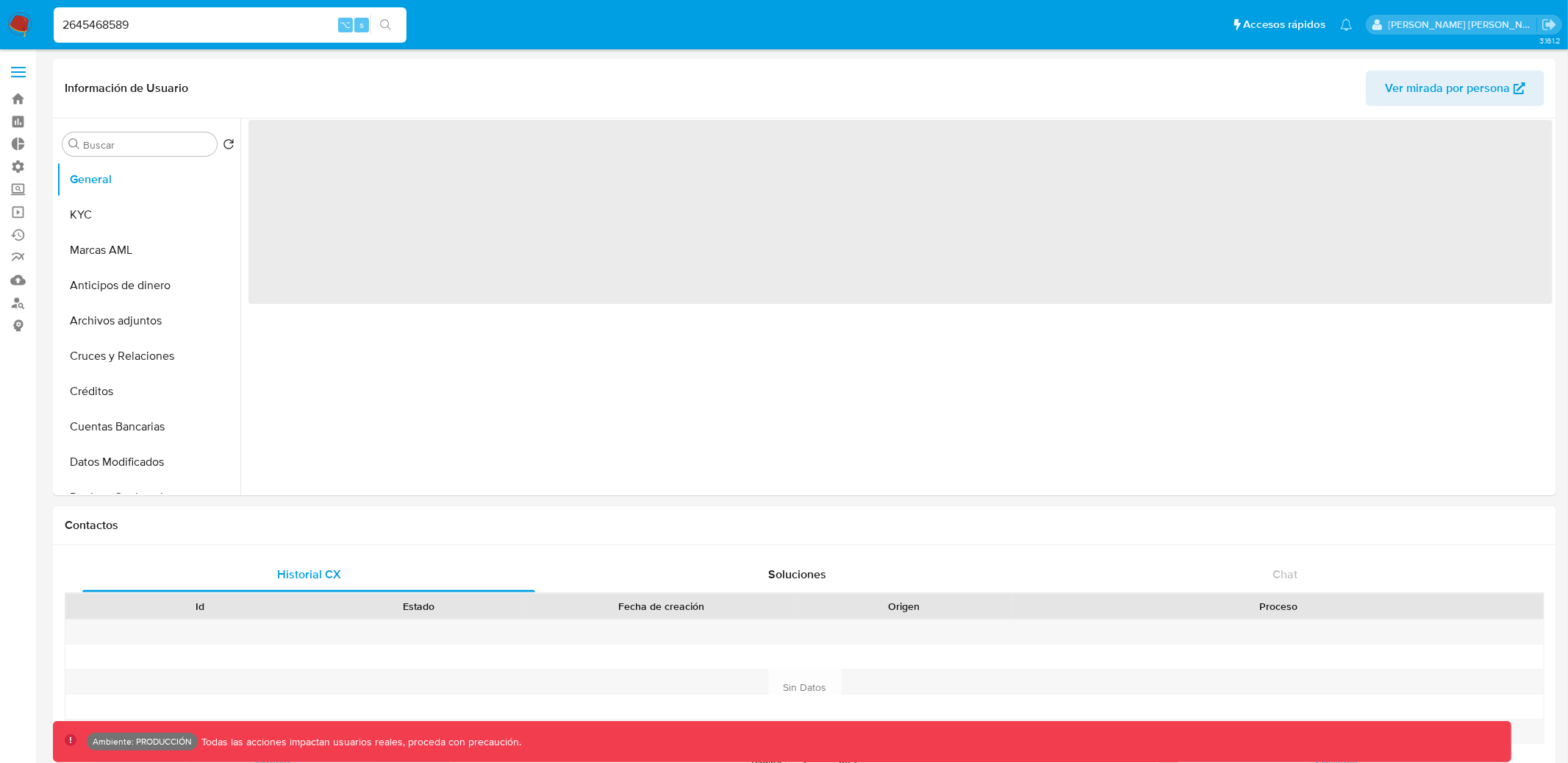
select select "10"
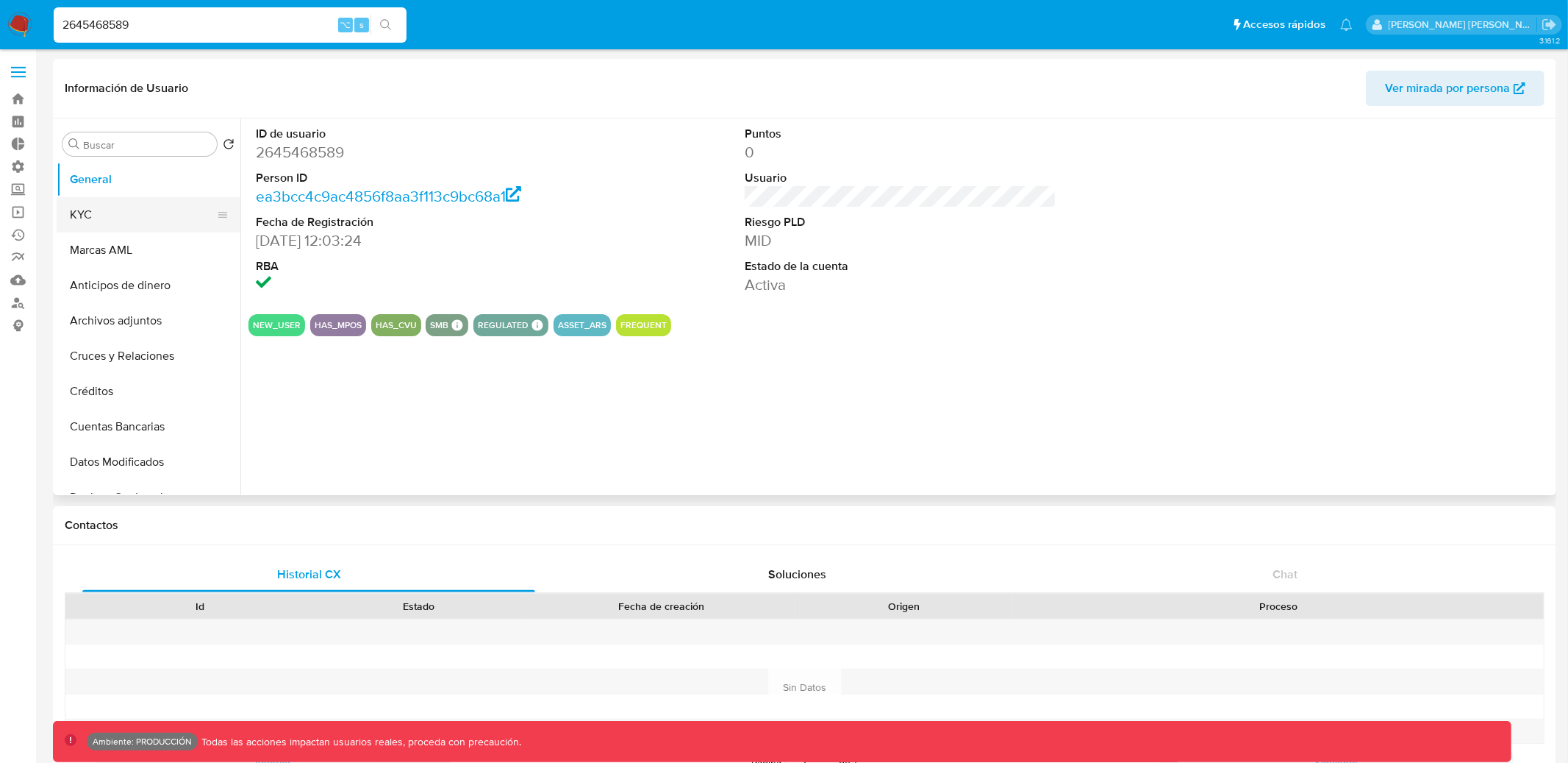
click at [135, 225] on button "KYC" at bounding box center [143, 215] width 172 height 35
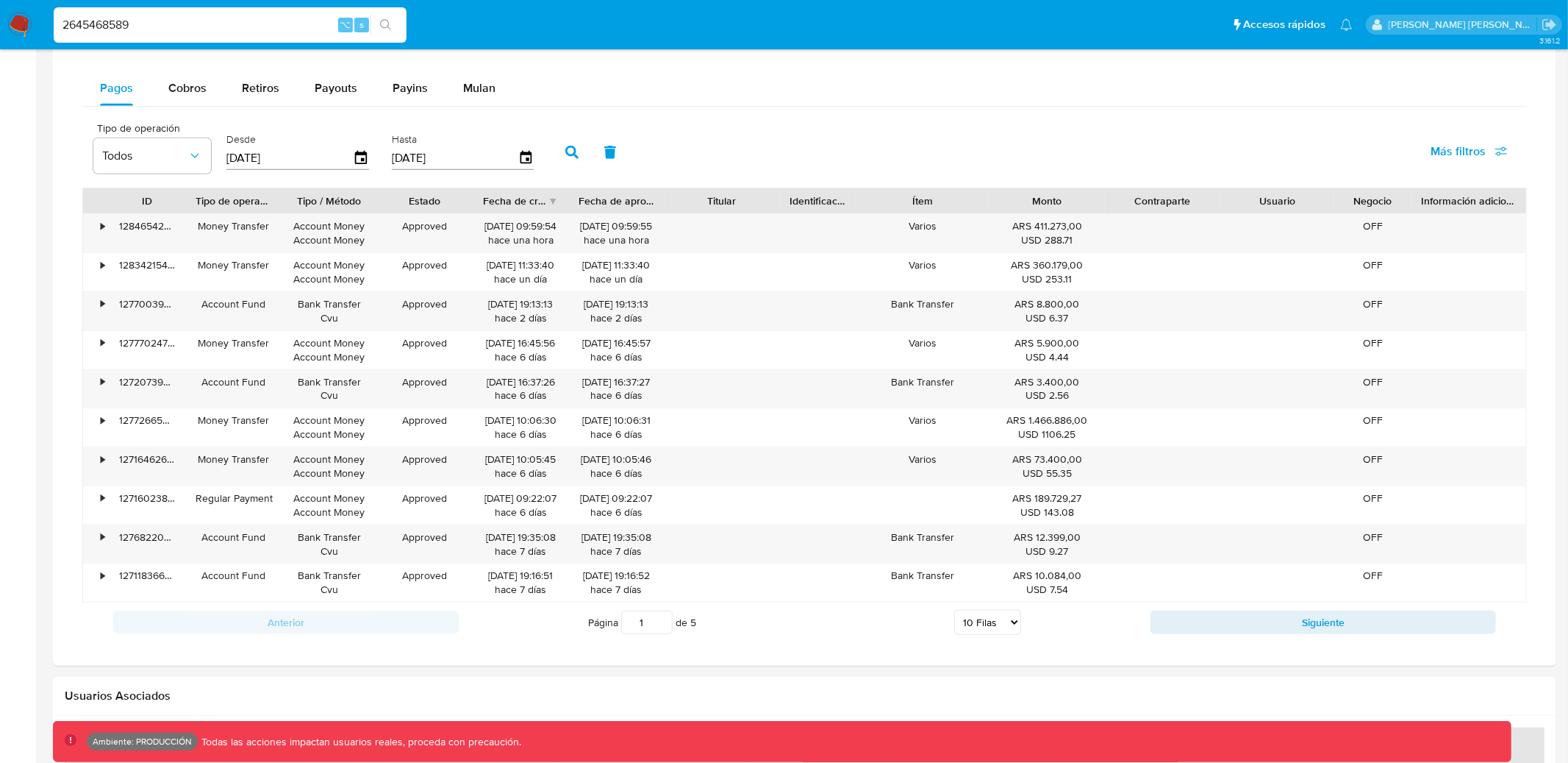
scroll to position [972, 0]
click at [185, 79] on span "Cobros" at bounding box center [188, 87] width 38 height 17
select select "10"
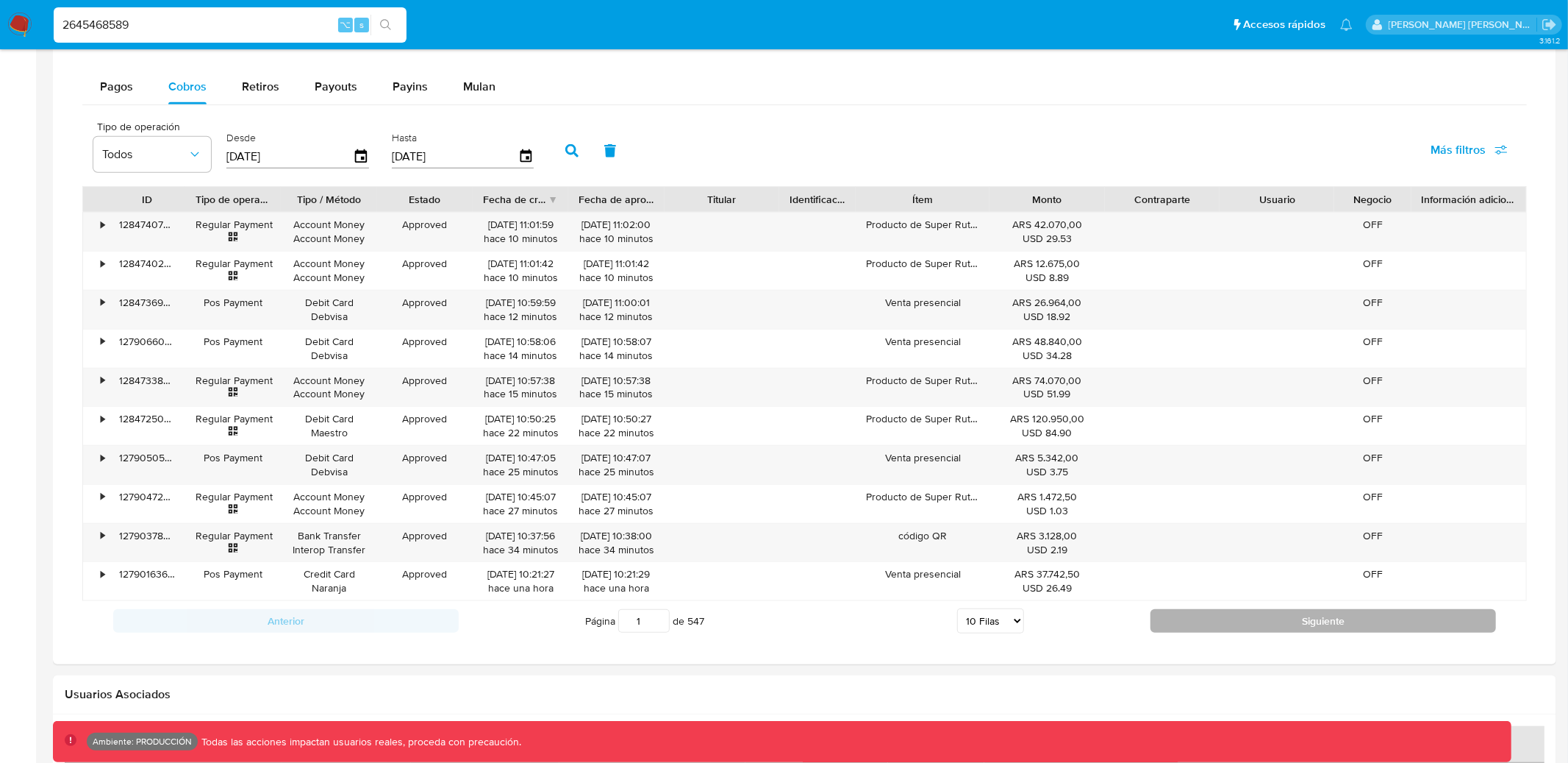
click at [1236, 621] on button "Siguiente" at bounding box center [1323, 620] width 346 height 24
type input "2"
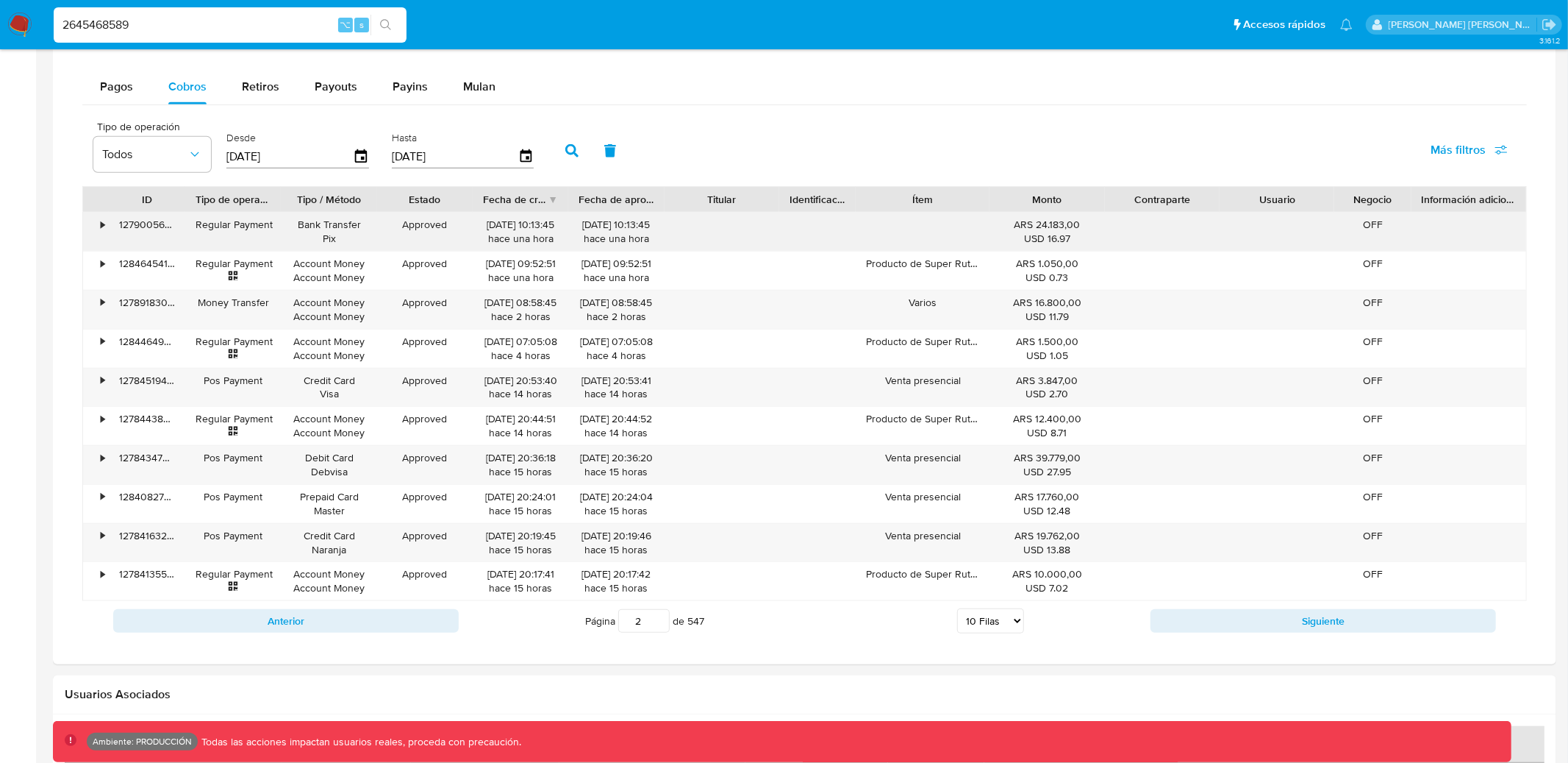
click at [101, 224] on div "•" at bounding box center [102, 225] width 4 height 14
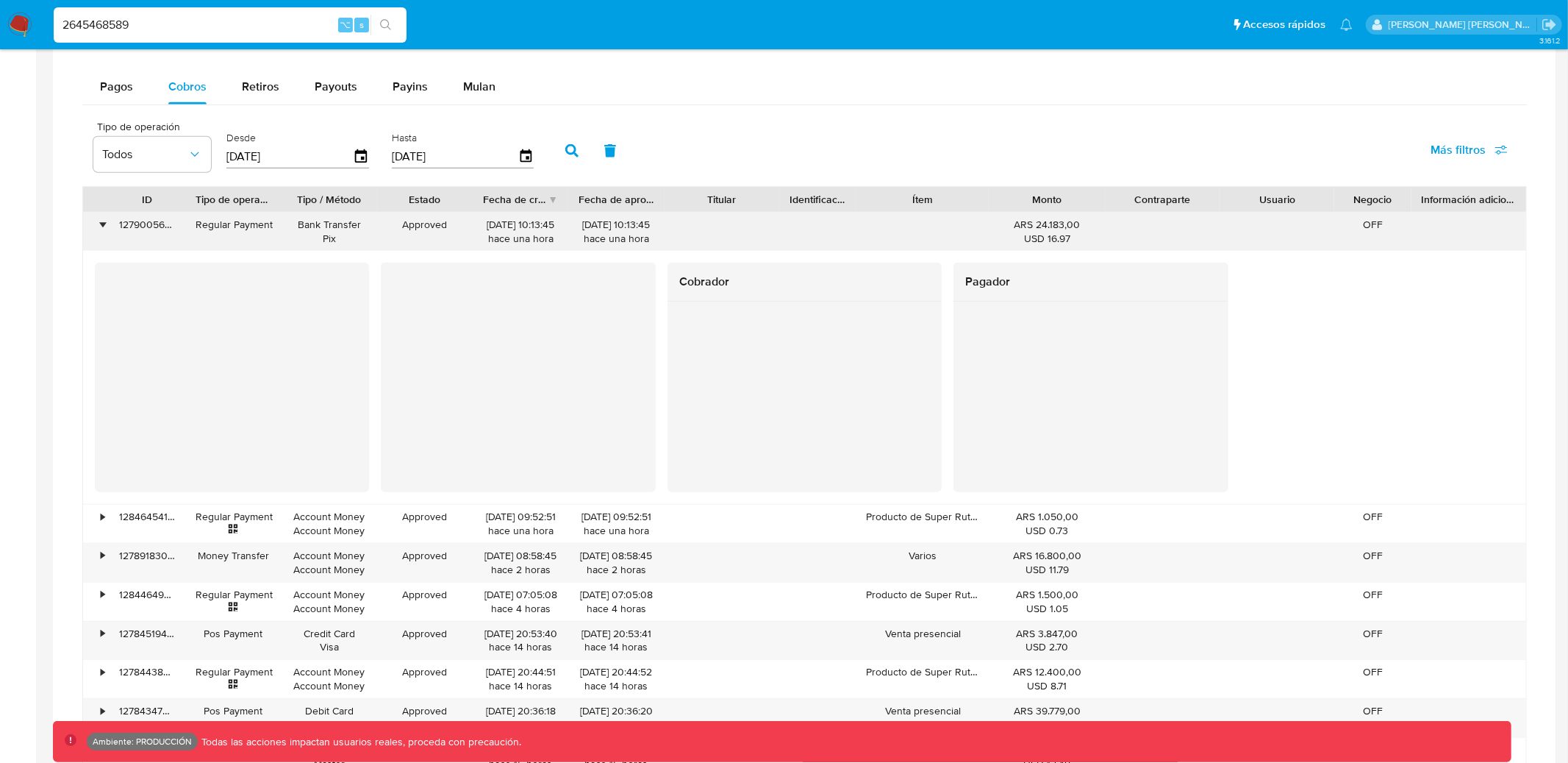
click at [103, 229] on div "•" at bounding box center [102, 225] width 4 height 14
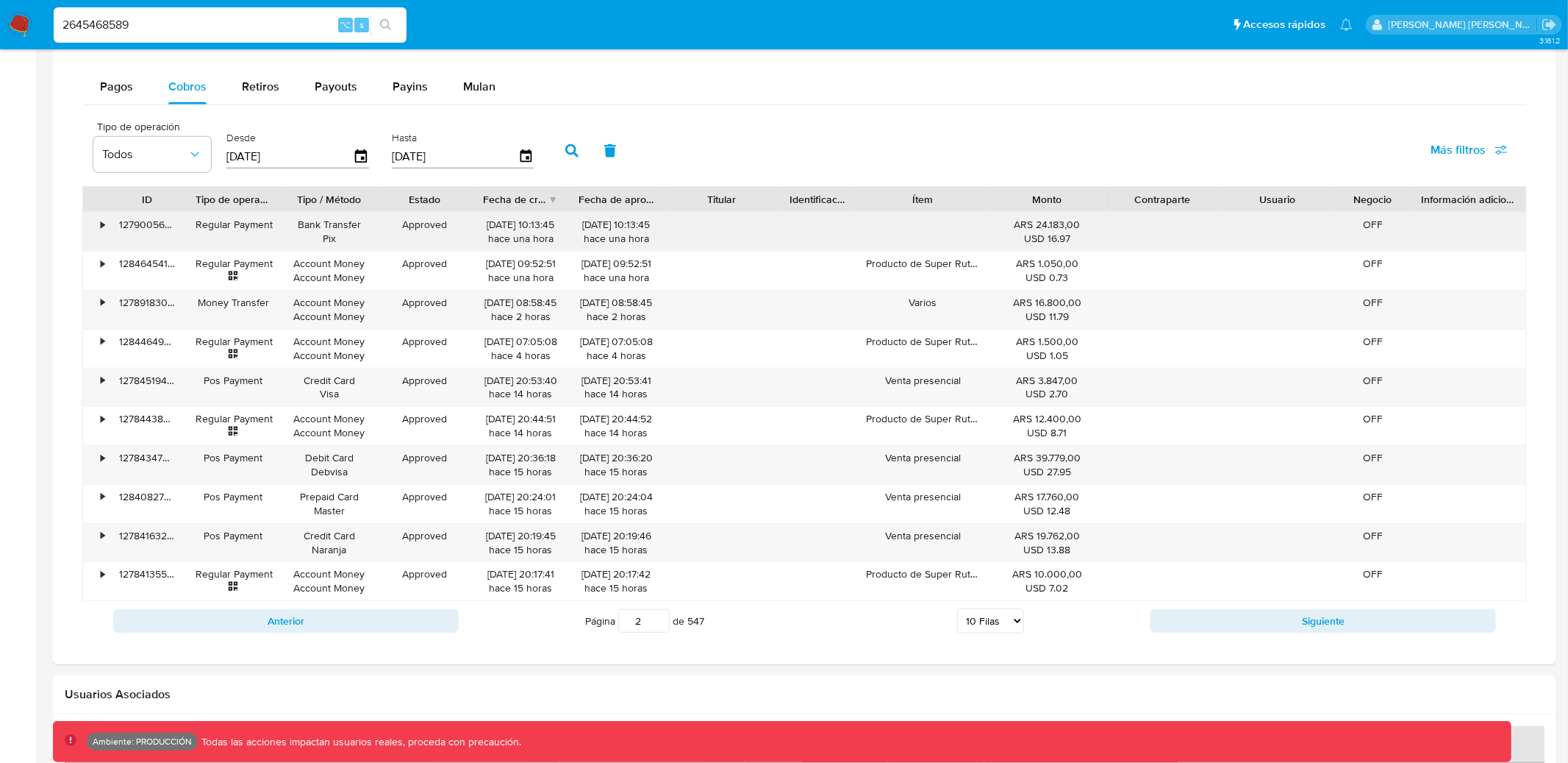
click at [129, 223] on div "127900565805" at bounding box center [147, 232] width 77 height 38
click at [318, 22] on input "2645468589" at bounding box center [230, 25] width 353 height 19
paste input "492551437"
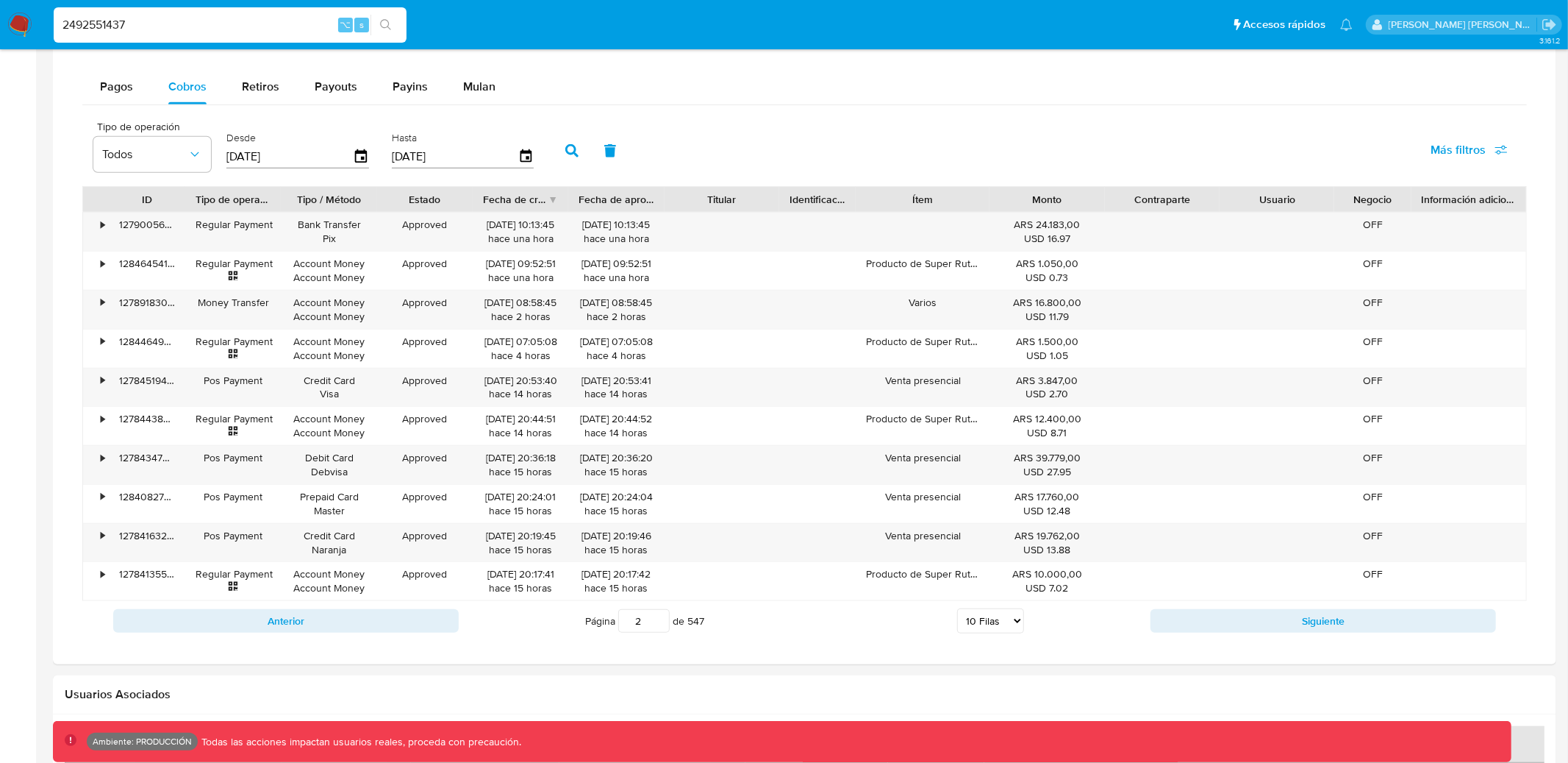
type input "2492551437"
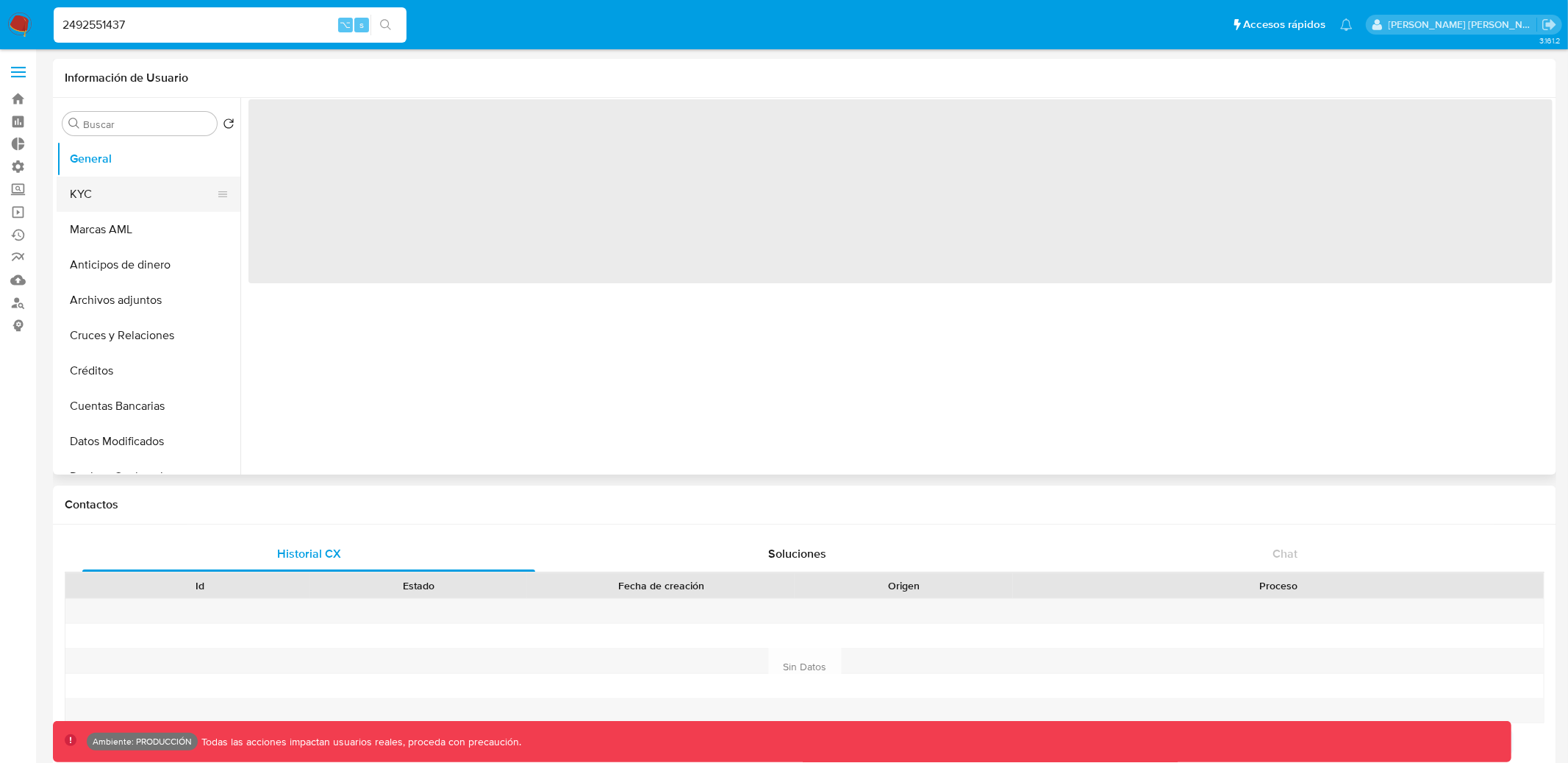
click at [103, 189] on button "KYC" at bounding box center [143, 194] width 172 height 35
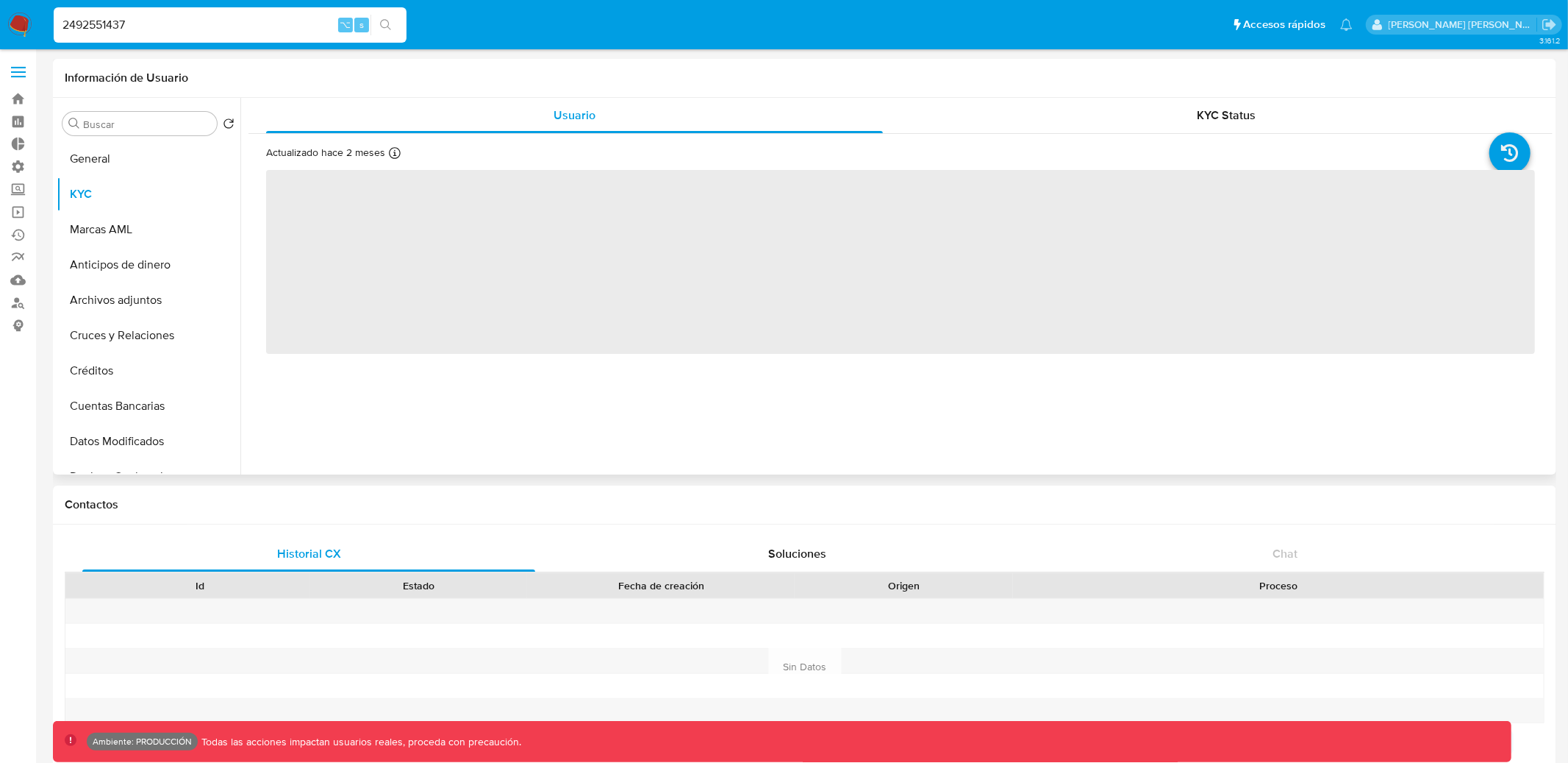
select select "10"
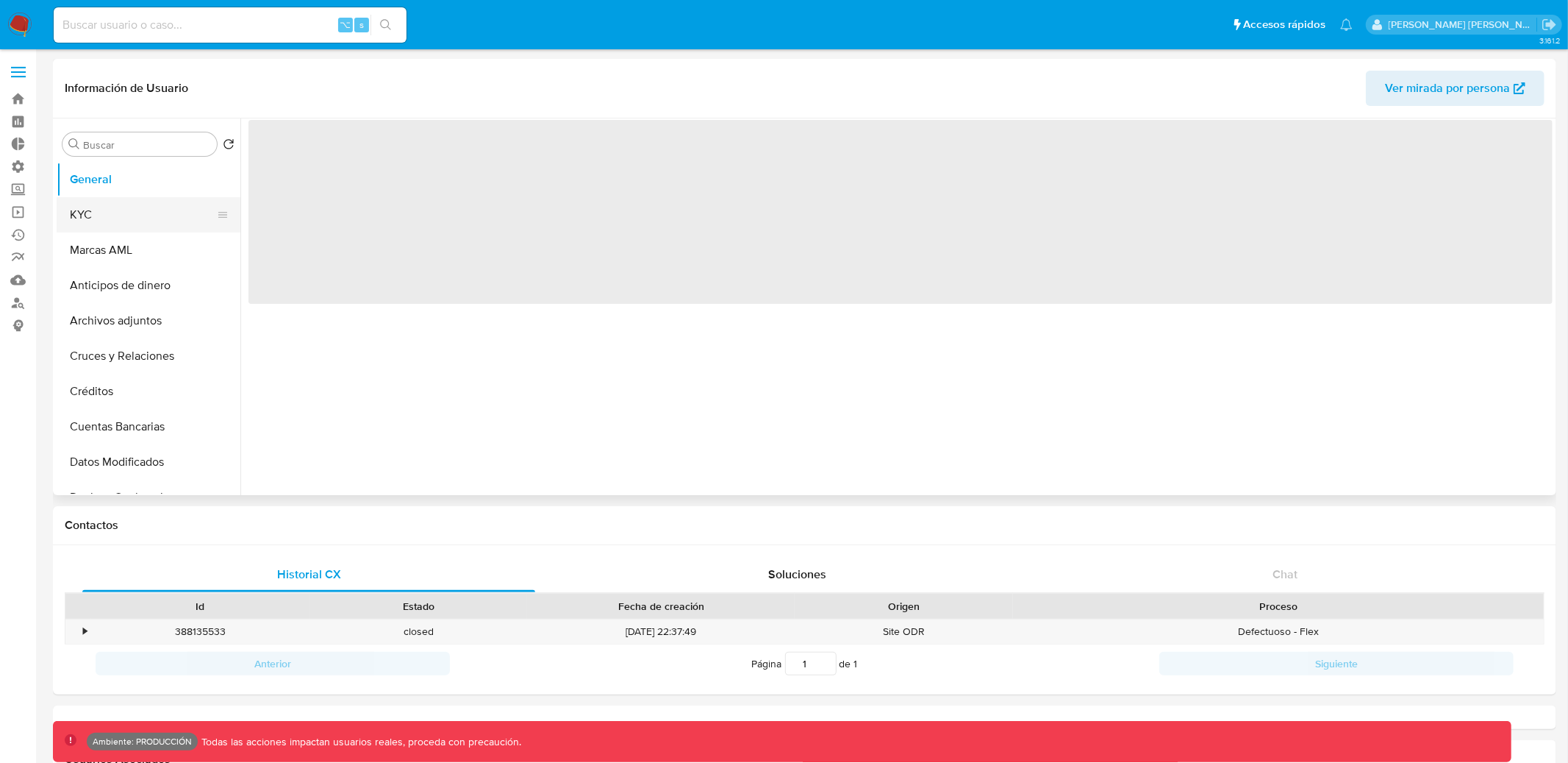
select select "10"
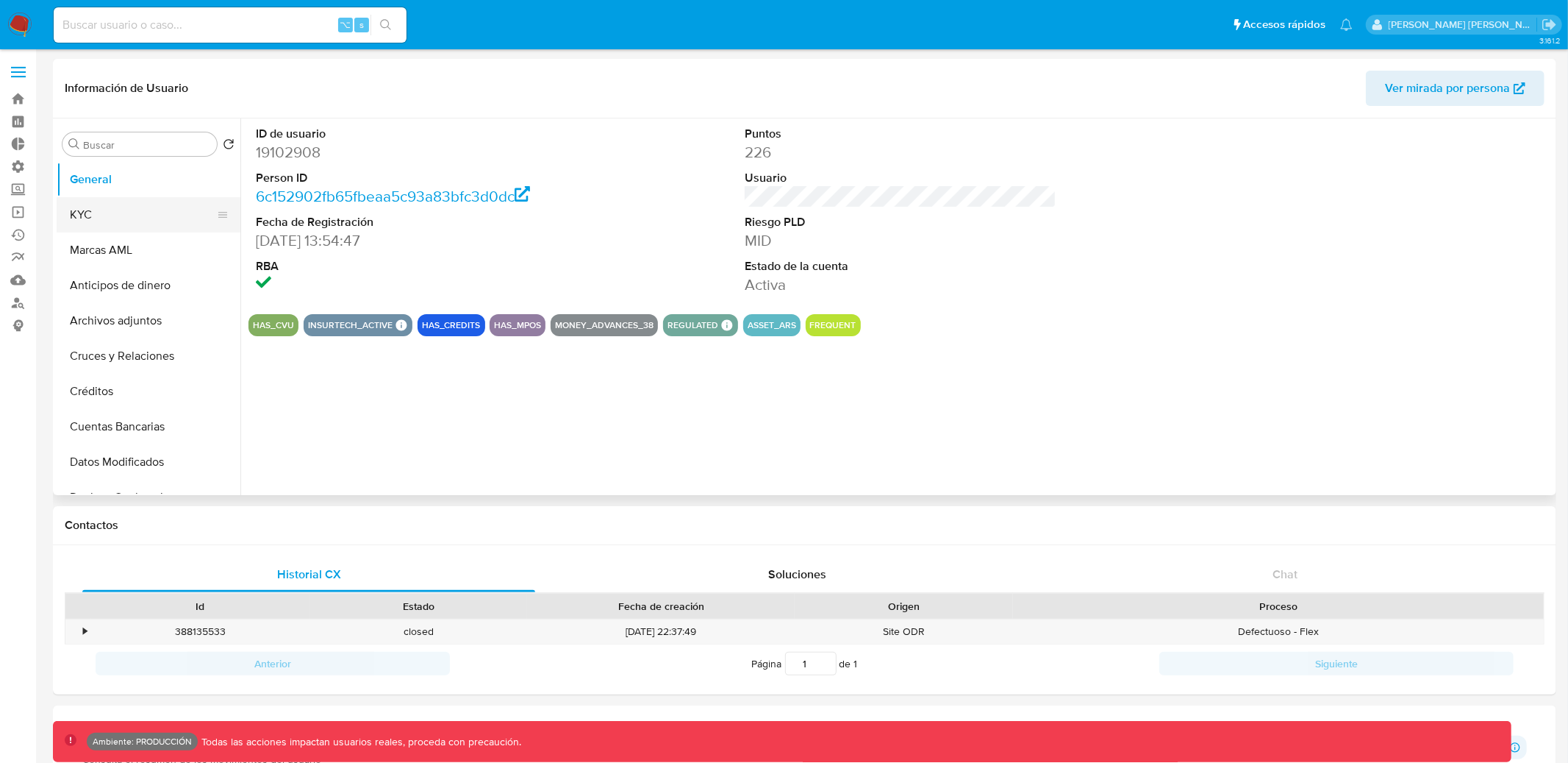
click at [94, 200] on button "KYC" at bounding box center [143, 215] width 172 height 35
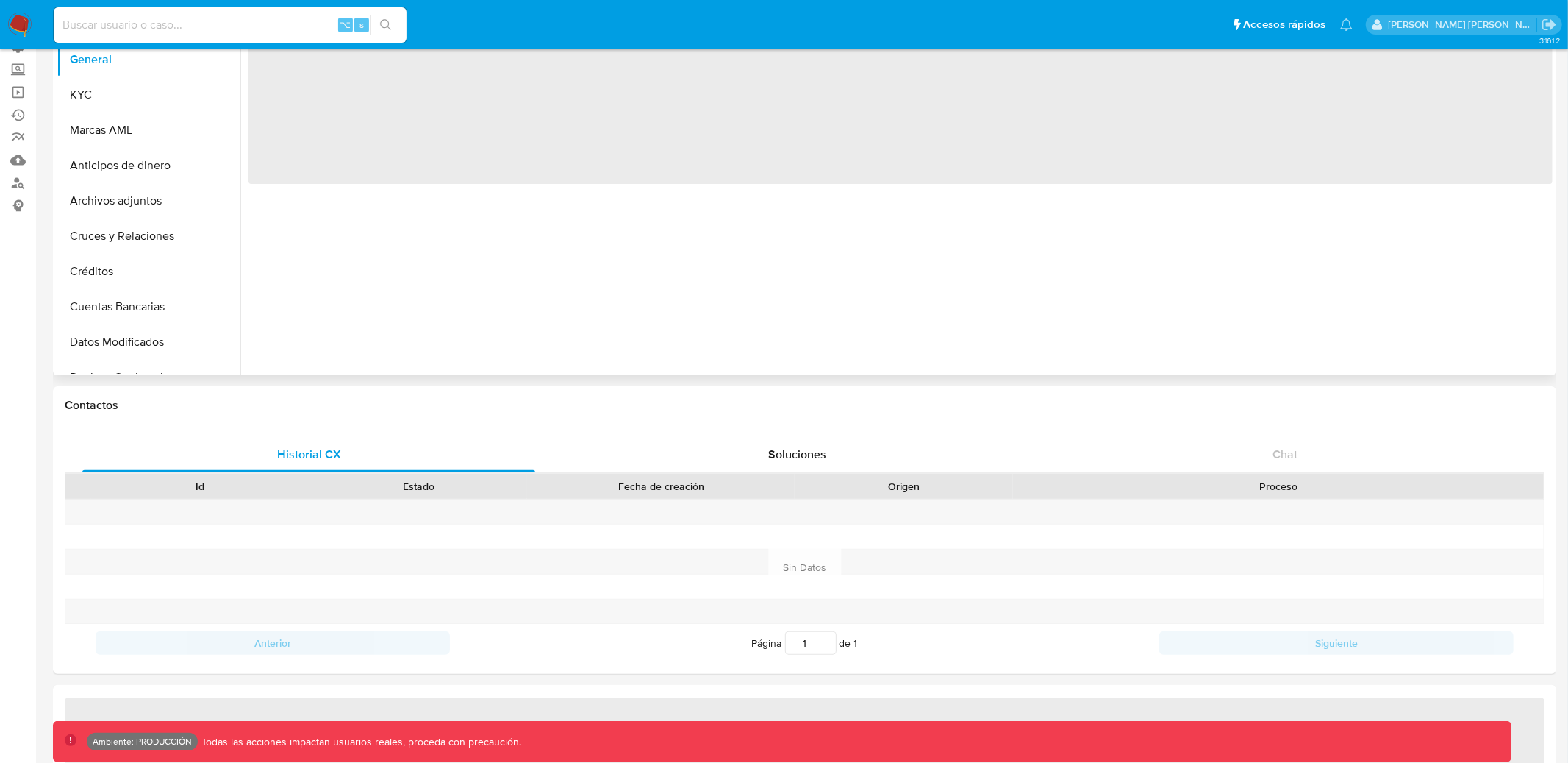
select select "10"
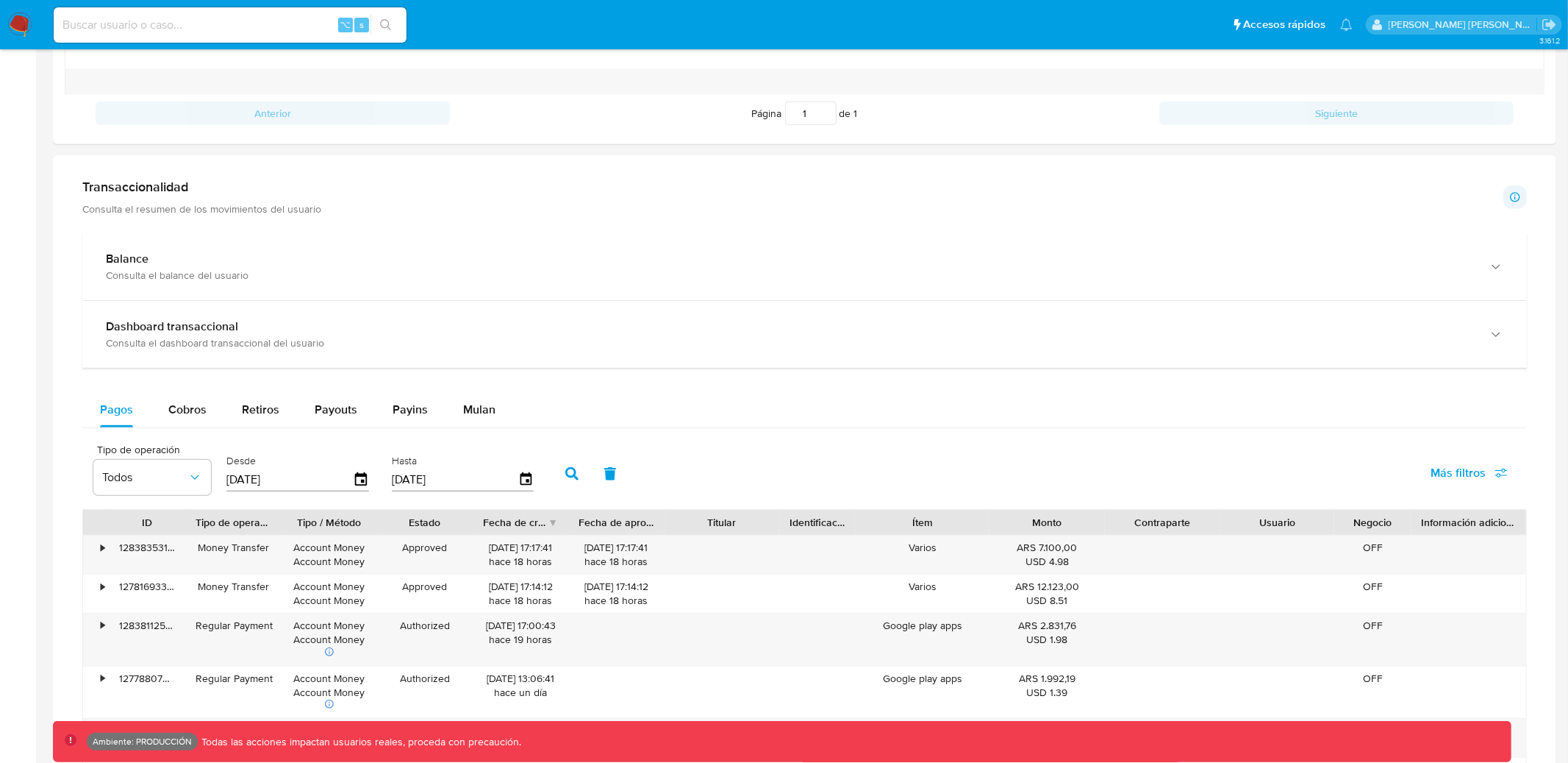
scroll to position [756, 0]
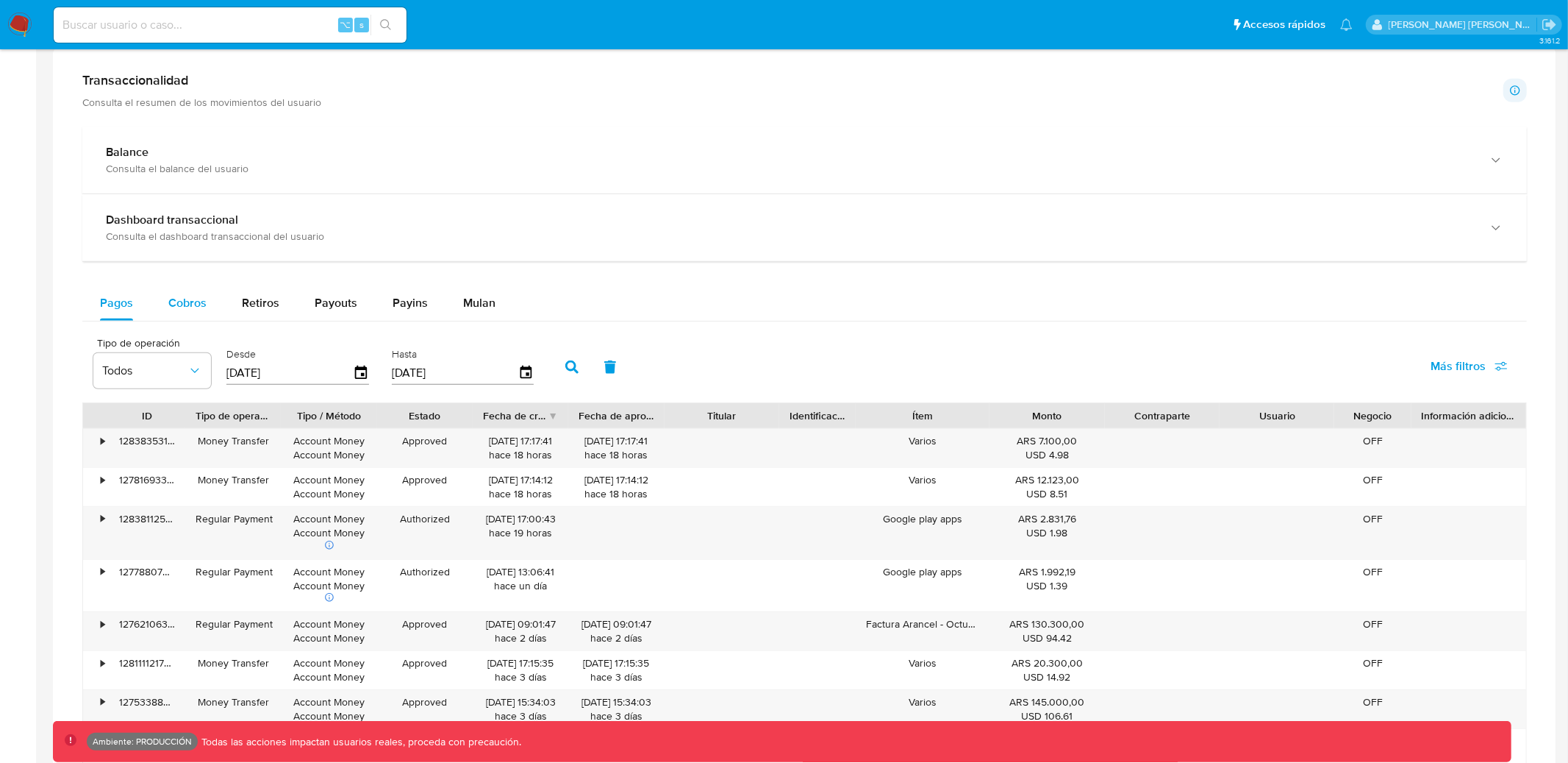
click at [183, 304] on span "Cobros" at bounding box center [188, 303] width 38 height 17
select select "10"
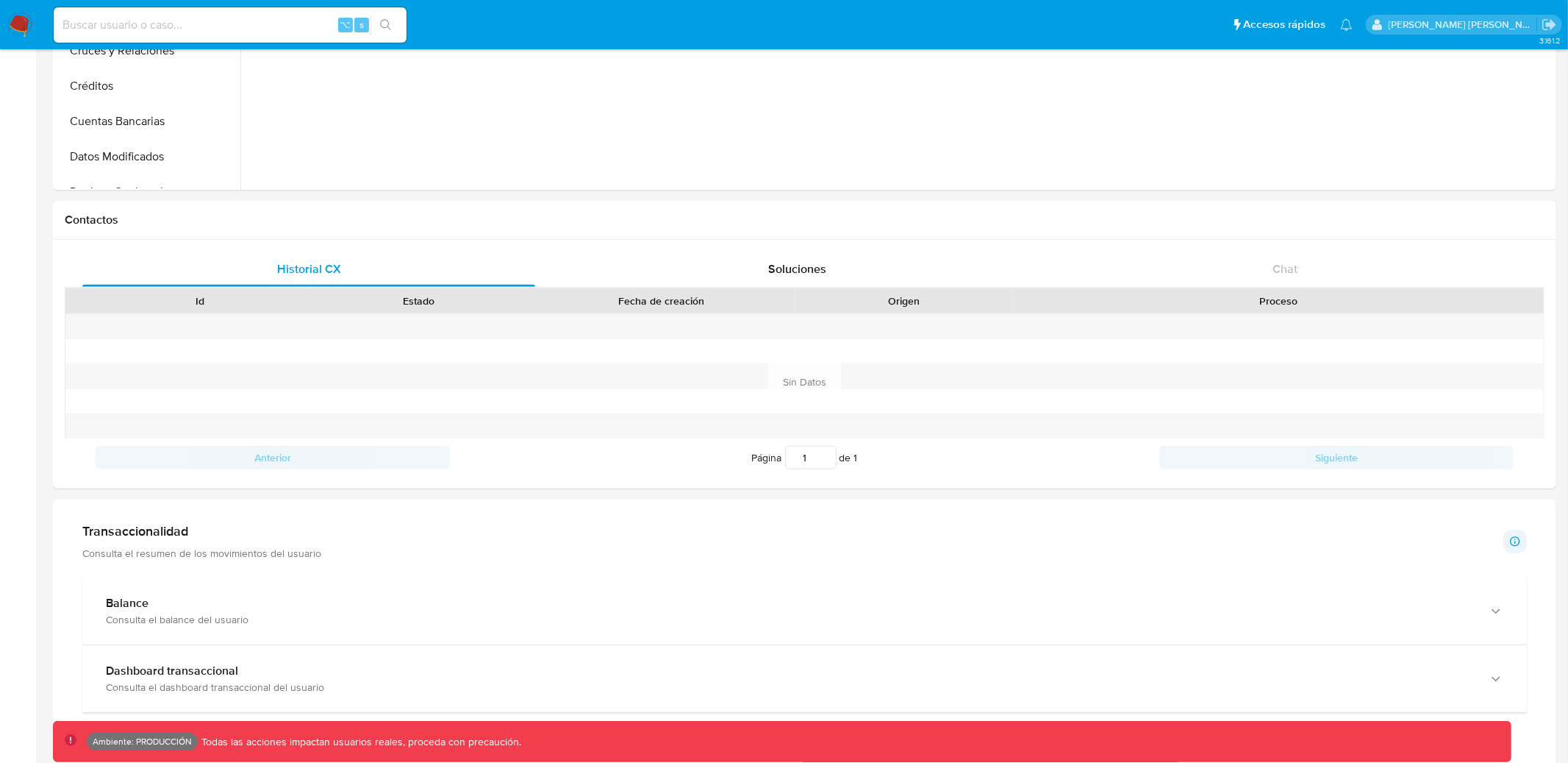
scroll to position [0, 0]
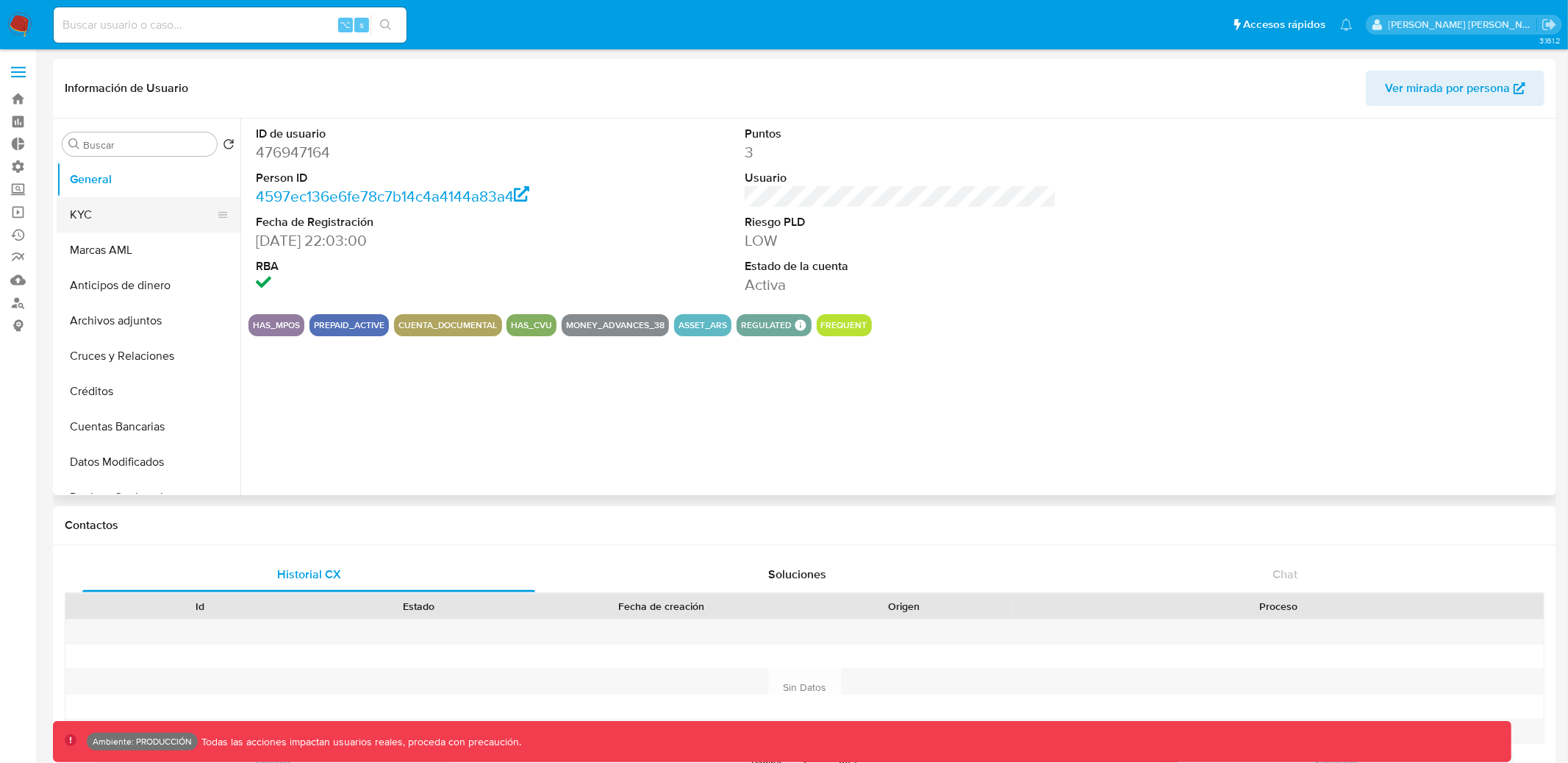
click at [126, 215] on button "KYC" at bounding box center [143, 215] width 172 height 35
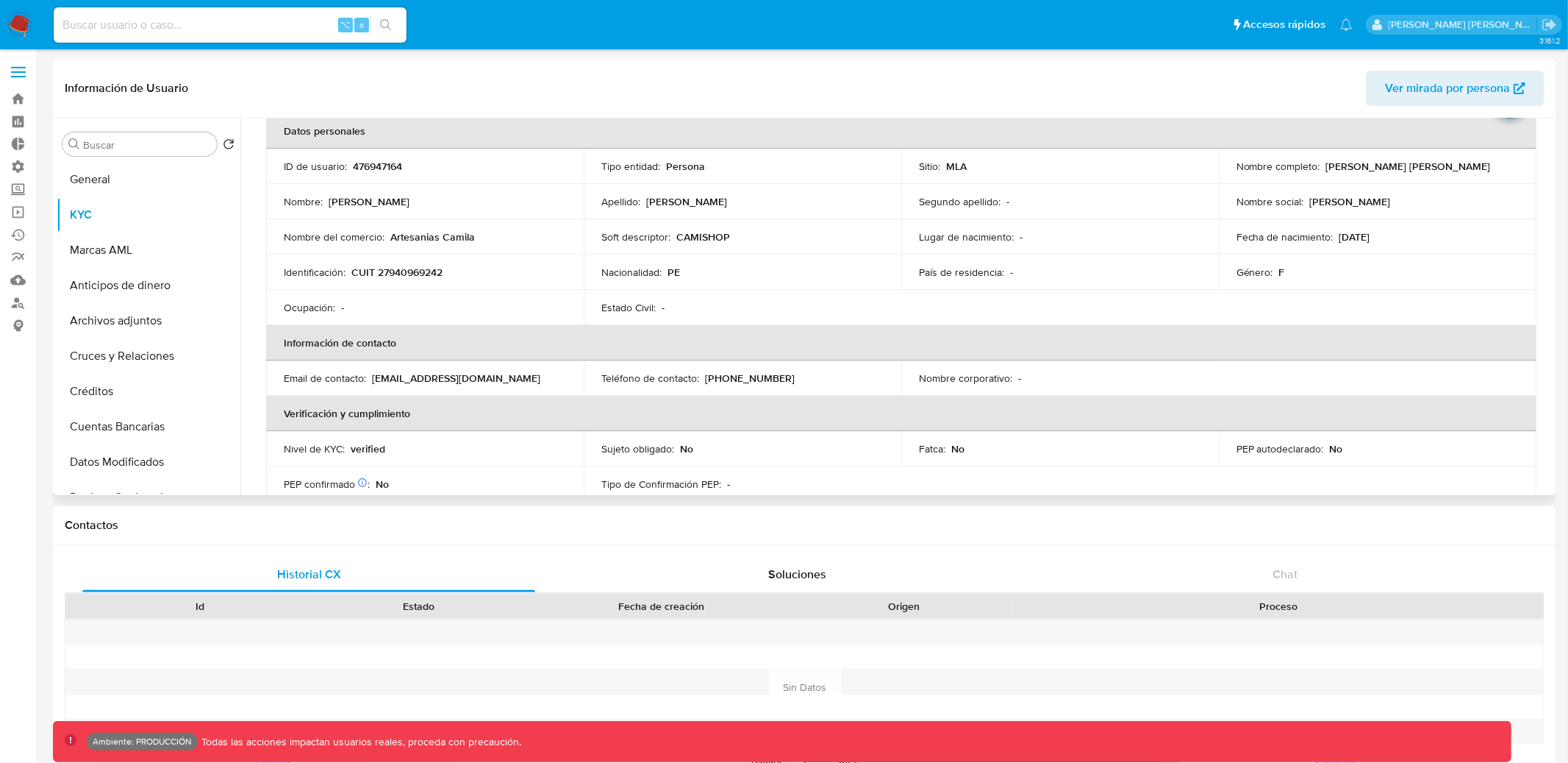
scroll to position [77, 0]
click at [268, 23] on input at bounding box center [230, 25] width 353 height 19
paste input "19102908"
type input "19102908"
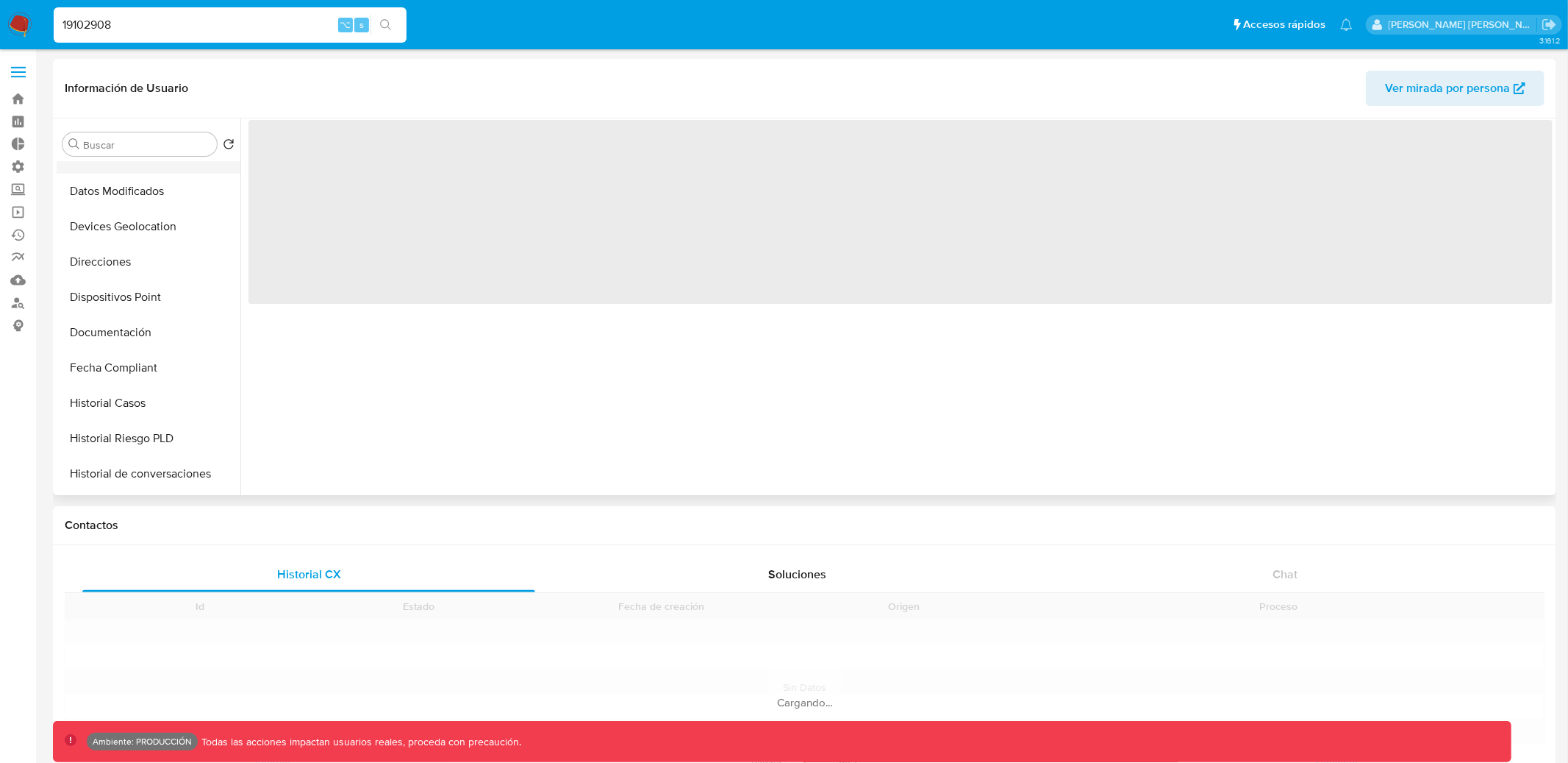
scroll to position [278, 0]
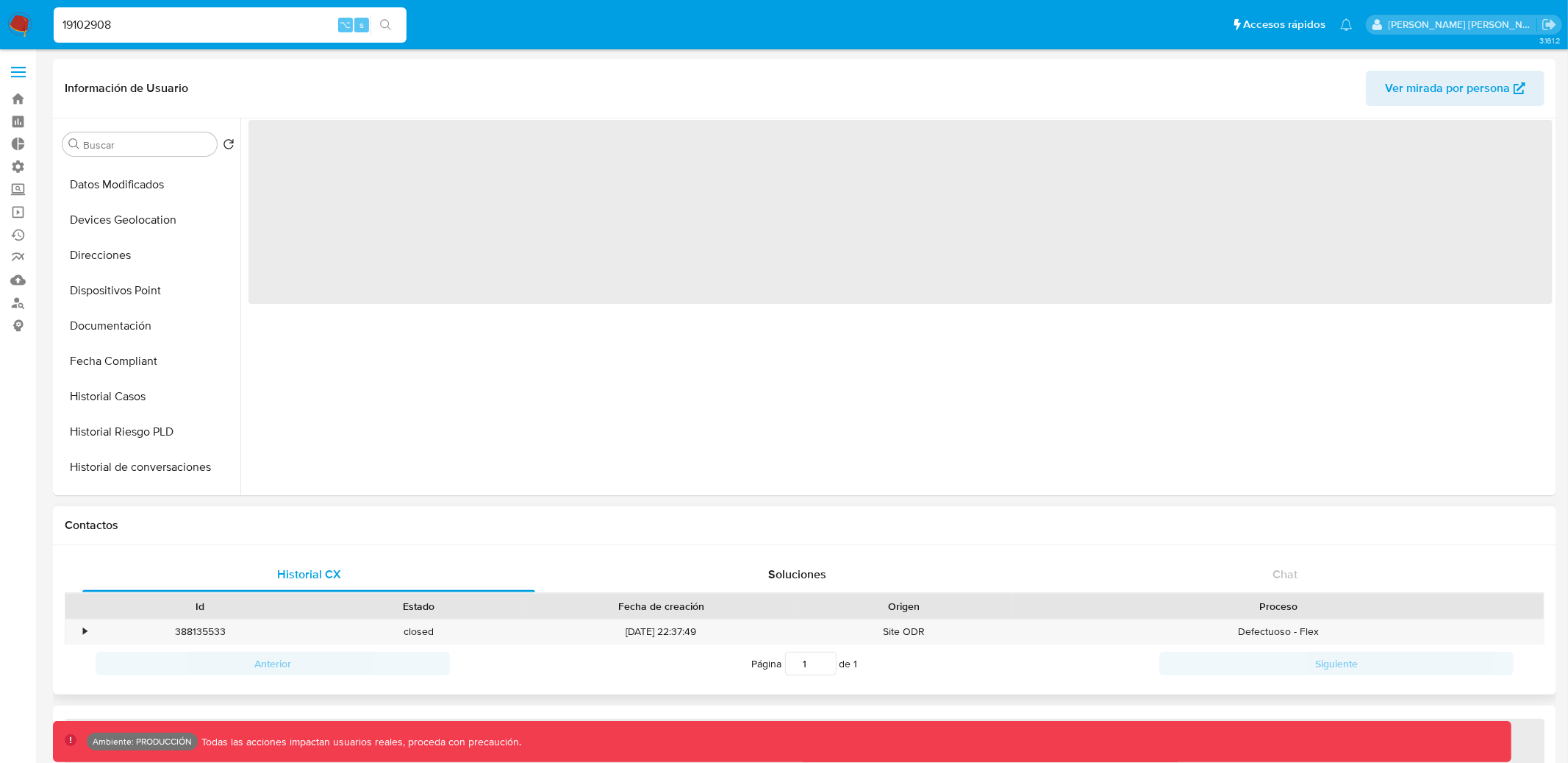
select select "10"
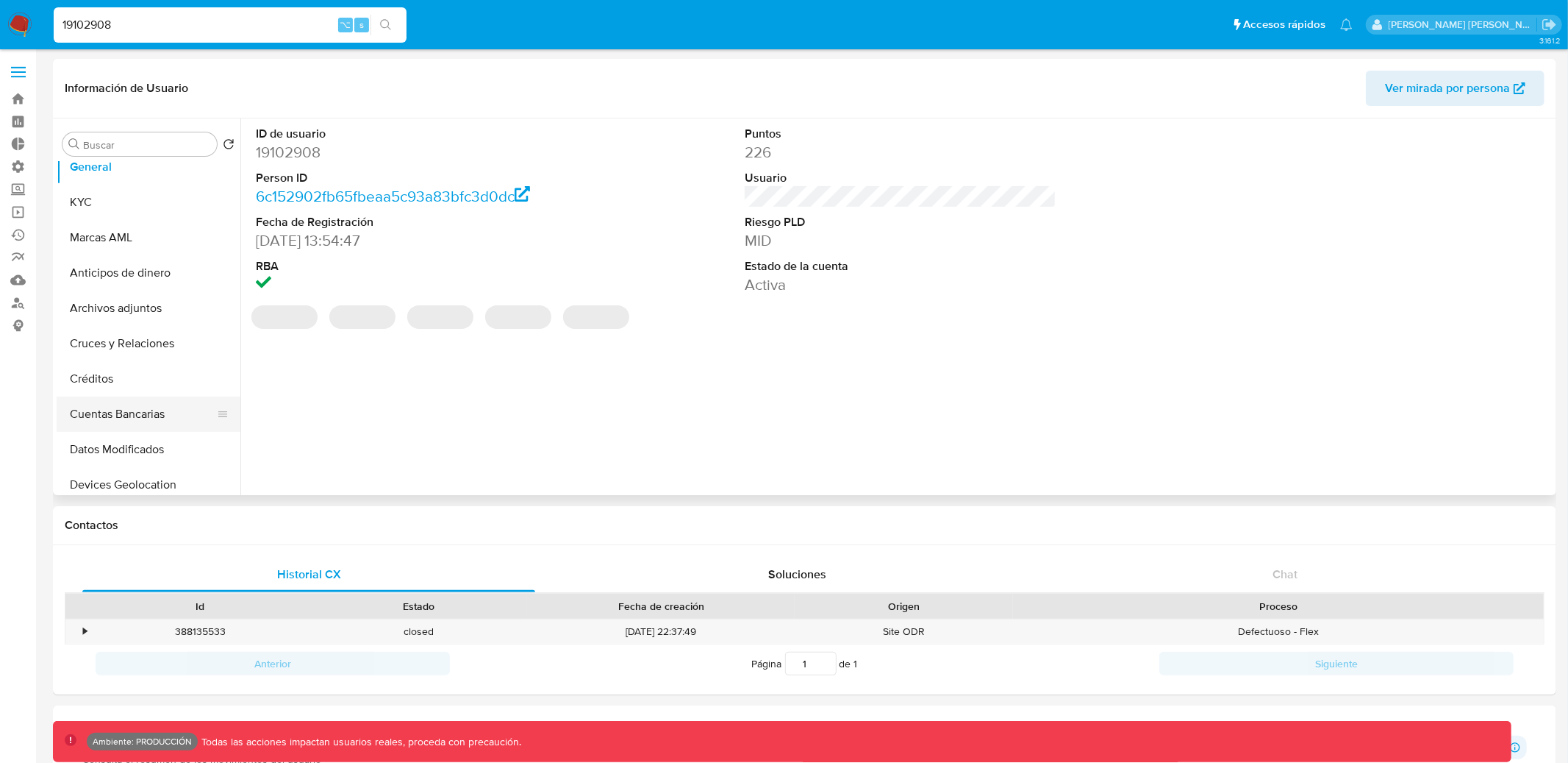
scroll to position [0, 0]
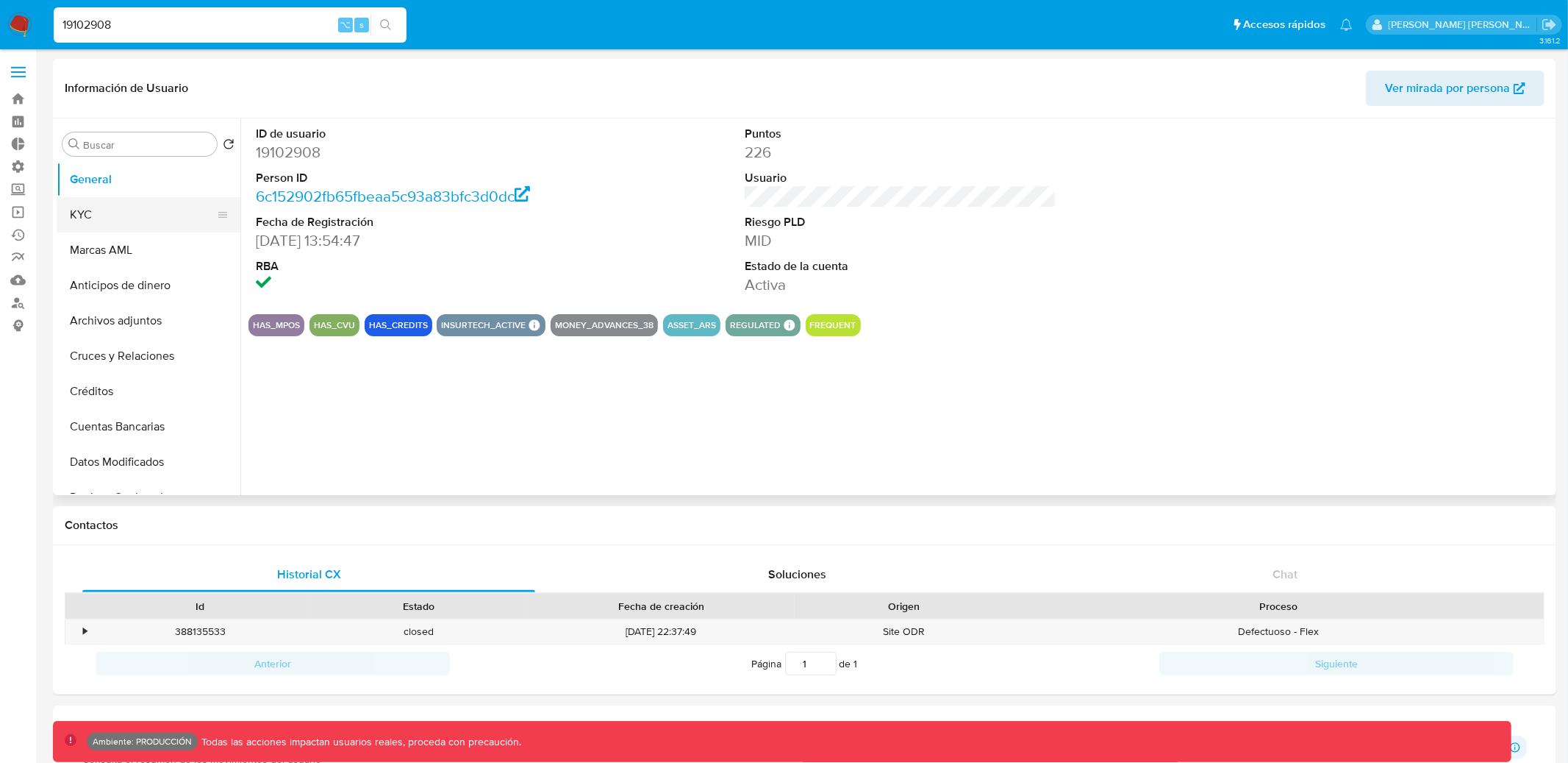
click at [146, 226] on button "KYC" at bounding box center [143, 215] width 172 height 35
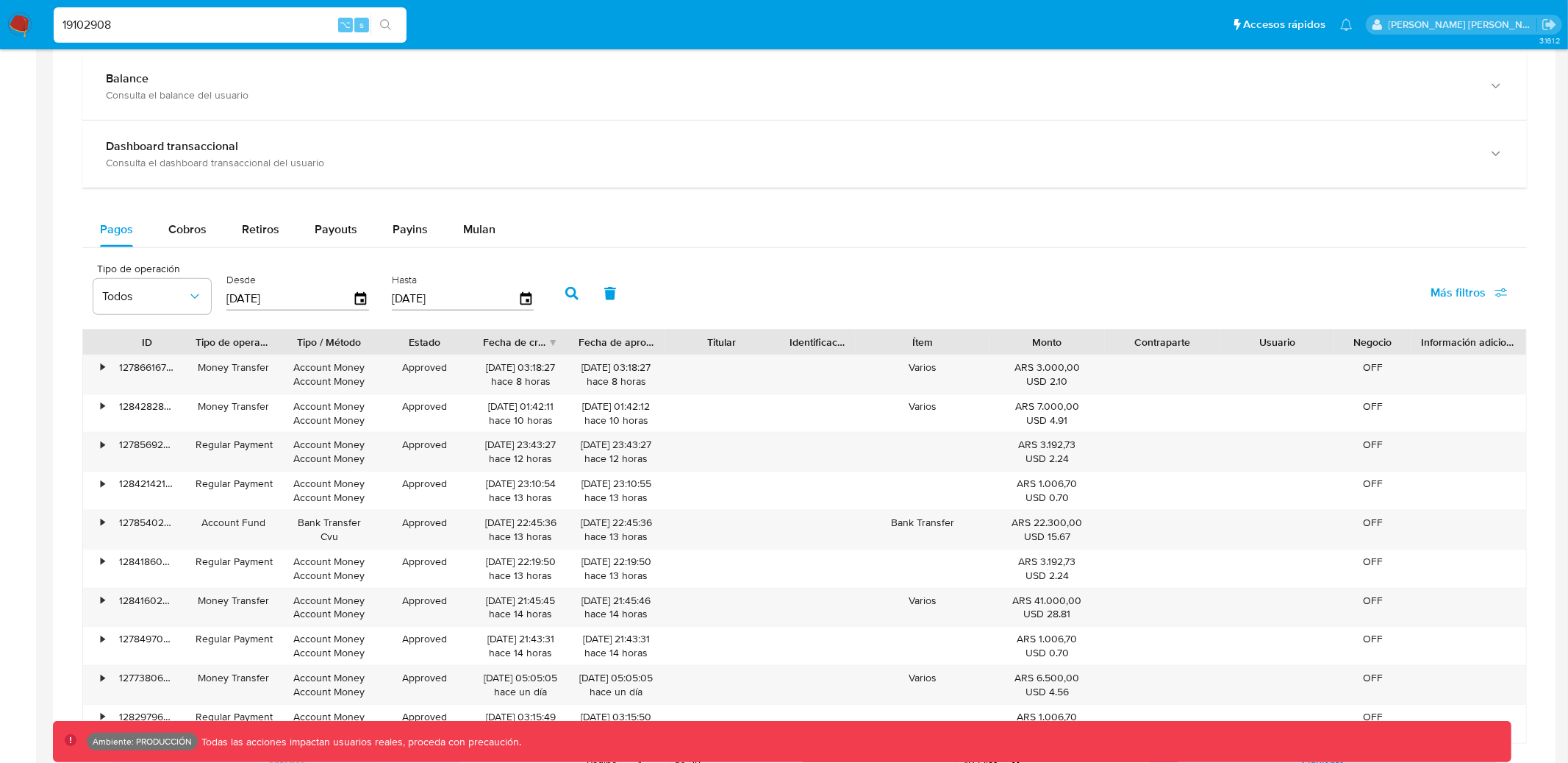
scroll to position [825, 0]
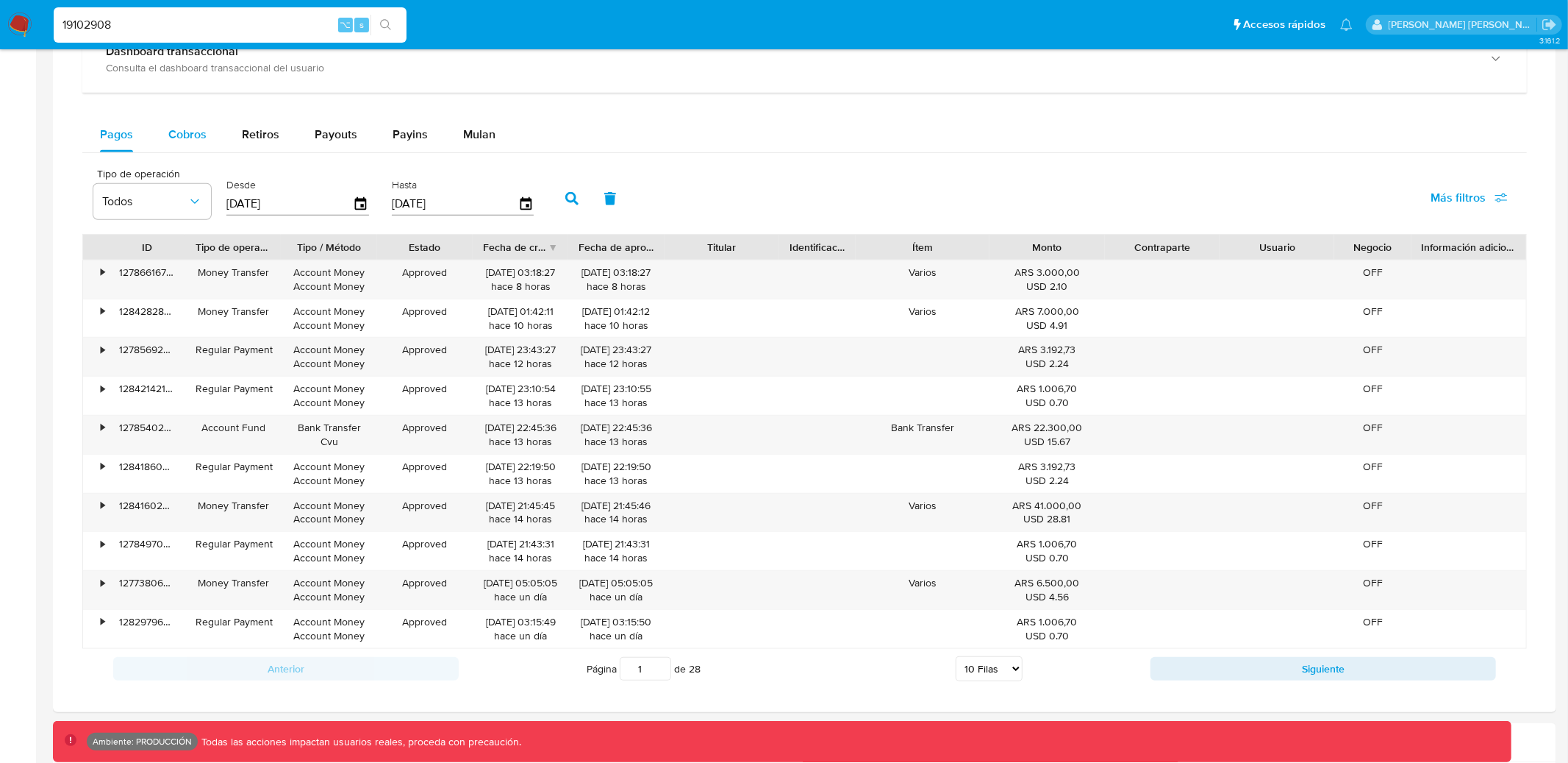
click at [177, 131] on span "Cobros" at bounding box center [188, 134] width 38 height 17
select select "10"
click at [107, 505] on div "•" at bounding box center [96, 513] width 26 height 38
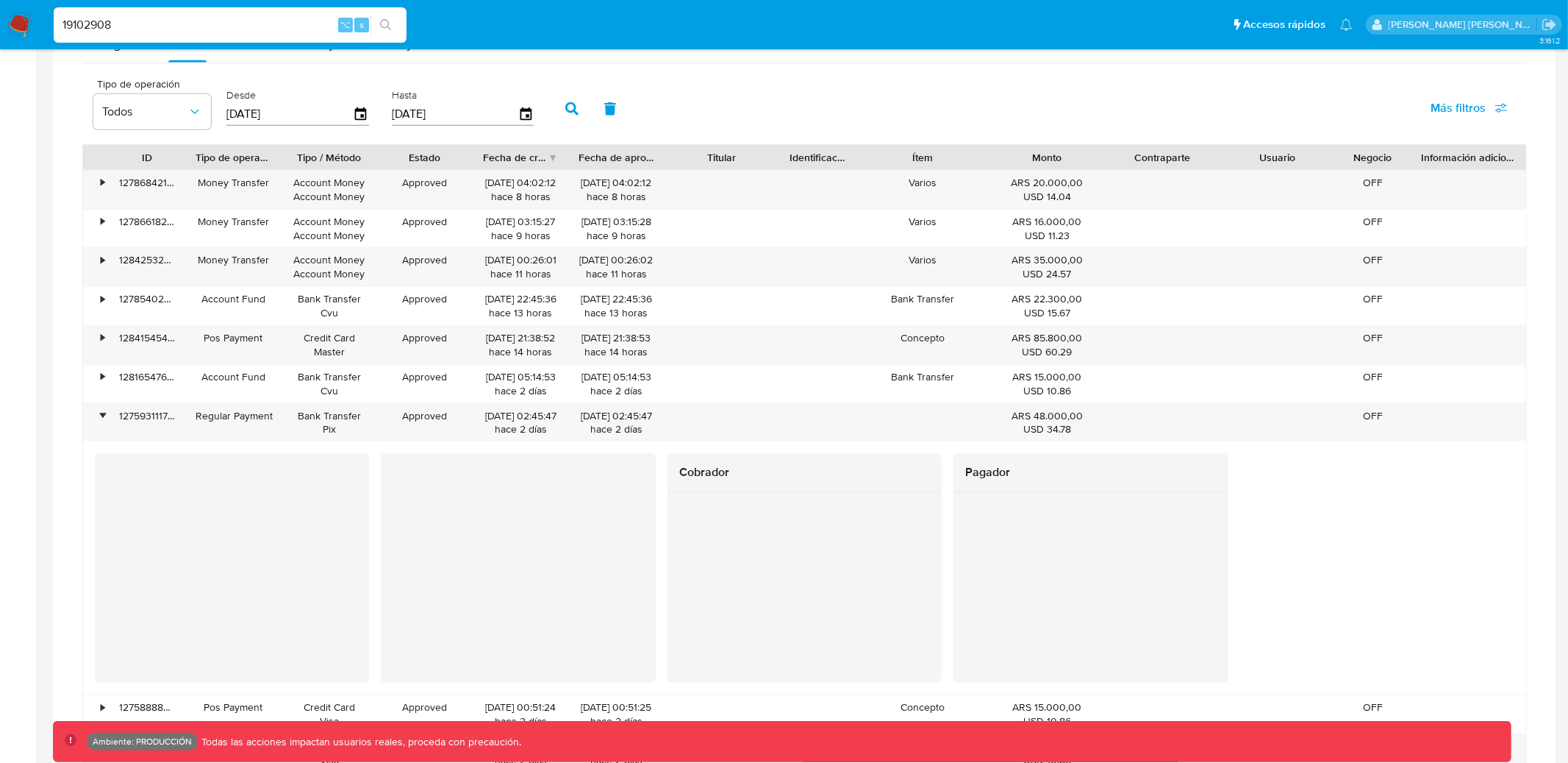
scroll to position [916, 0]
click at [221, 19] on input "19102908" at bounding box center [230, 25] width 353 height 19
click at [300, 18] on input "19102908" at bounding box center [230, 25] width 353 height 19
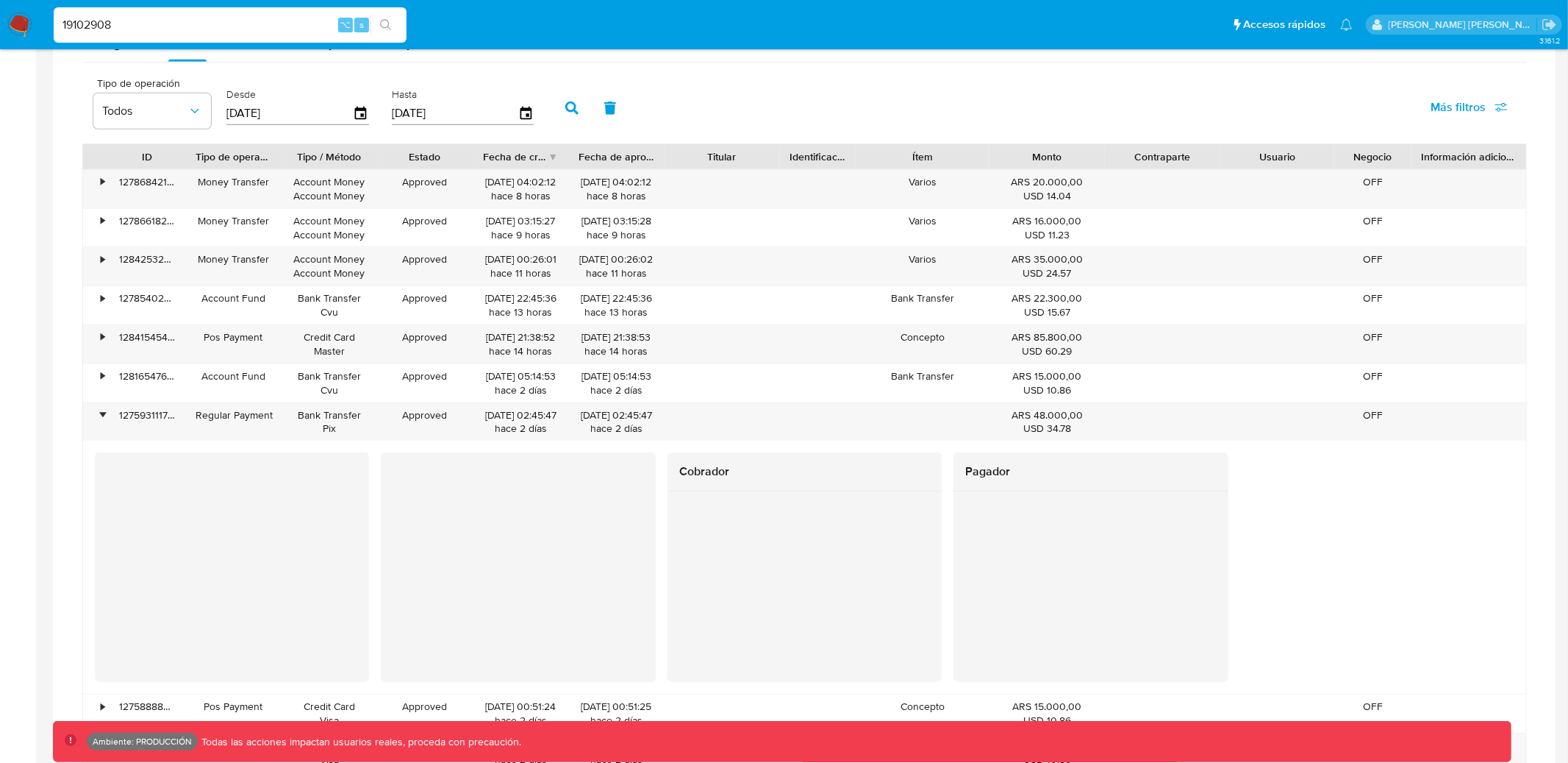
click at [300, 18] on input "19102908" at bounding box center [230, 25] width 353 height 19
paste input "64983599"
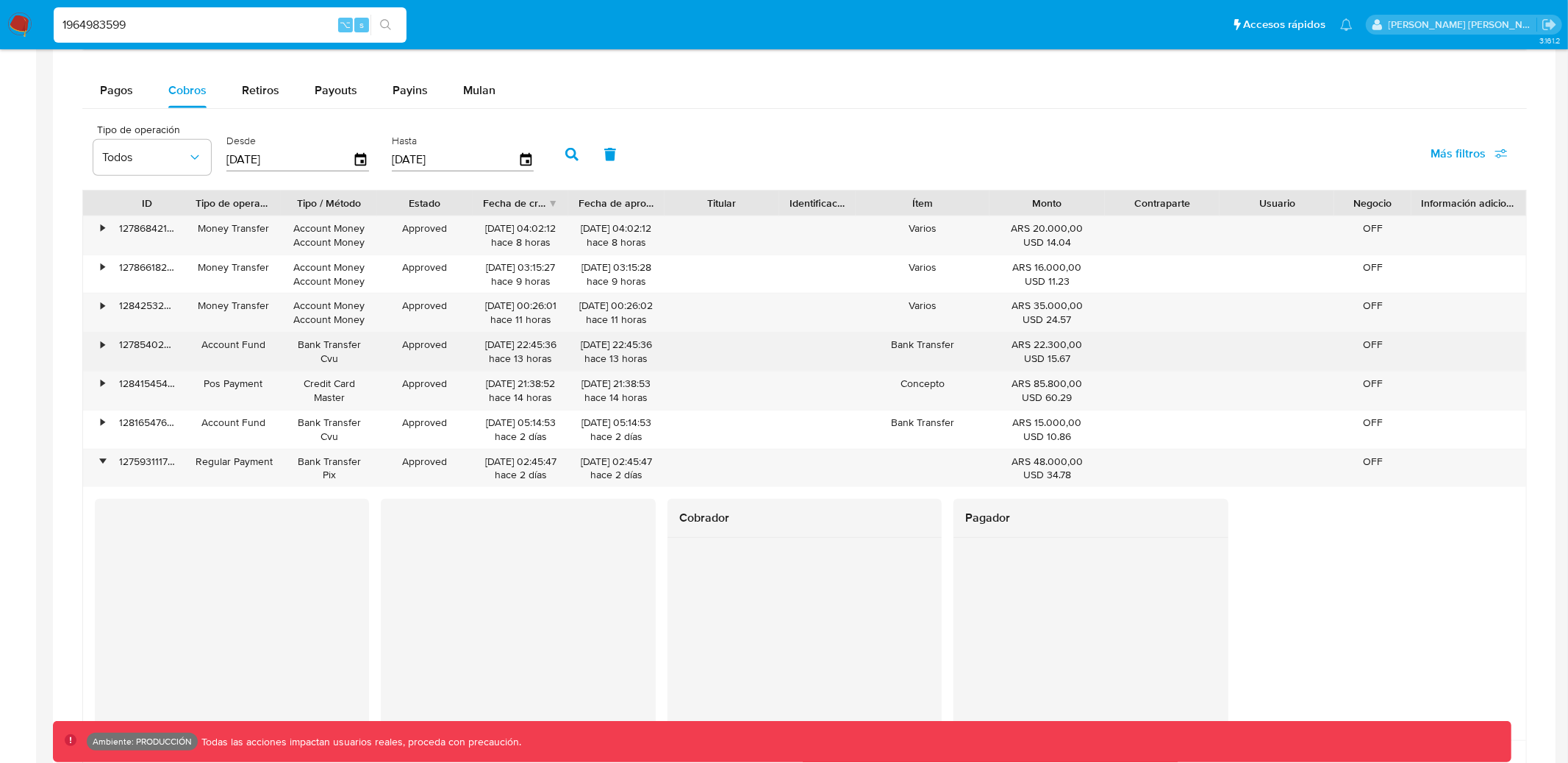
scroll to position [876, 0]
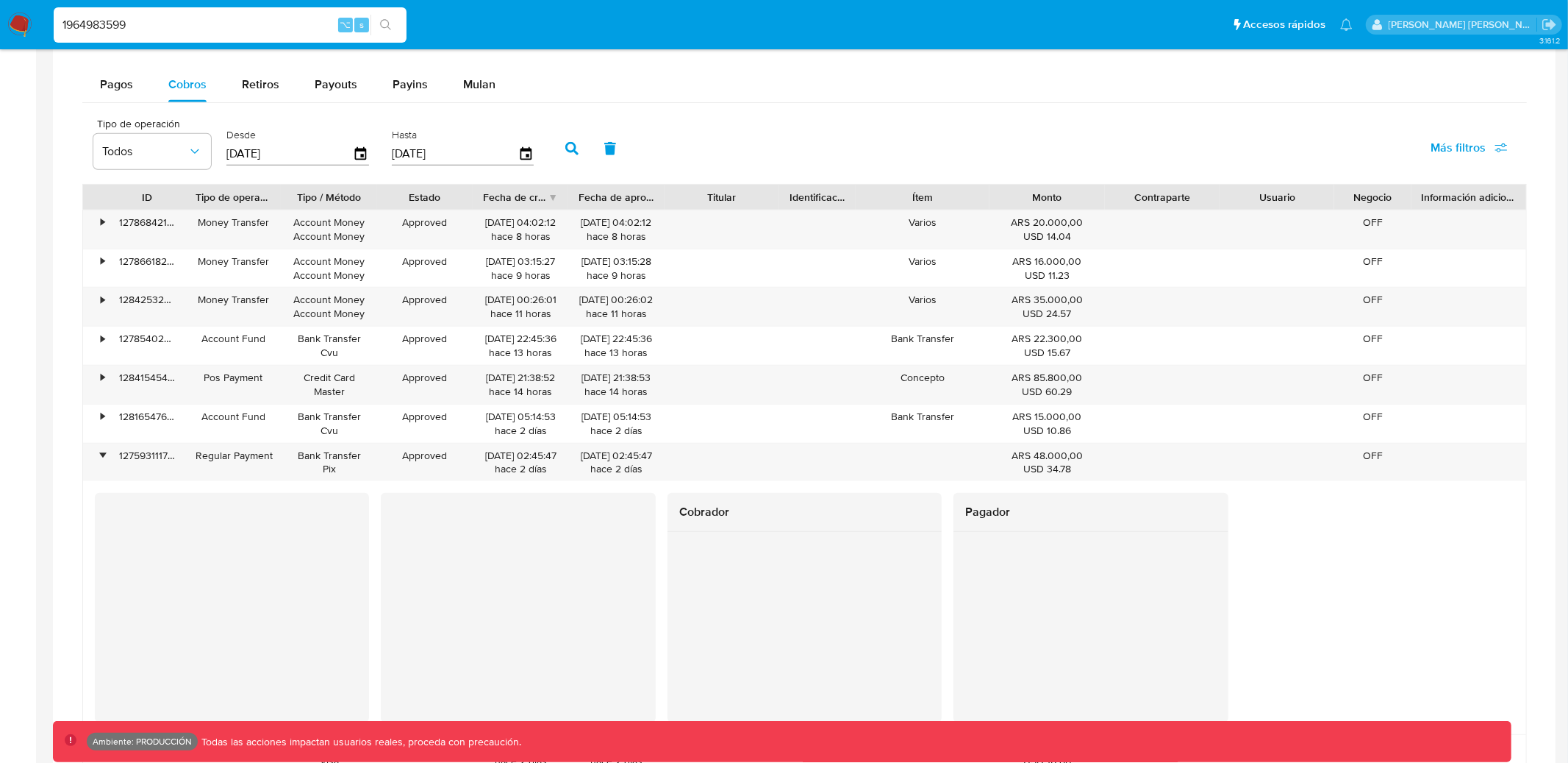
type input "1964983599"
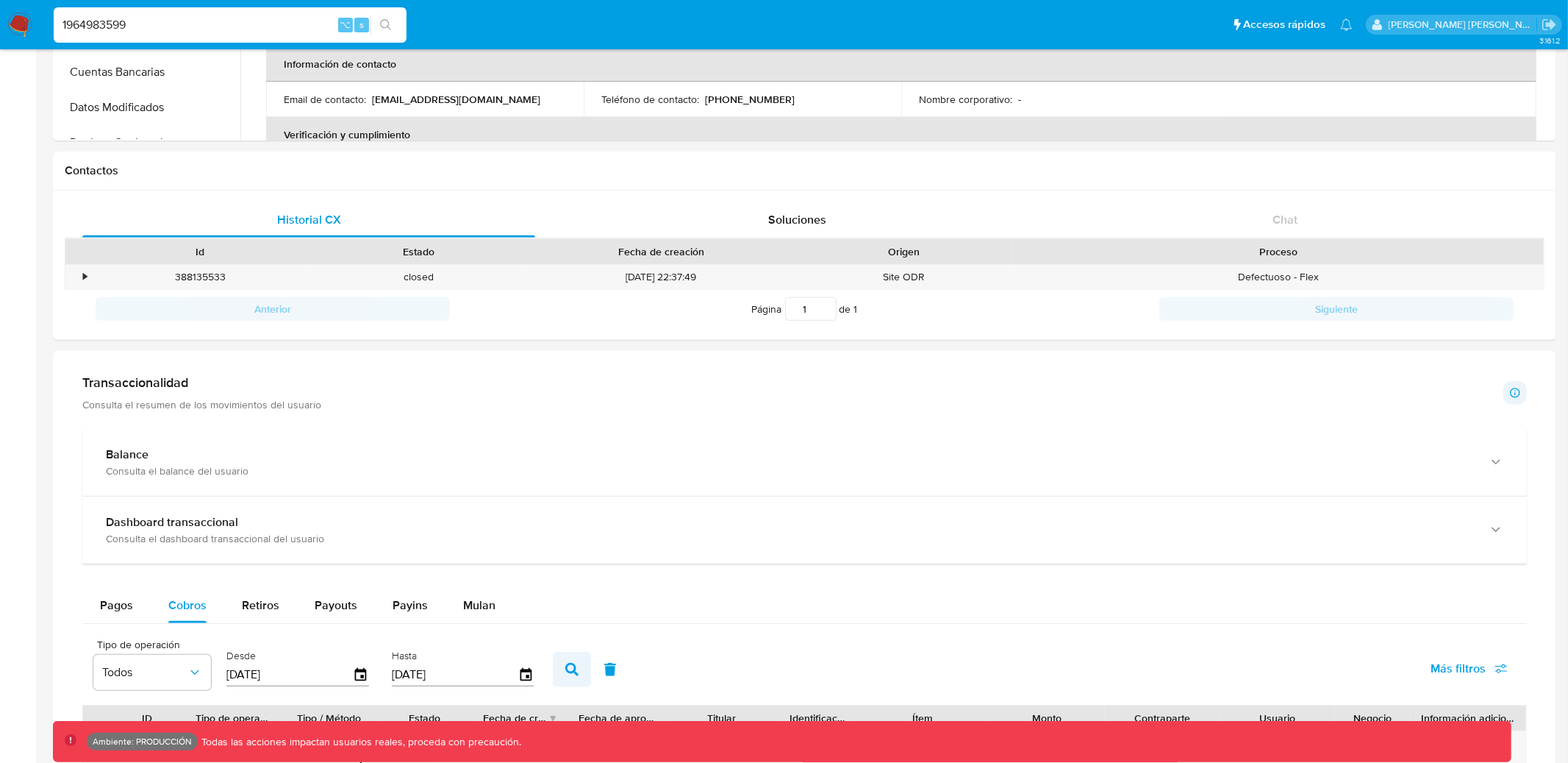
scroll to position [0, 0]
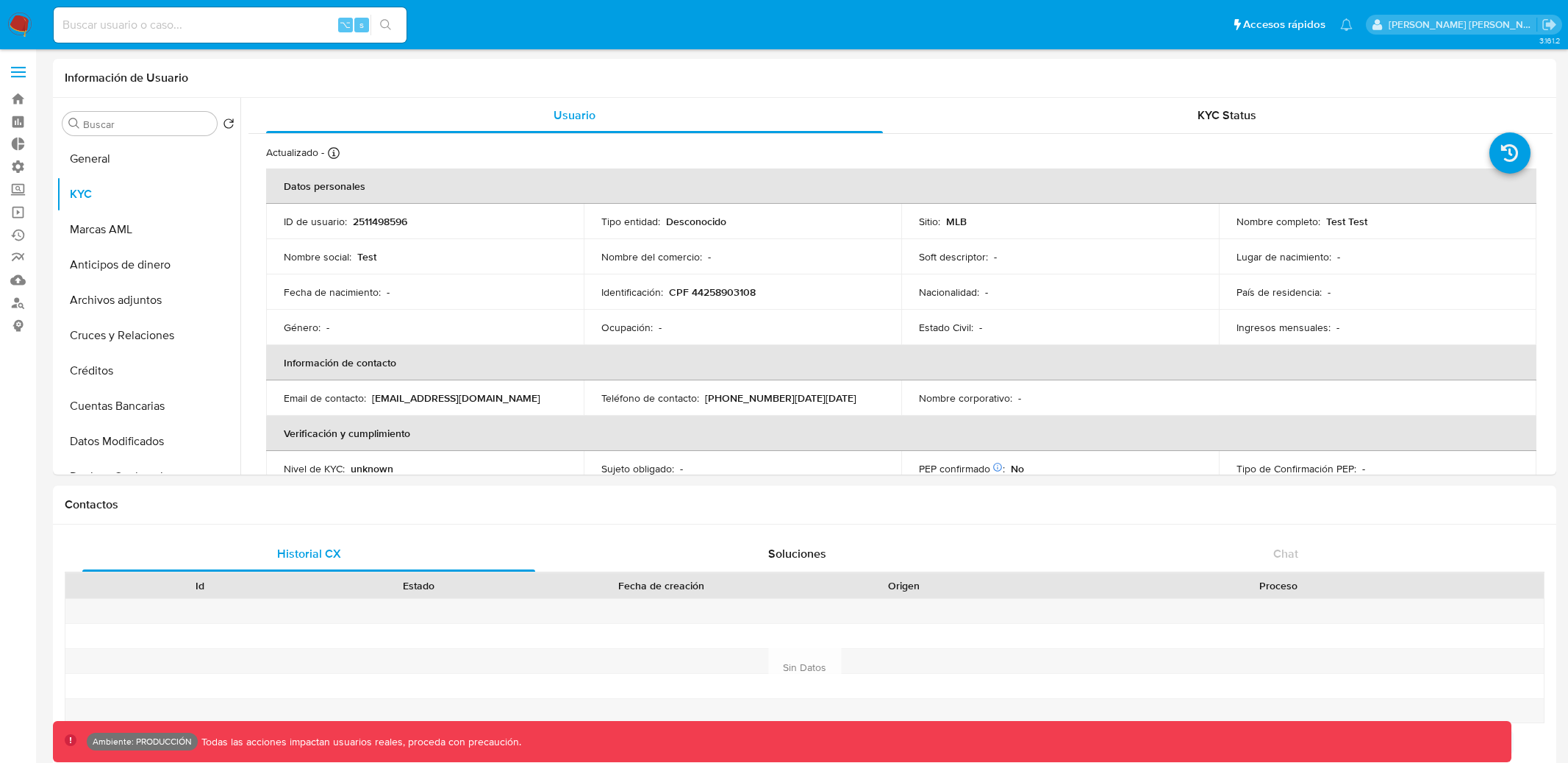
select select "10"
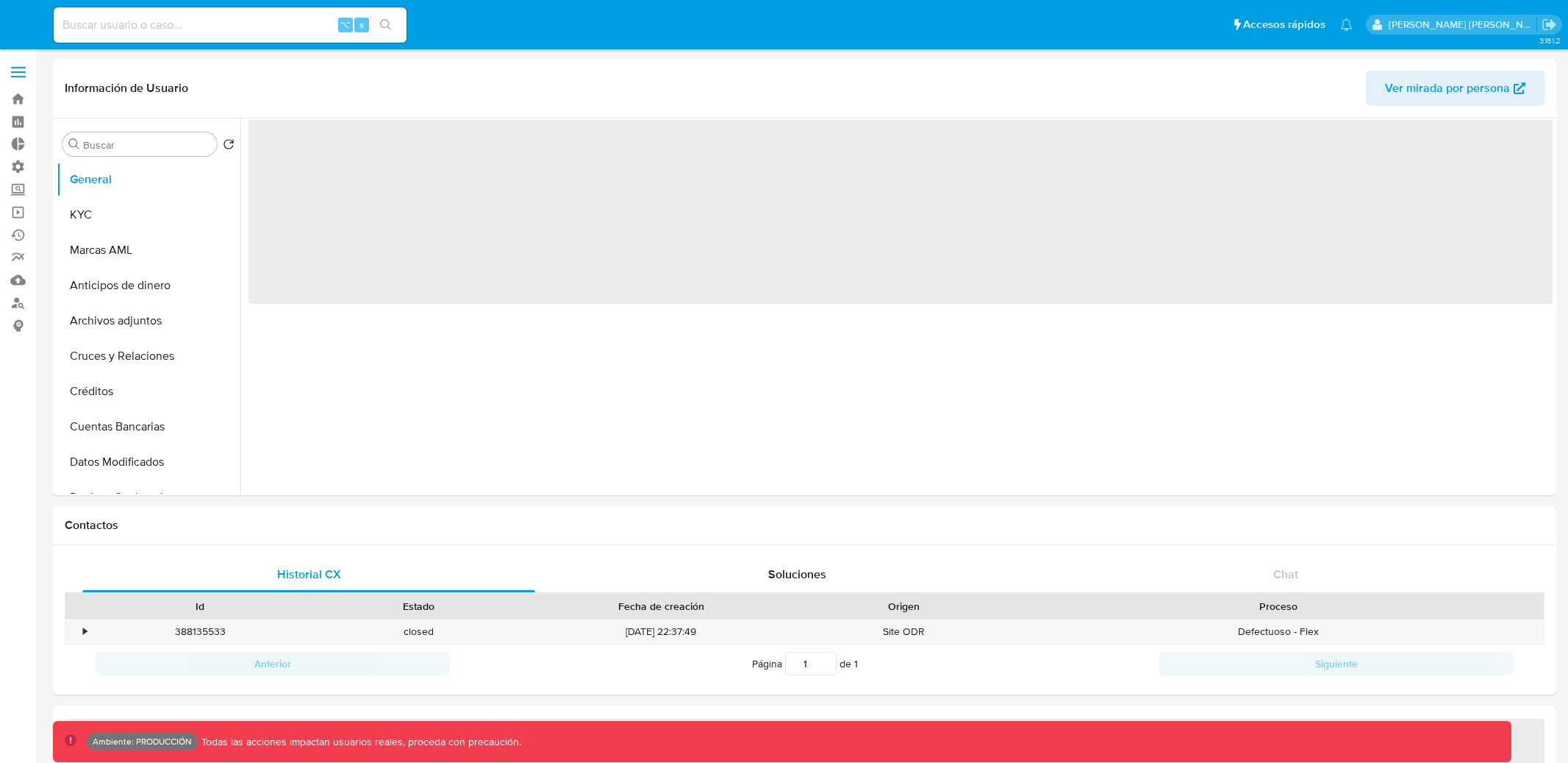
select select "10"
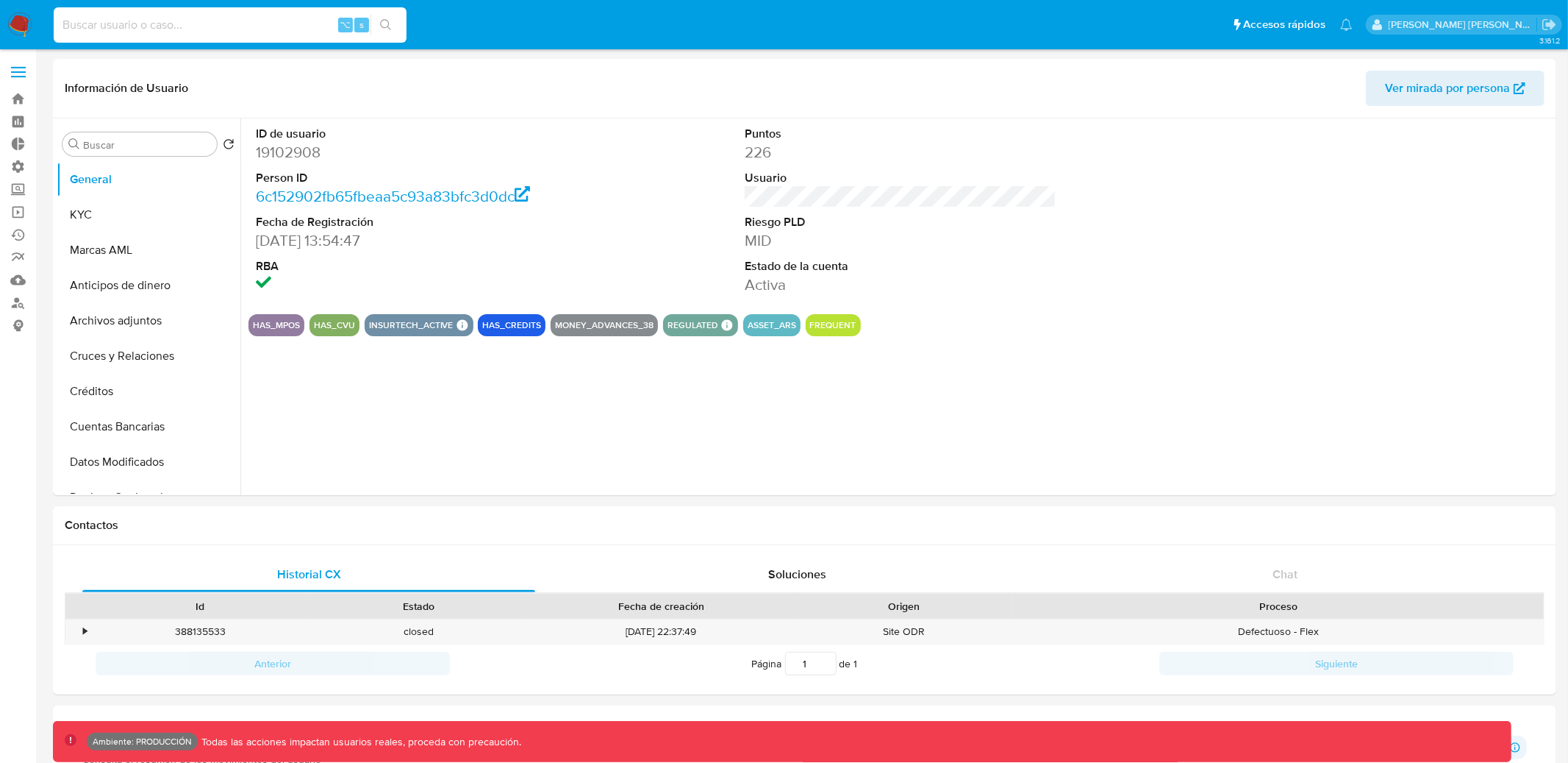
click at [173, 29] on input at bounding box center [230, 25] width 353 height 19
paste input "PMLA41749"
type input "PMLA41749"
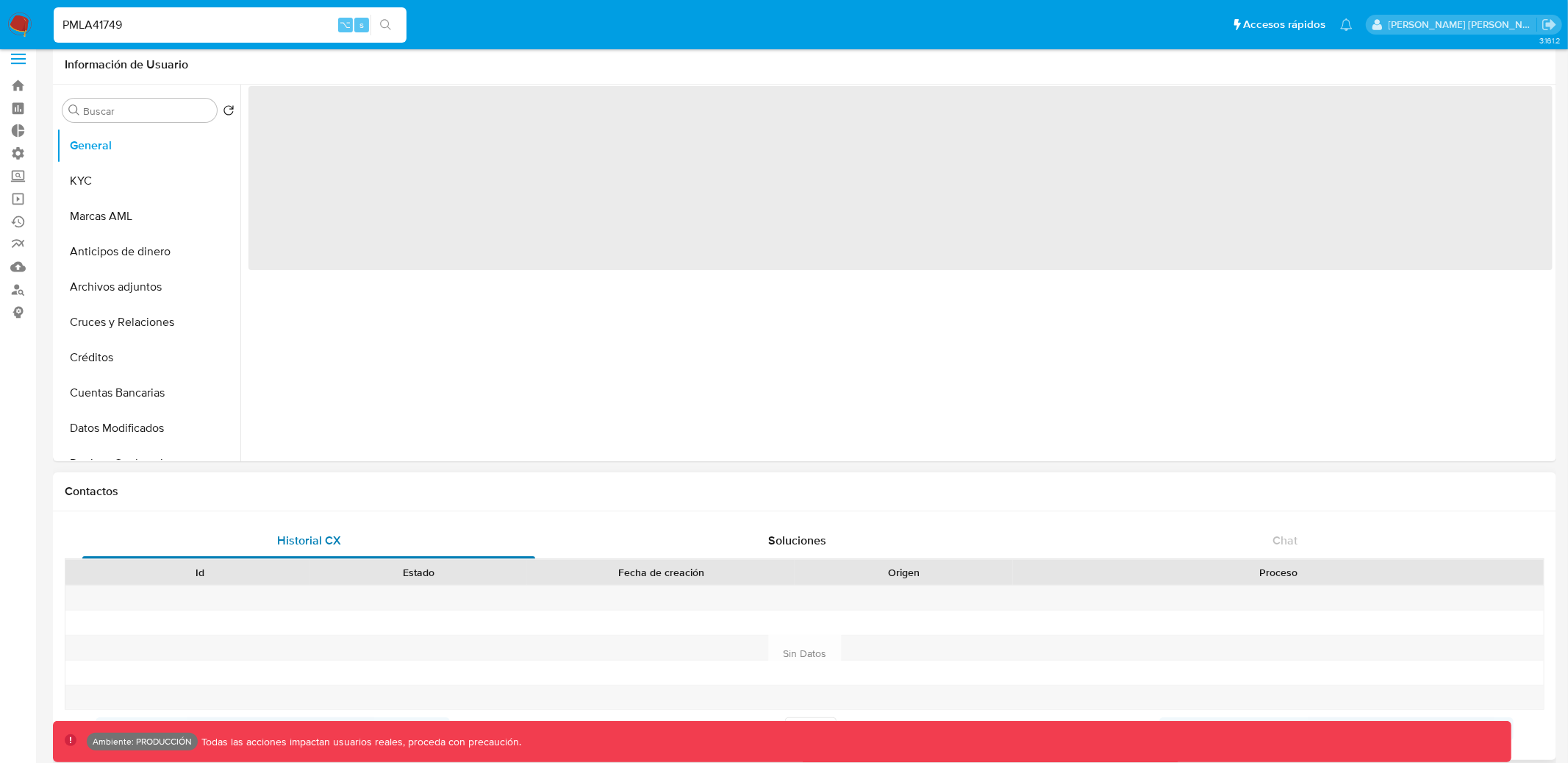
scroll to position [21, 0]
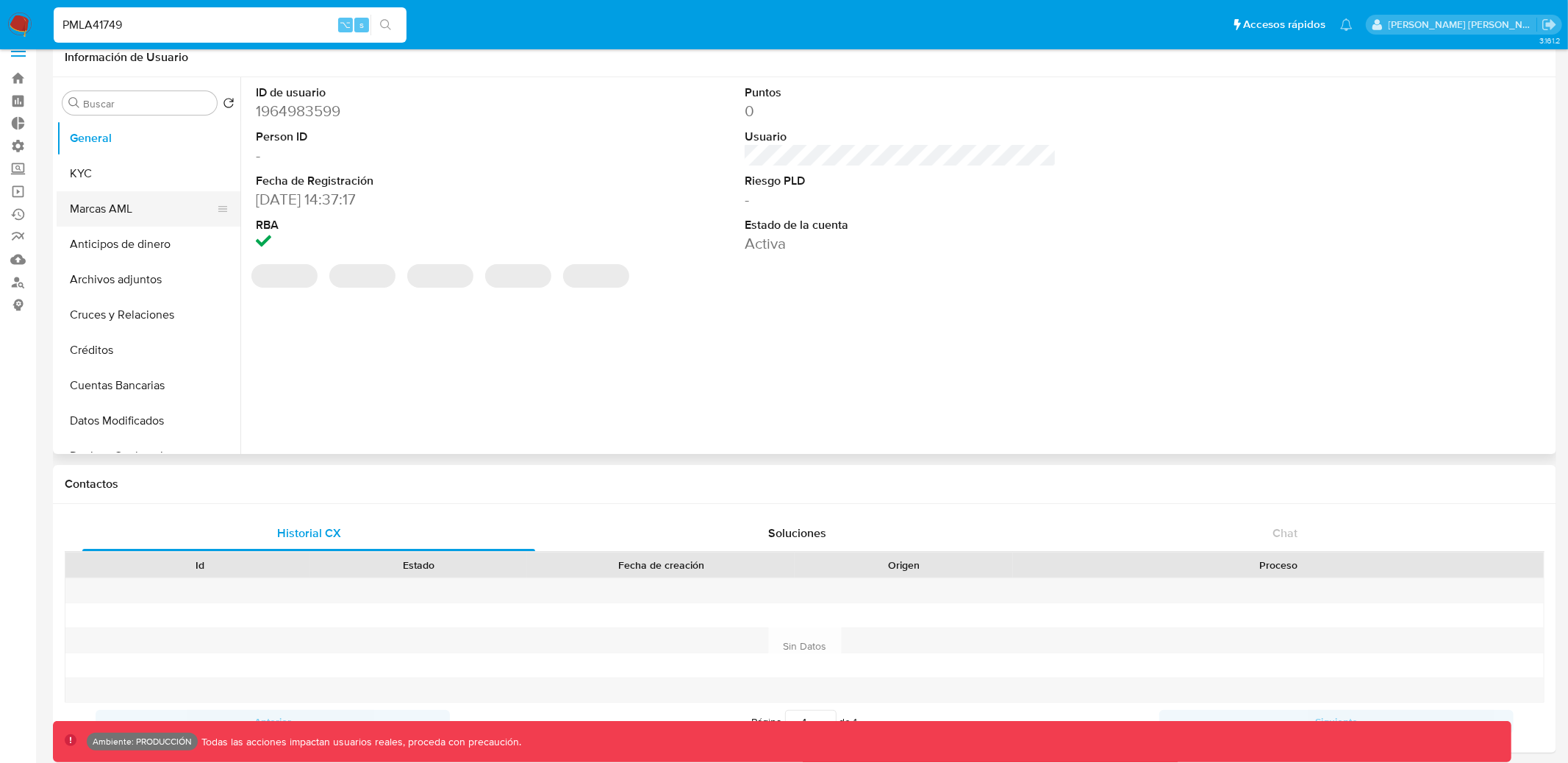
select select "10"
click at [133, 214] on button "Marcas AML" at bounding box center [143, 209] width 172 height 35
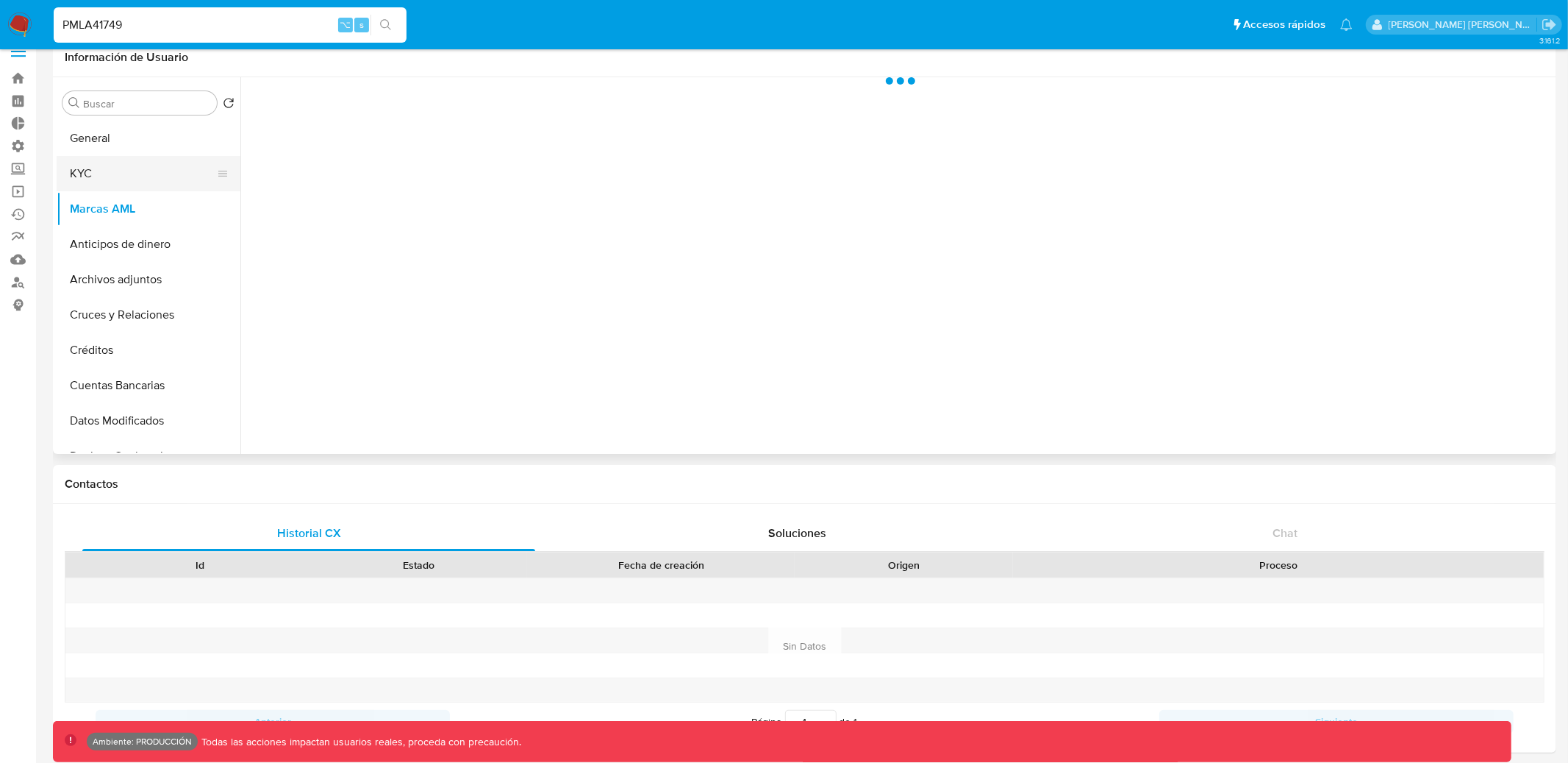
click at [126, 172] on button "KYC" at bounding box center [143, 173] width 172 height 35
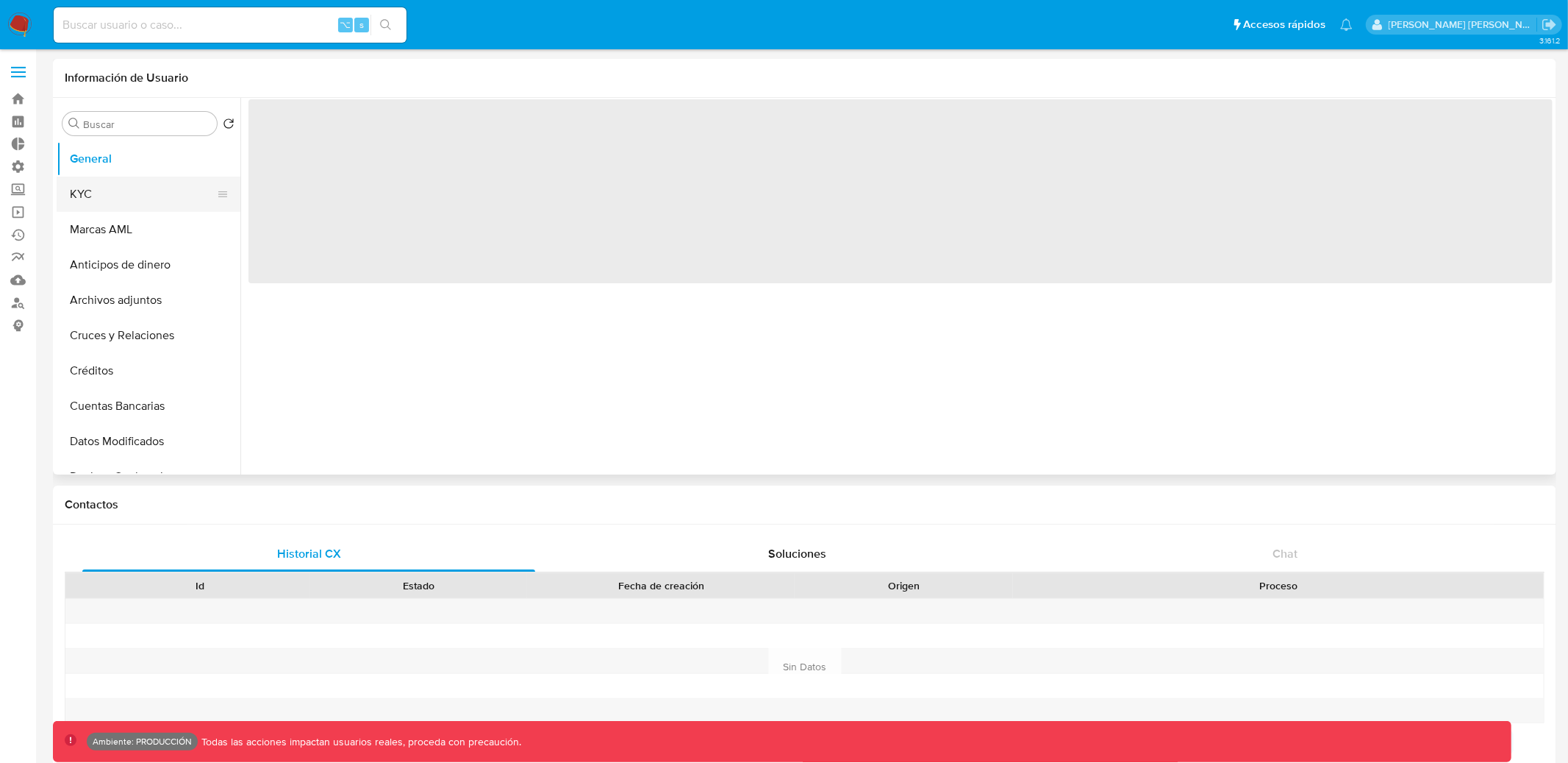
click at [169, 193] on button "KYC" at bounding box center [143, 194] width 172 height 35
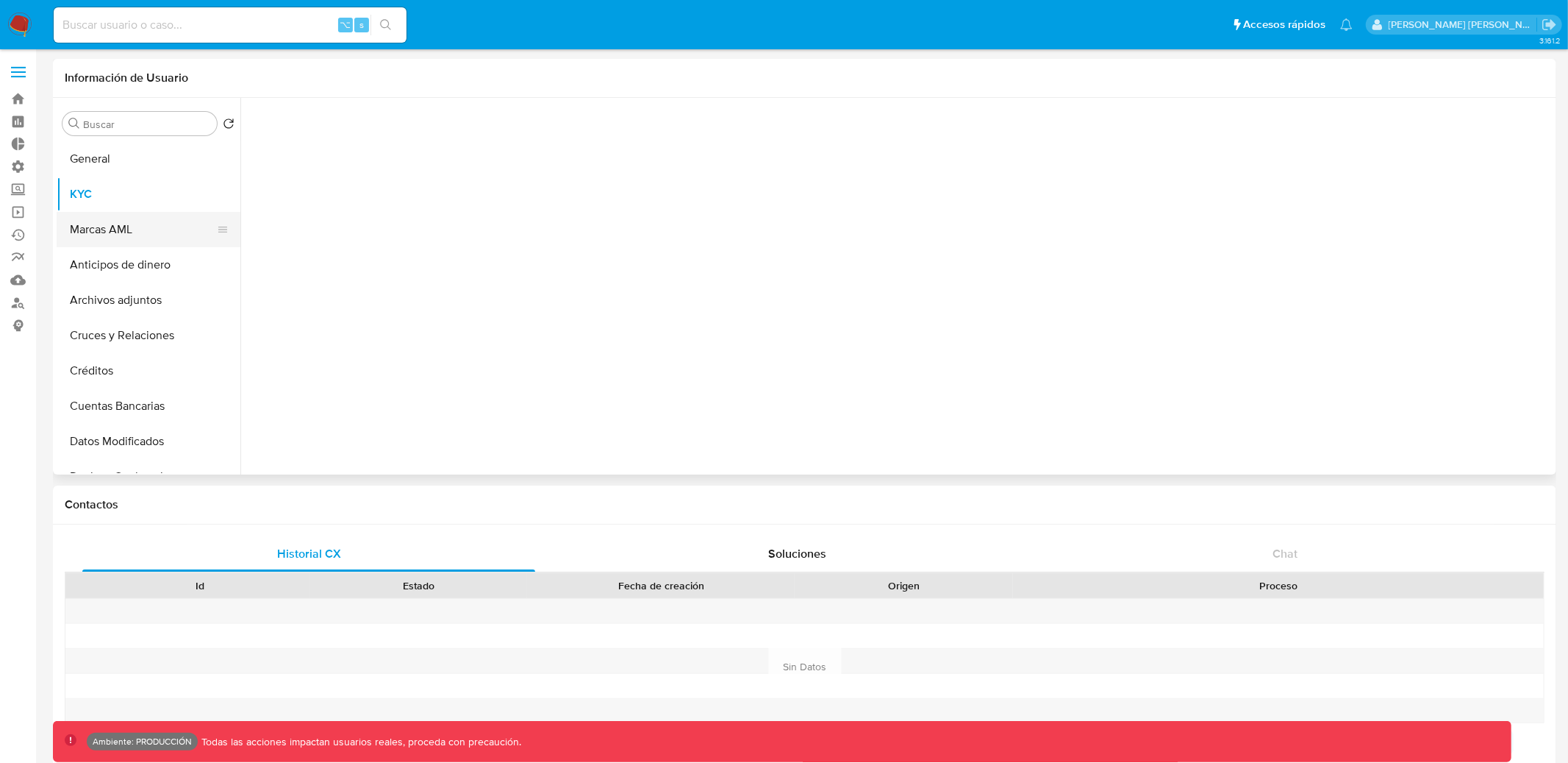
select select "10"
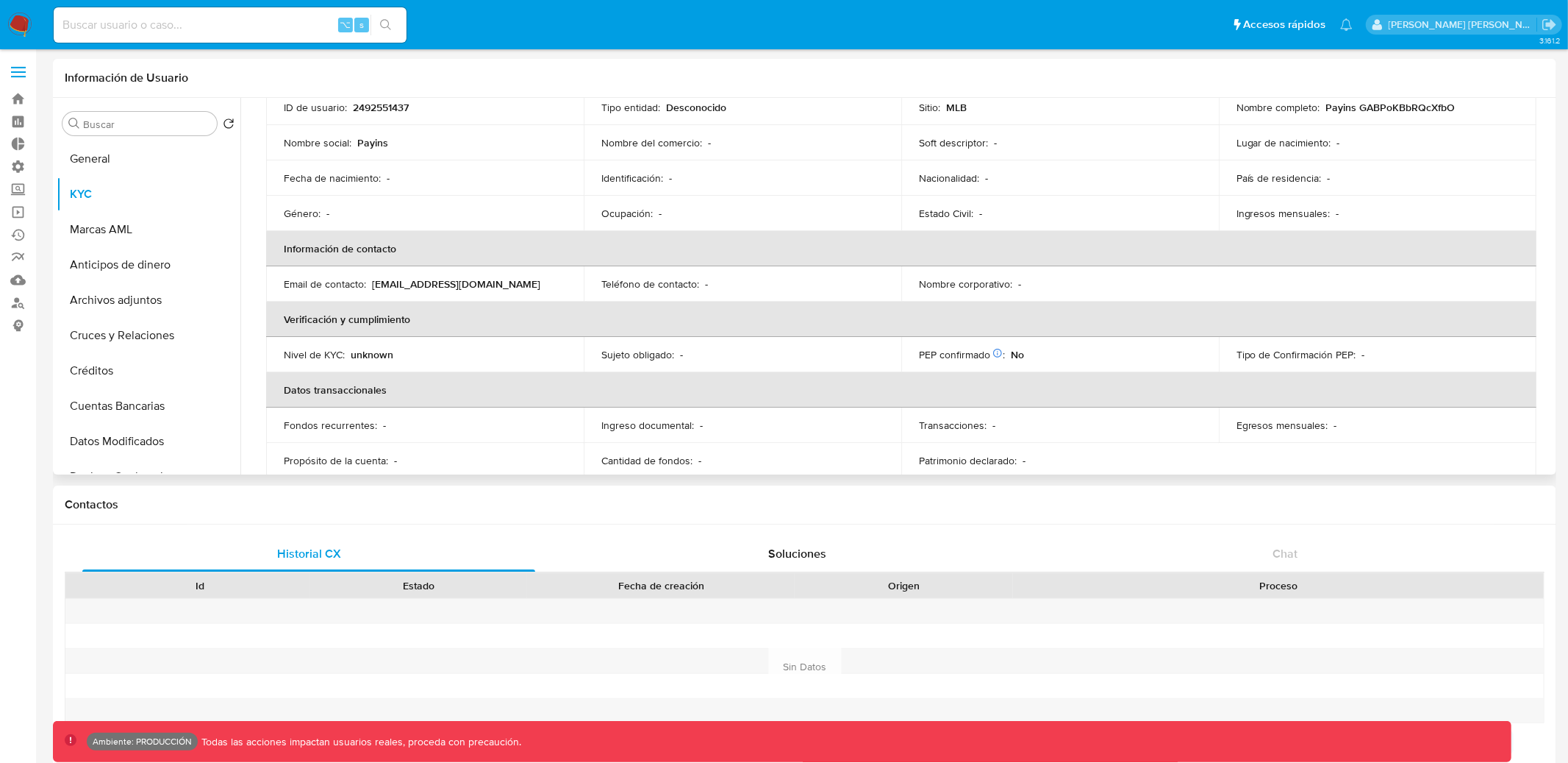
scroll to position [131, 0]
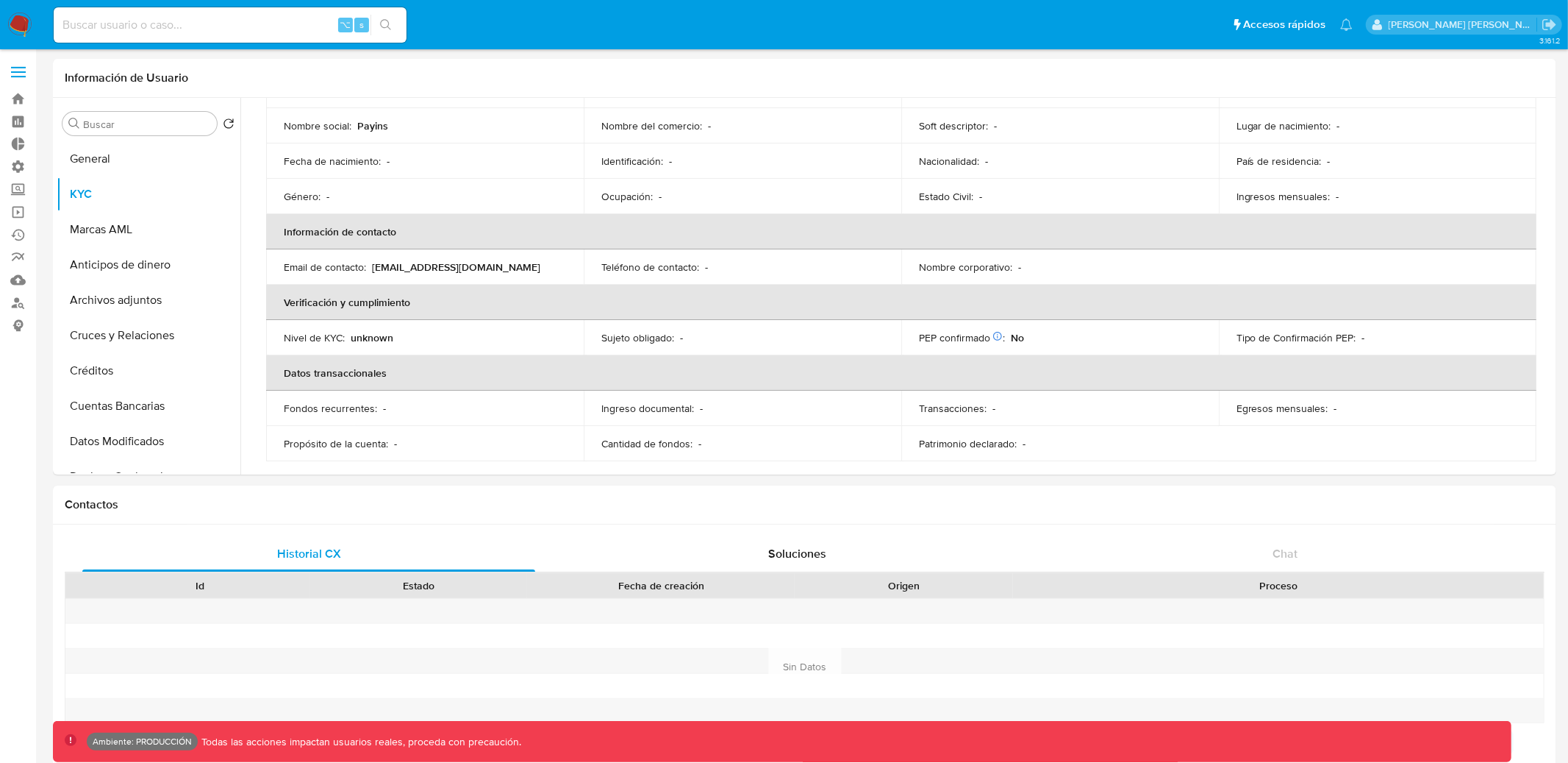
click at [189, 11] on div "⌥ s" at bounding box center [230, 25] width 353 height 35
click at [189, 9] on div "⌥ s" at bounding box center [230, 25] width 353 height 35
click at [183, 21] on input at bounding box center [230, 25] width 353 height 19
paste input "ELMAG_FICO"
type input "ELMAG_FICO"
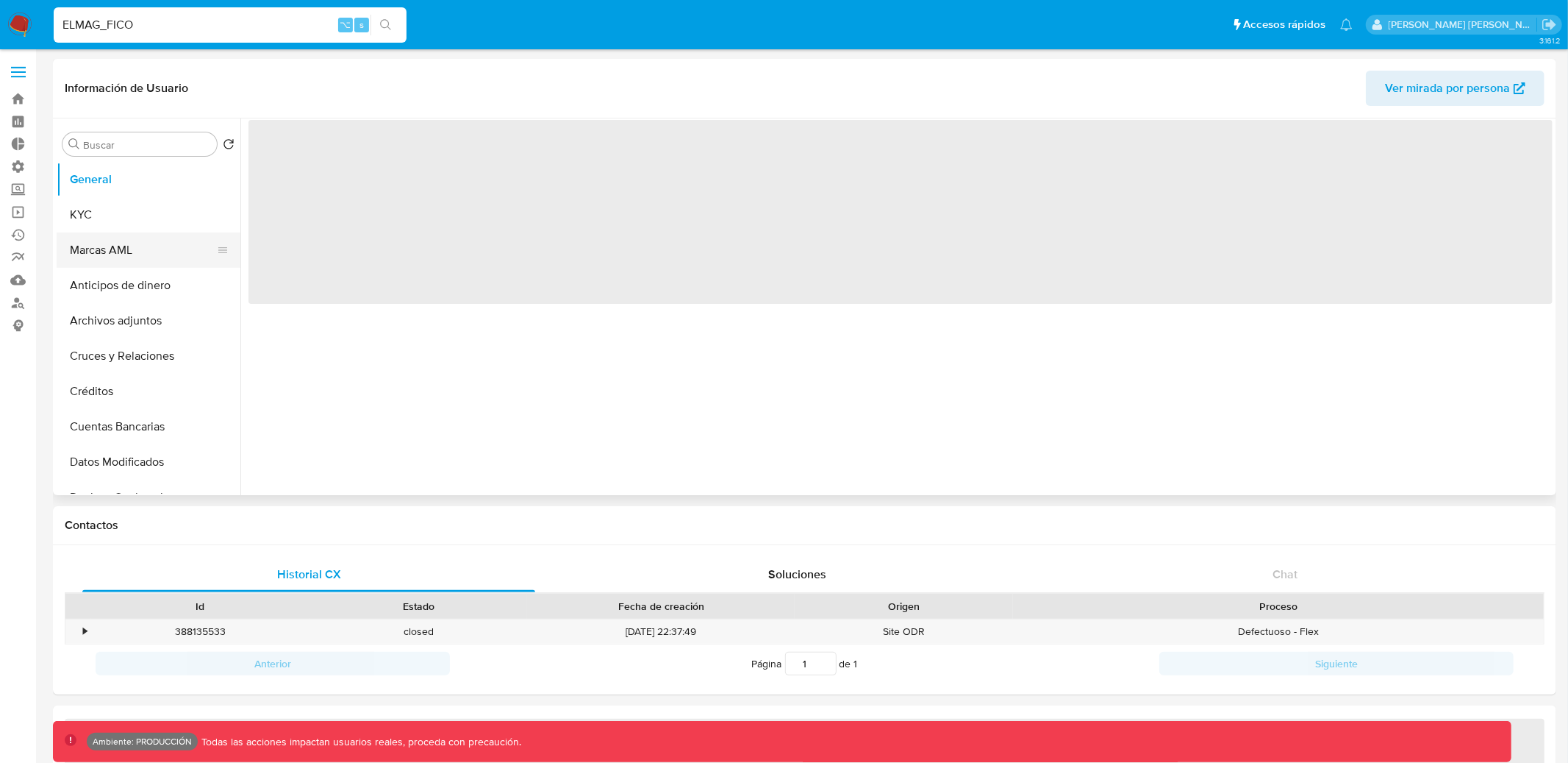
select select "10"
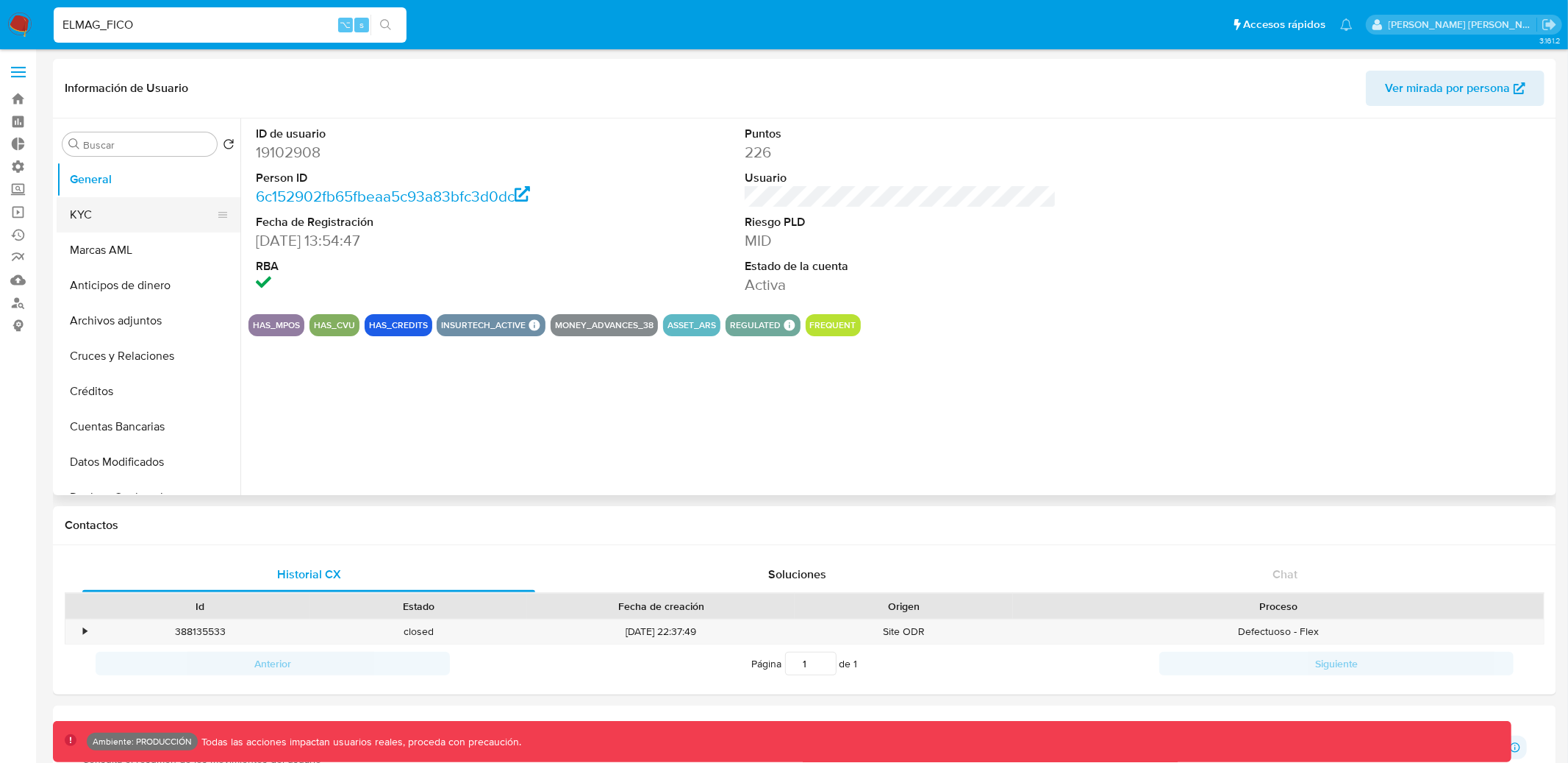
click at [162, 217] on button "KYC" at bounding box center [143, 215] width 172 height 35
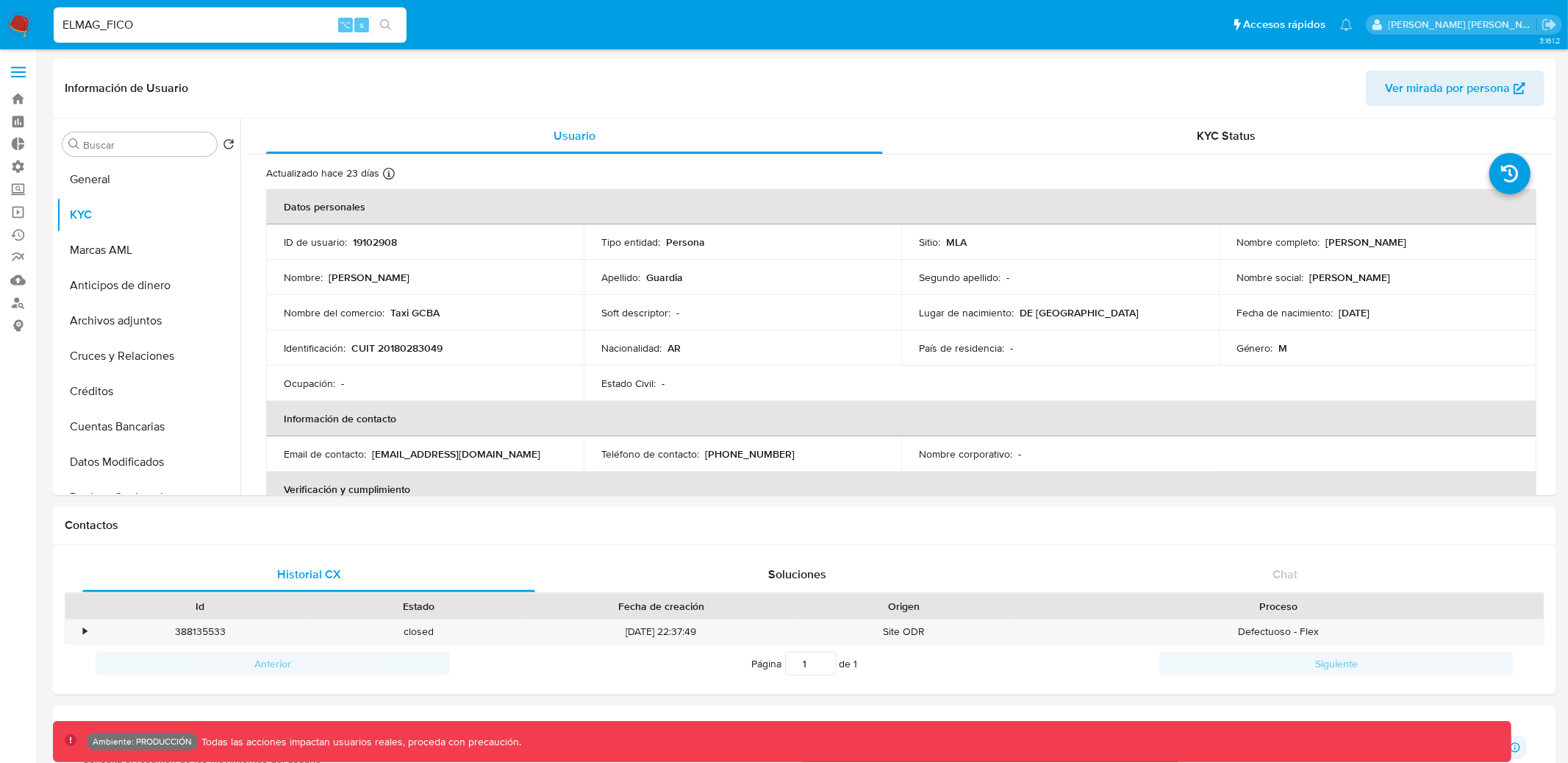
click at [282, 18] on input "ELMAG_FICO" at bounding box center [230, 25] width 353 height 19
paste input "PCONTARECEBEDORA70085"
type input "PCONTARECEBEDORA70085"
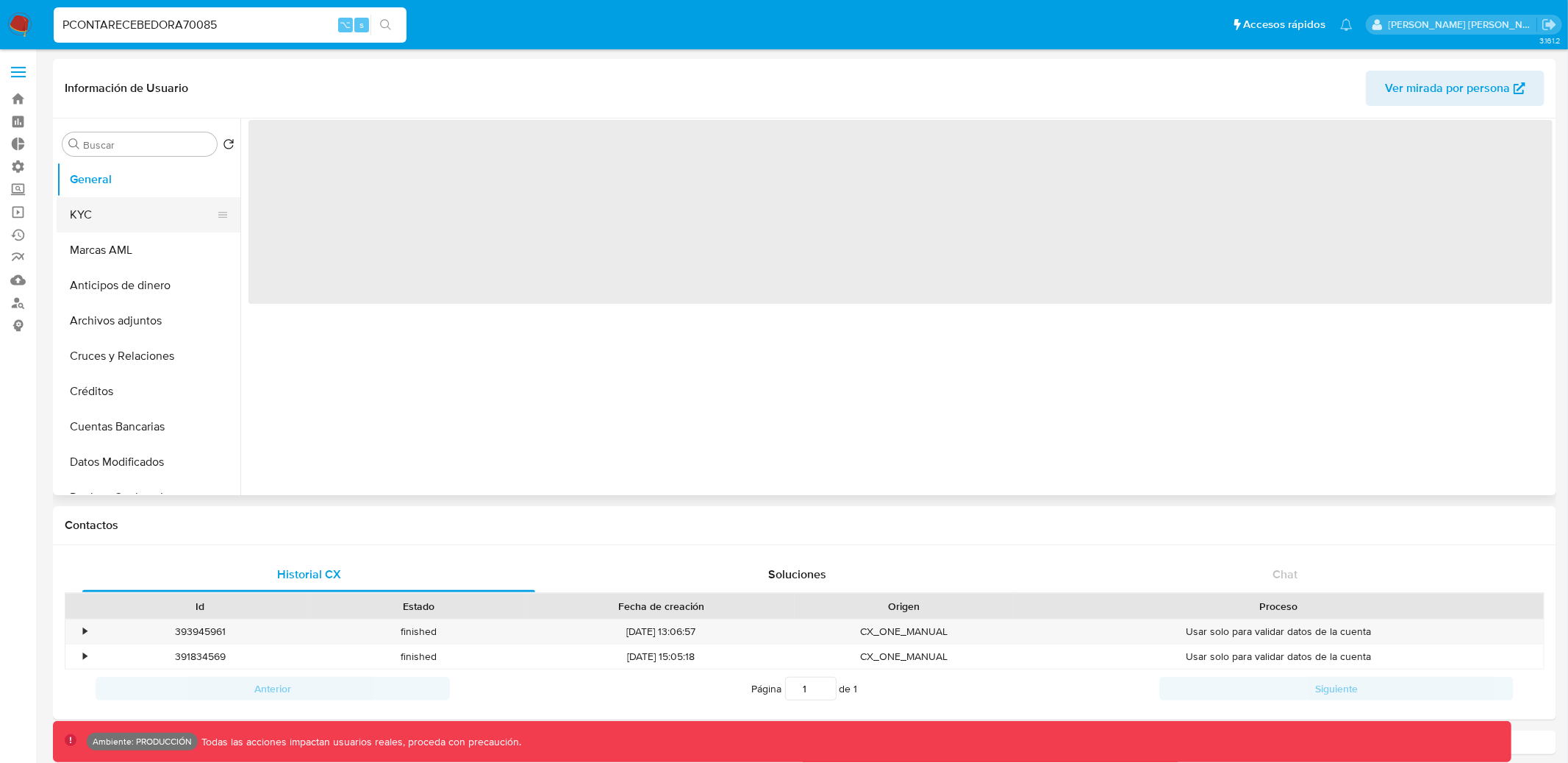
select select "10"
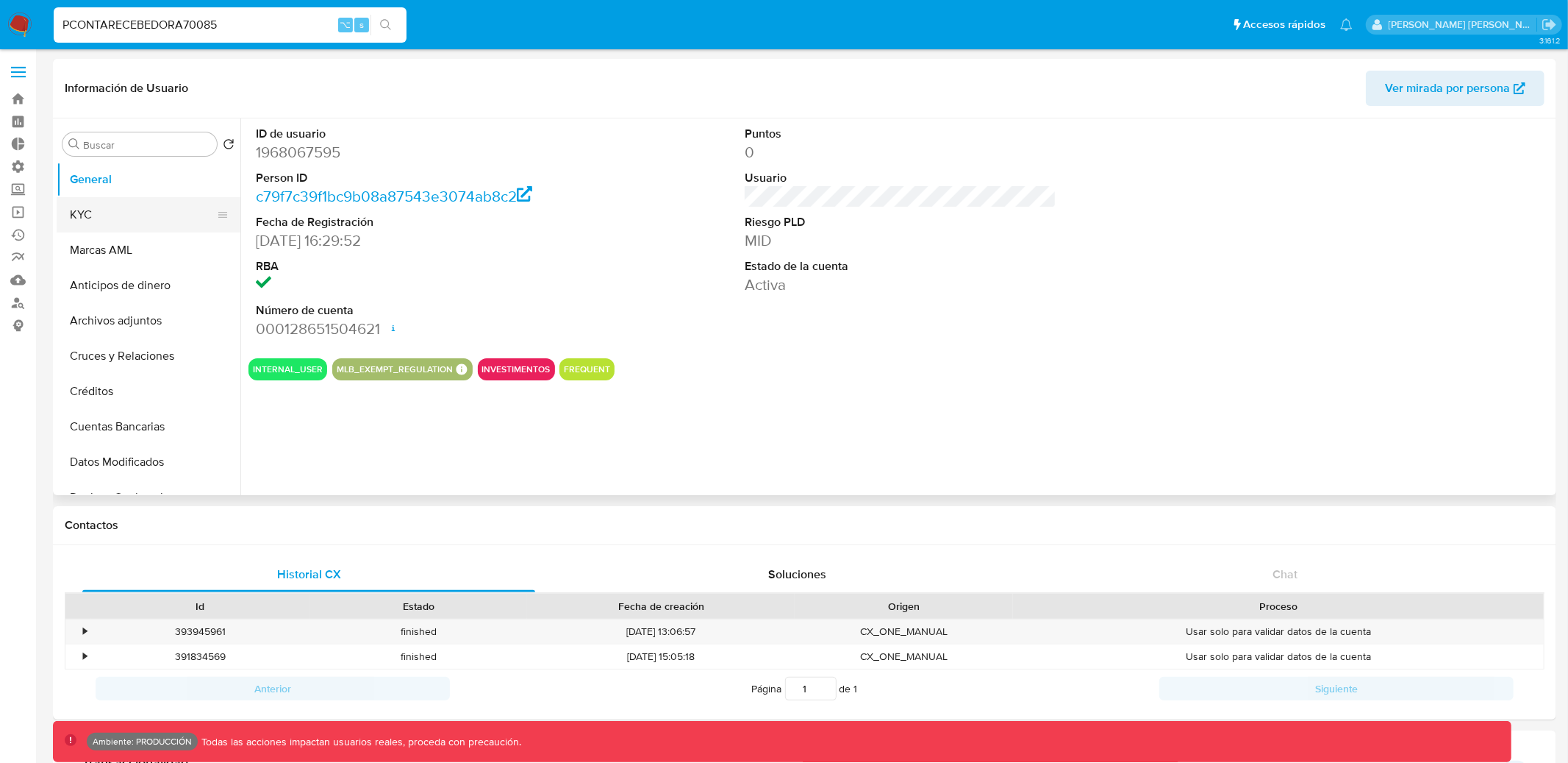
click at [146, 209] on button "KYC" at bounding box center [143, 215] width 172 height 35
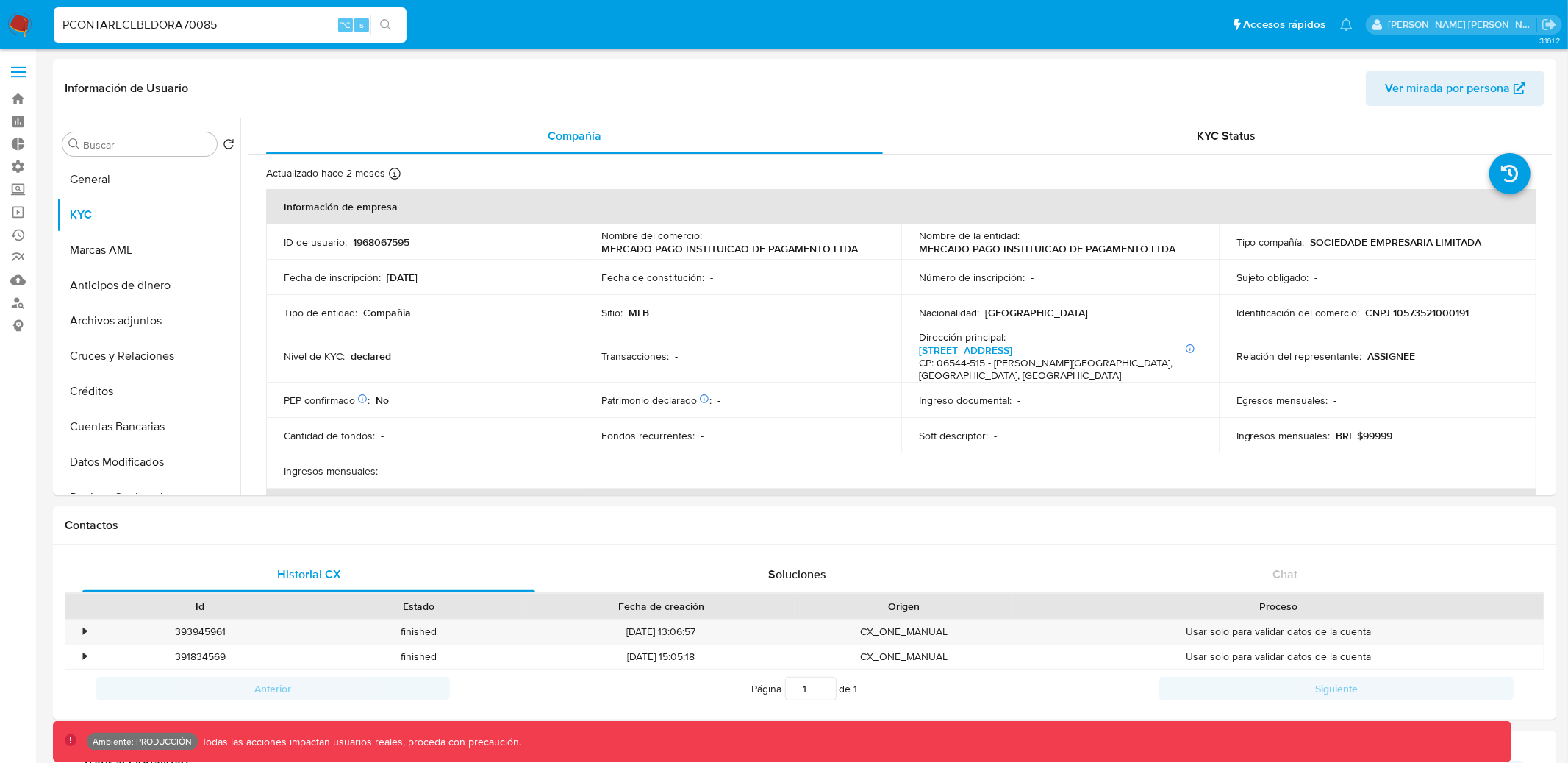
click at [280, 15] on input "PCONTARECEBEDORA70085" at bounding box center [230, 25] width 353 height 19
paste input "19102908"
type input "19102908"
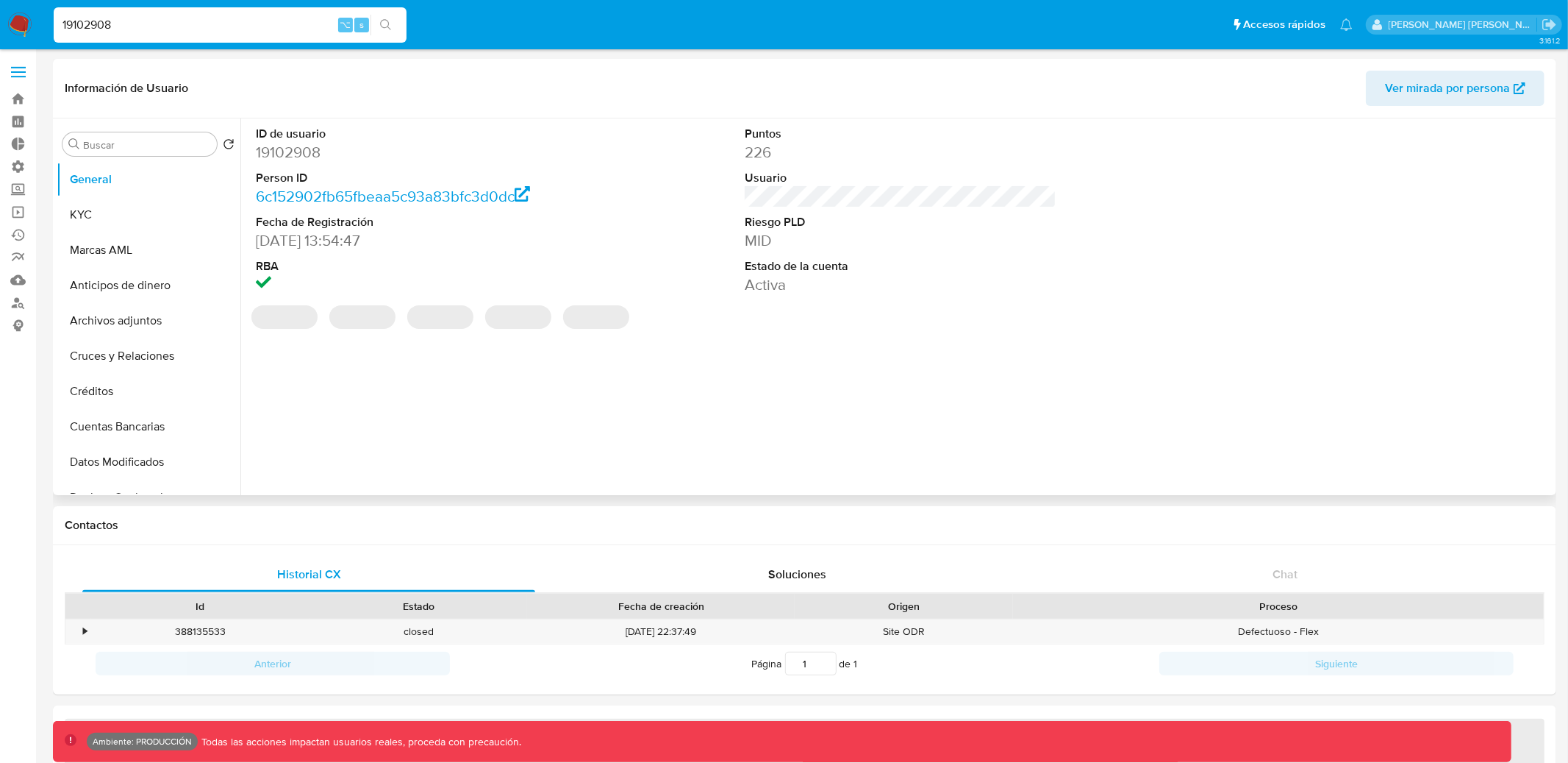
select select "10"
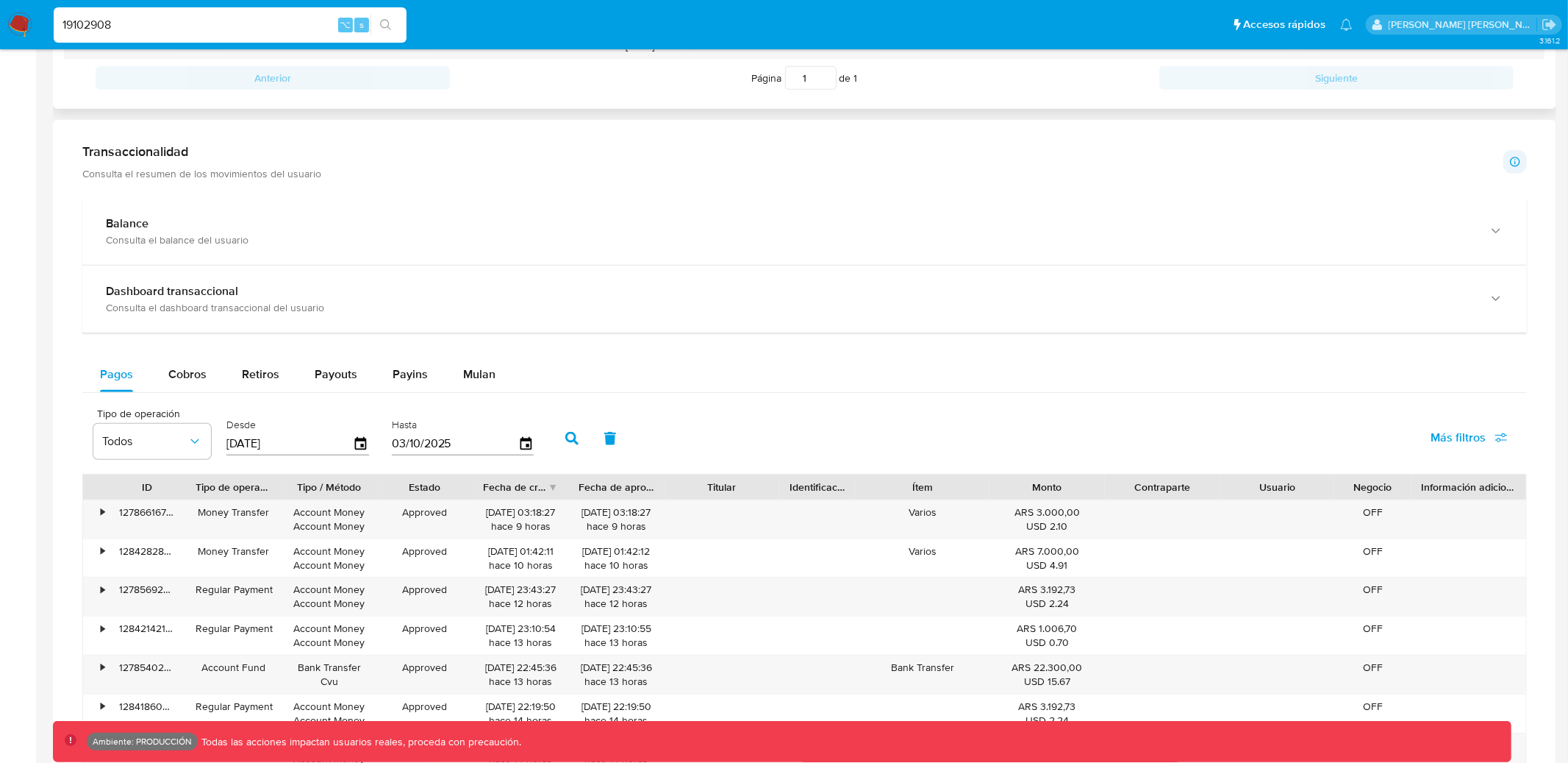
scroll to position [664, 0]
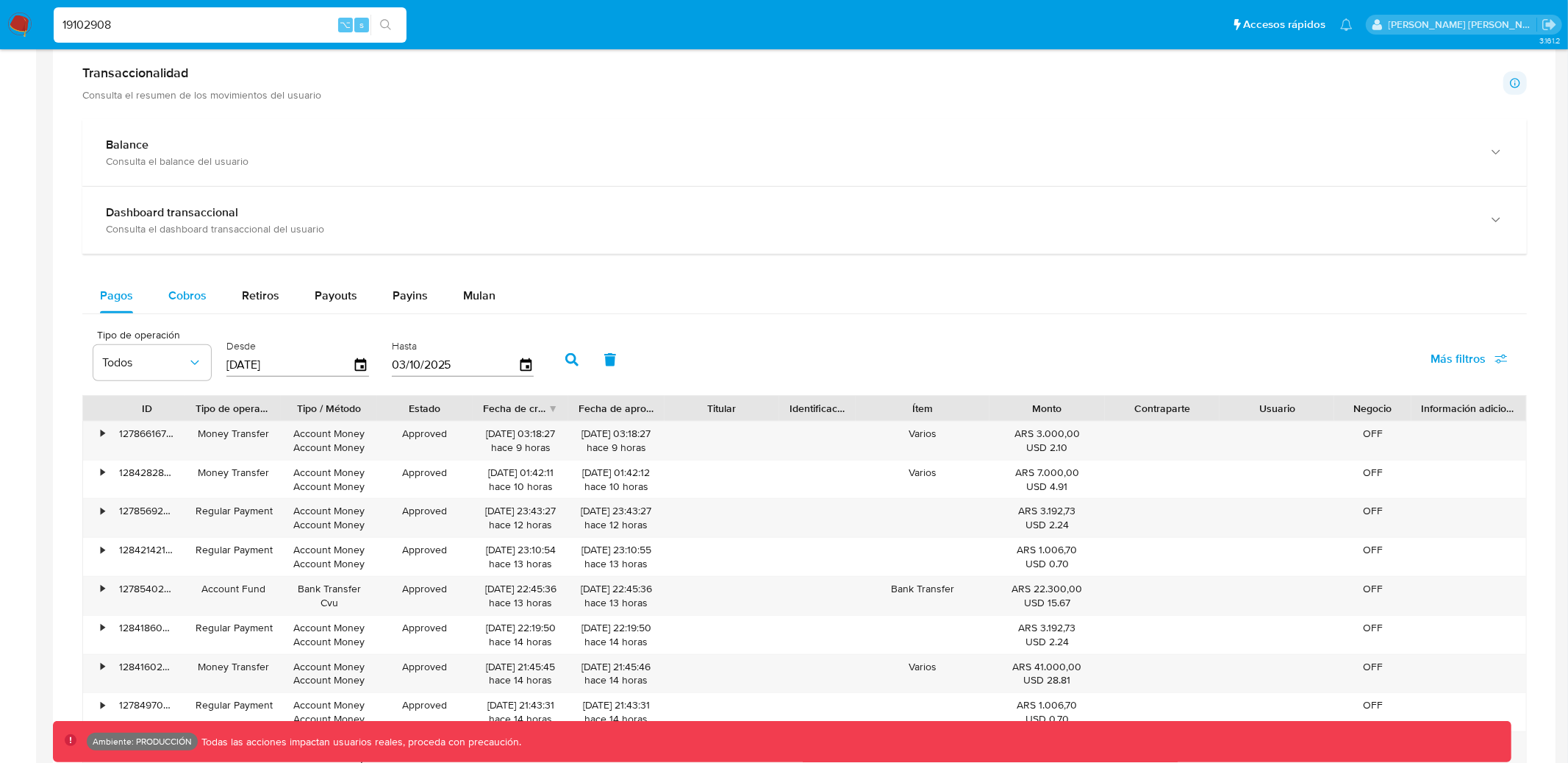
click at [187, 285] on div "Cobros" at bounding box center [188, 296] width 38 height 35
select select "10"
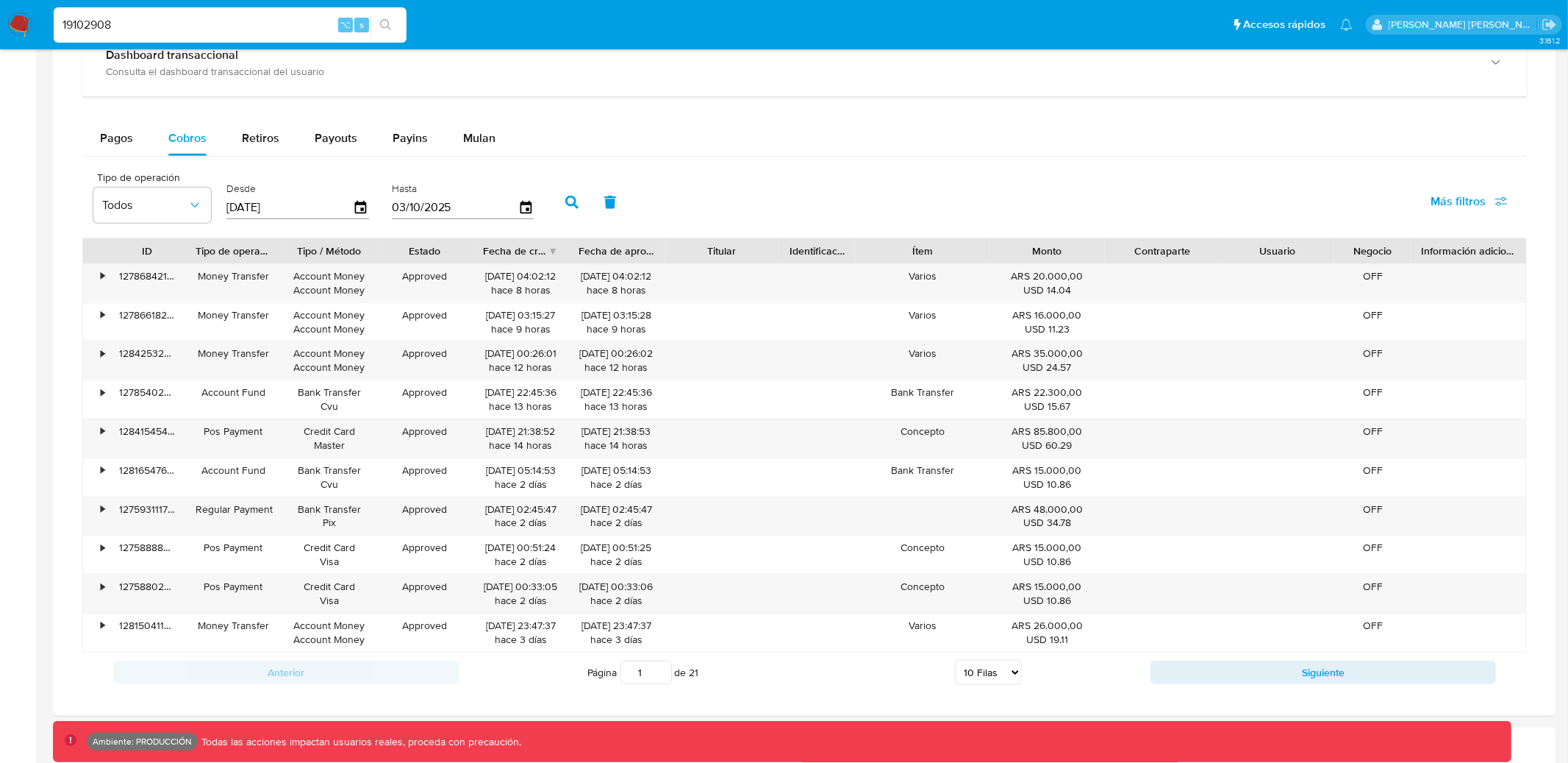
scroll to position [836, 0]
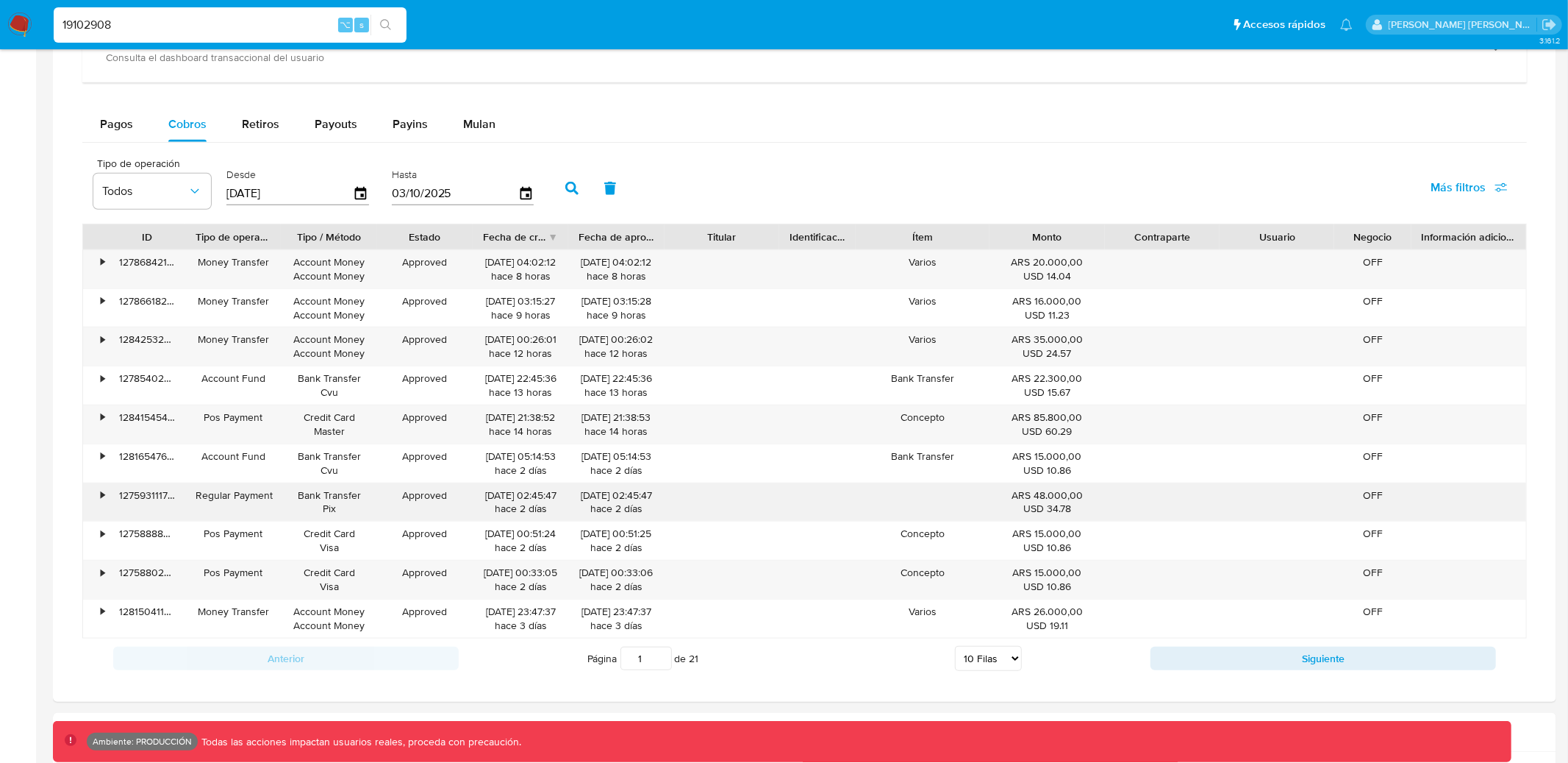
click at [100, 497] on div "•" at bounding box center [102, 495] width 4 height 14
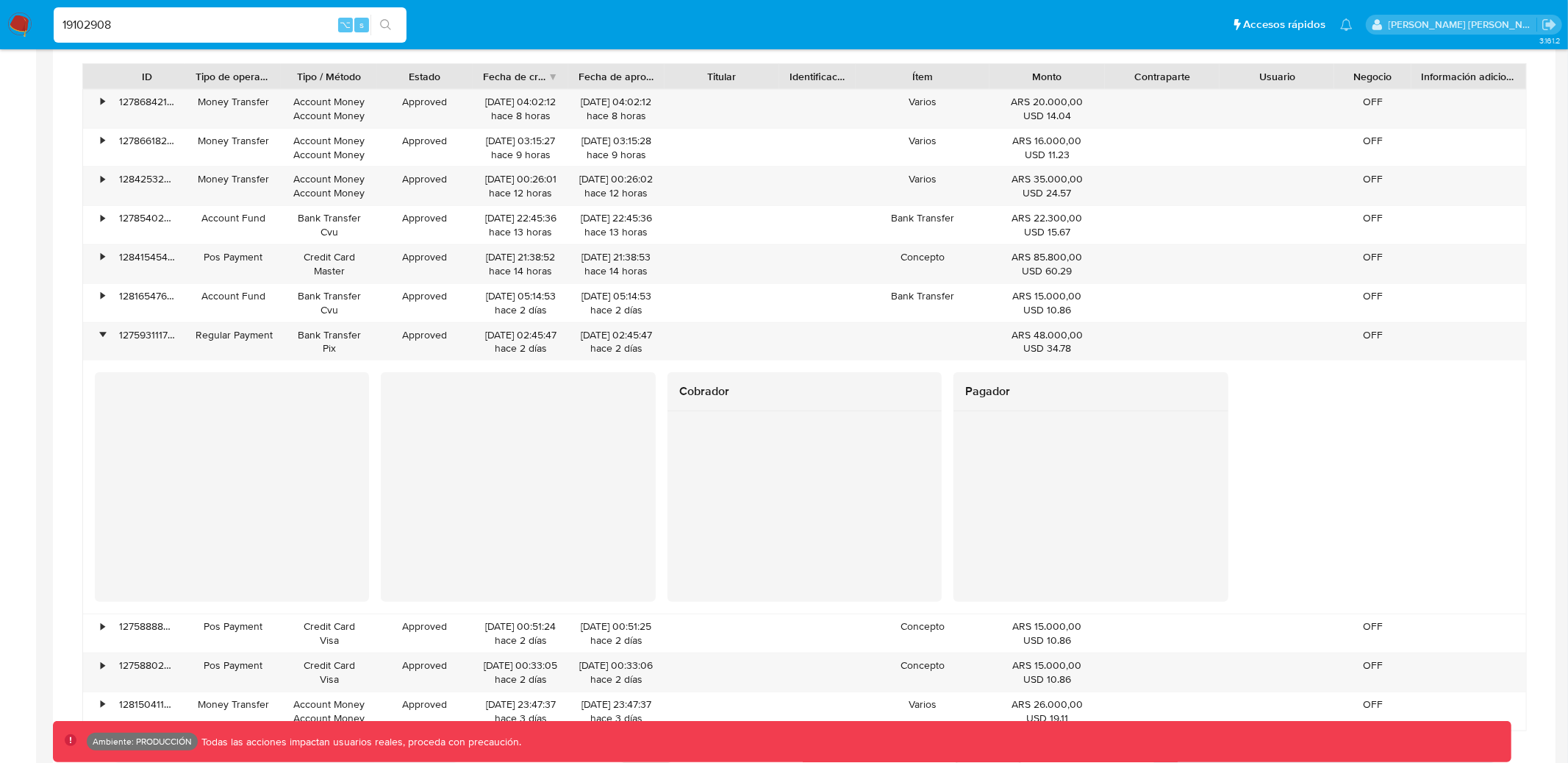
scroll to position [995, 0]
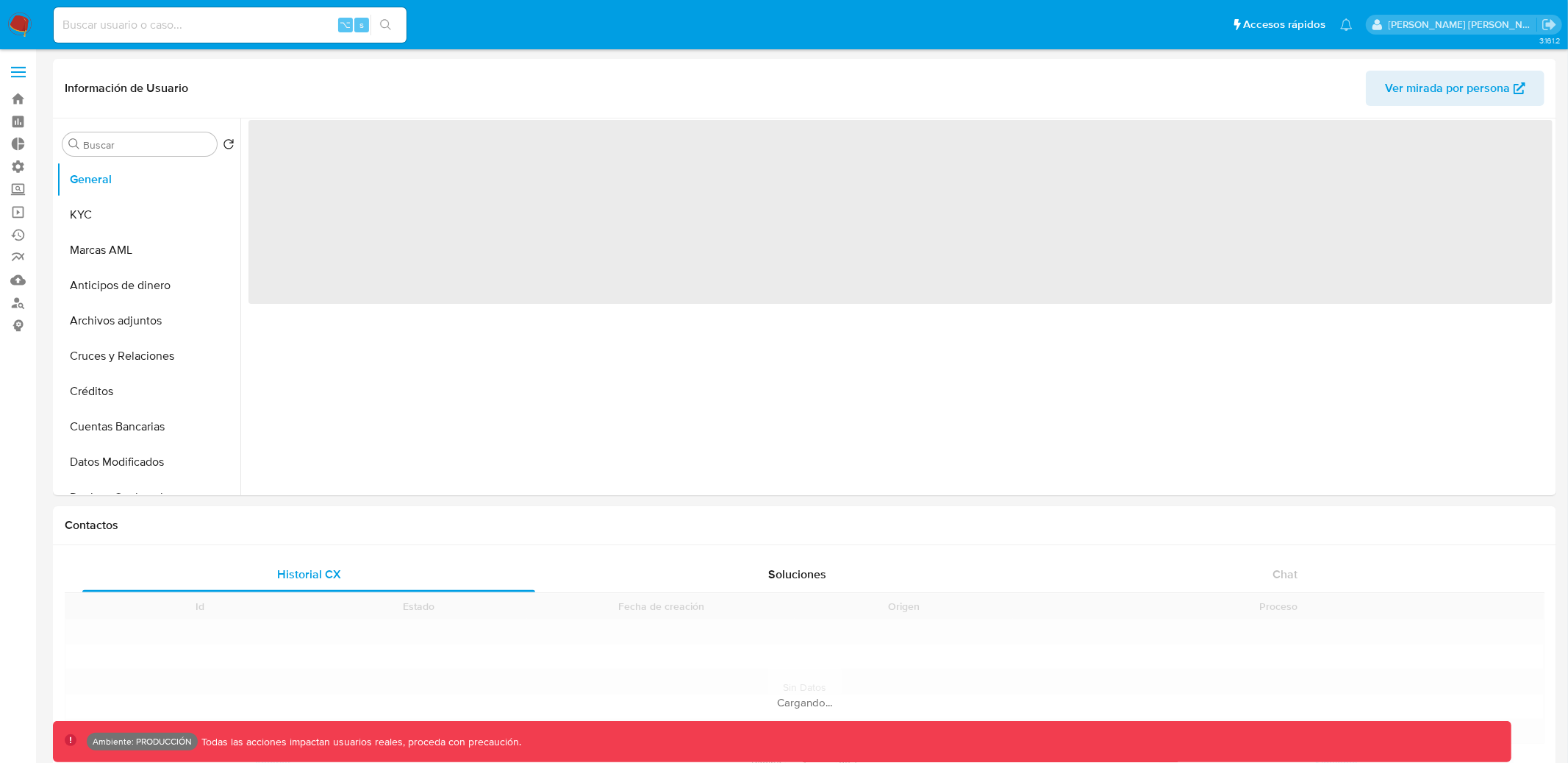
select select "10"
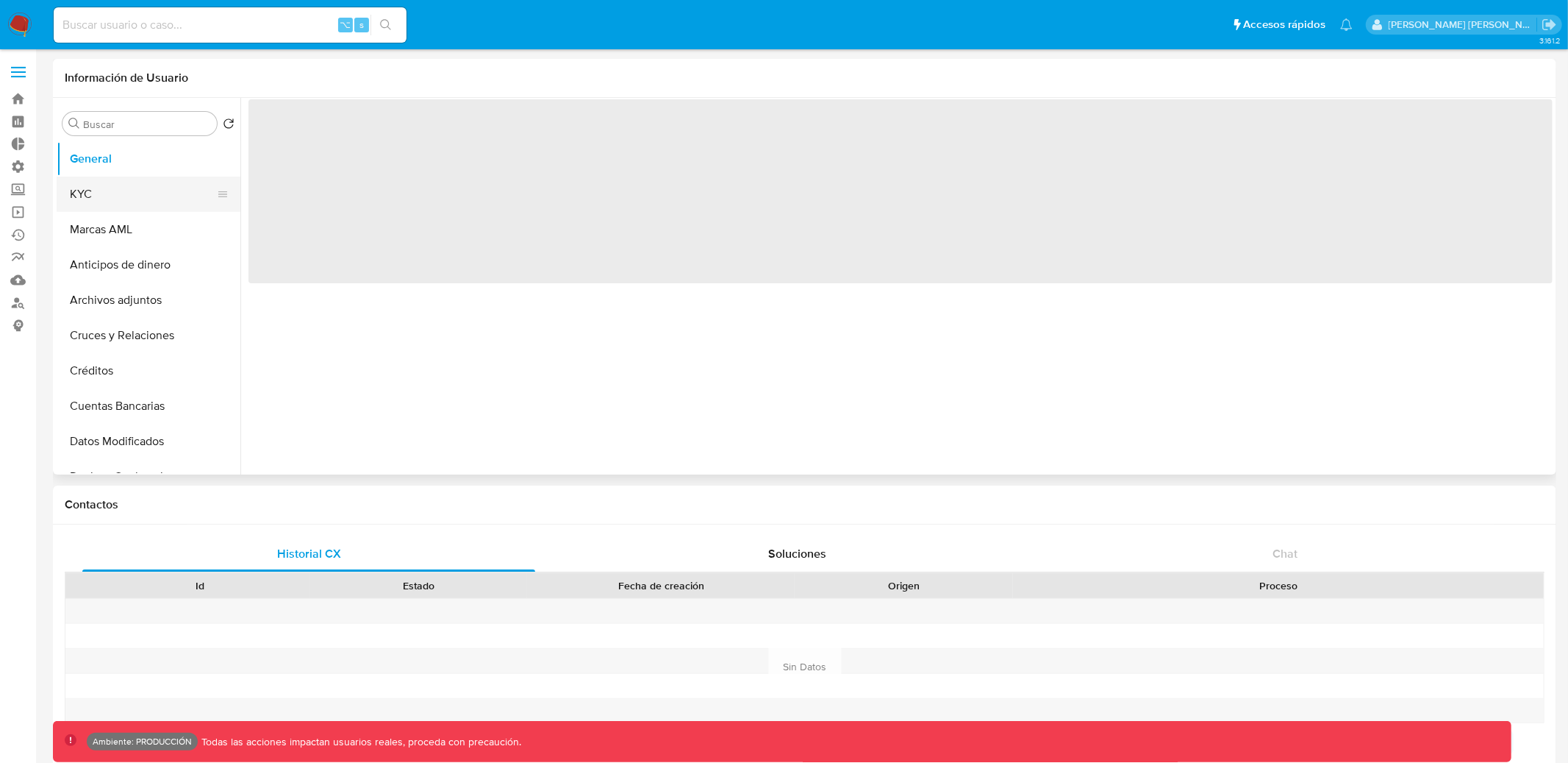
select select "10"
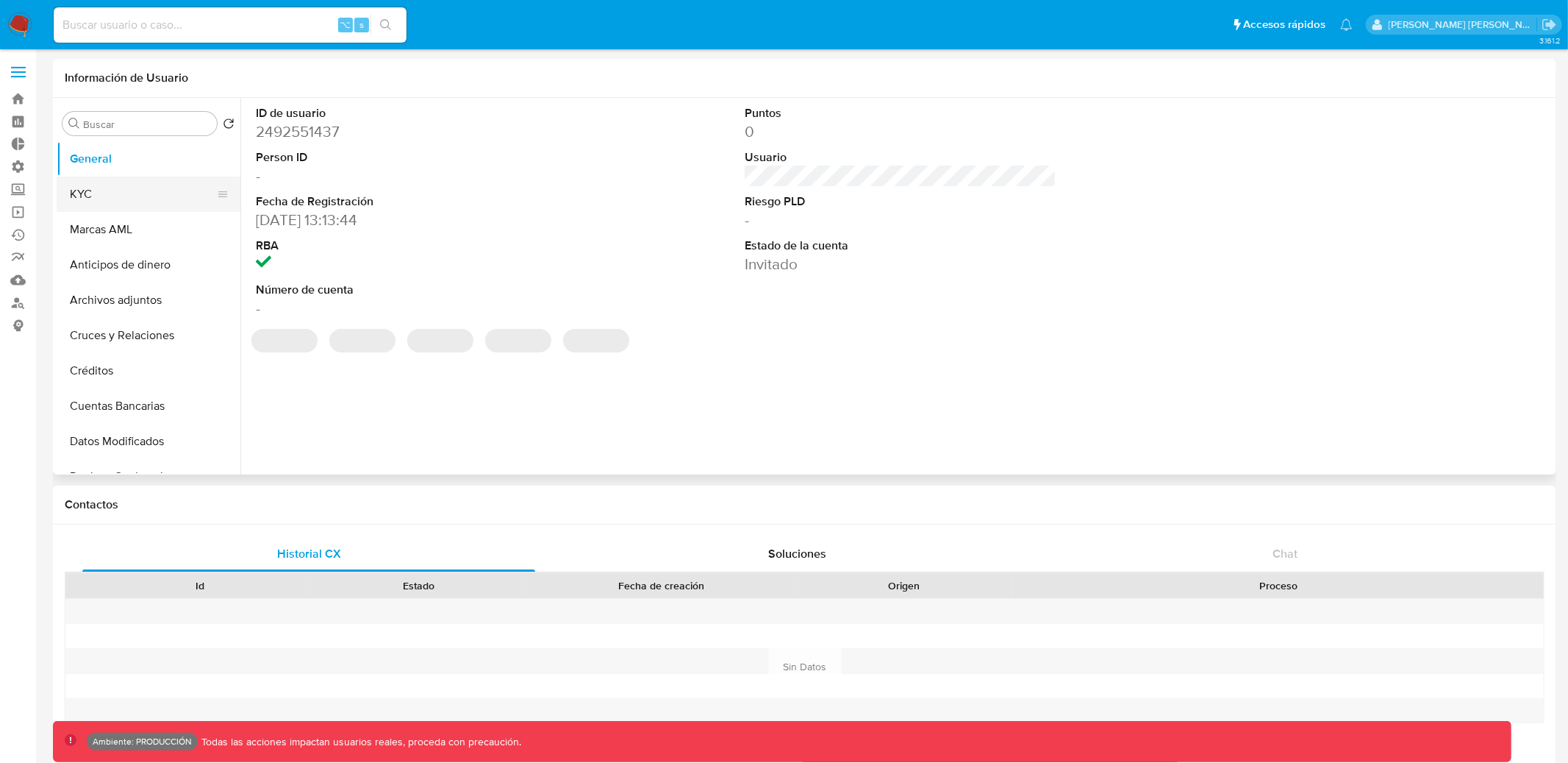
click at [153, 197] on button "KYC" at bounding box center [143, 194] width 172 height 35
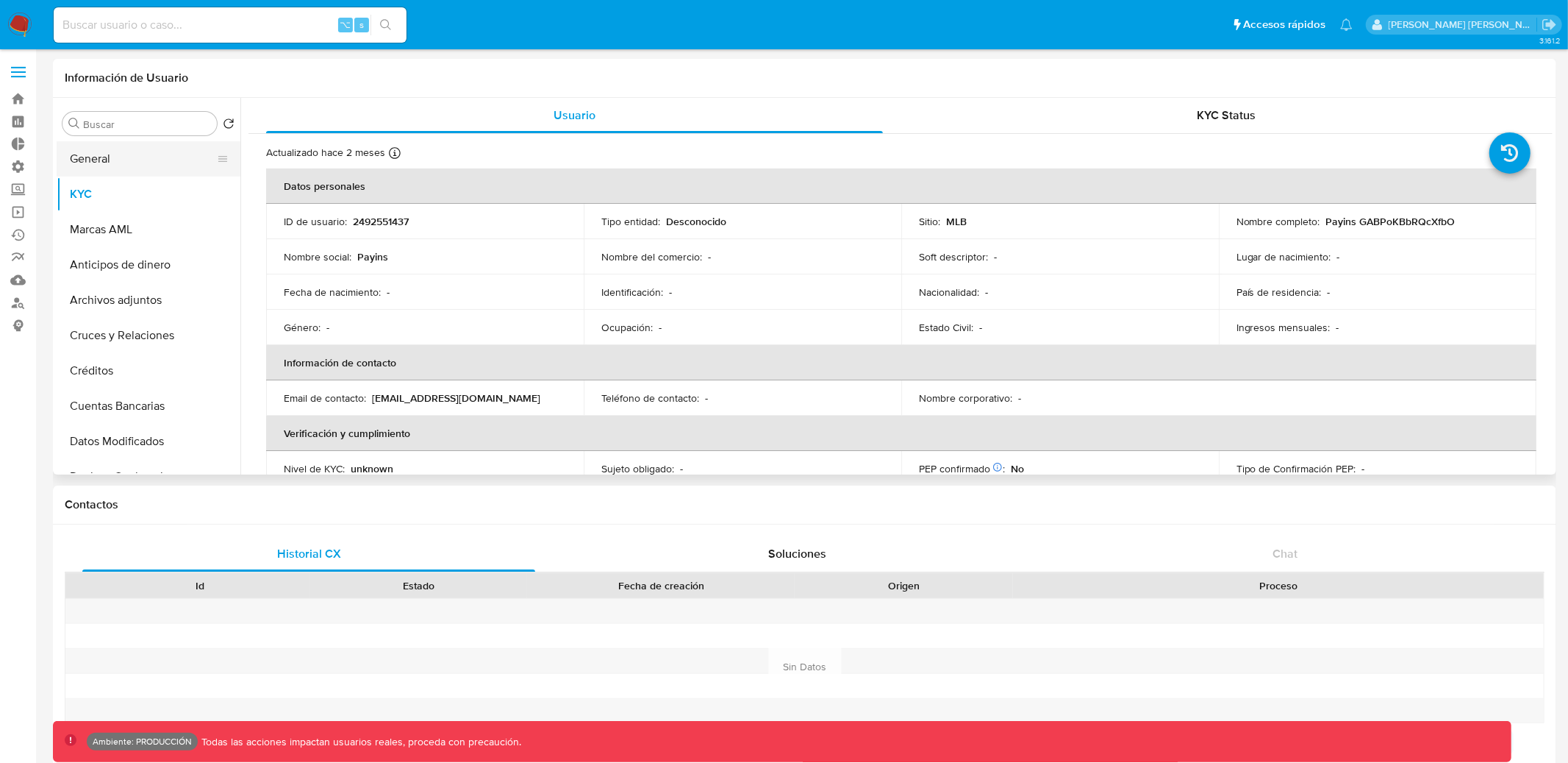
click at [120, 172] on button "General" at bounding box center [143, 159] width 172 height 35
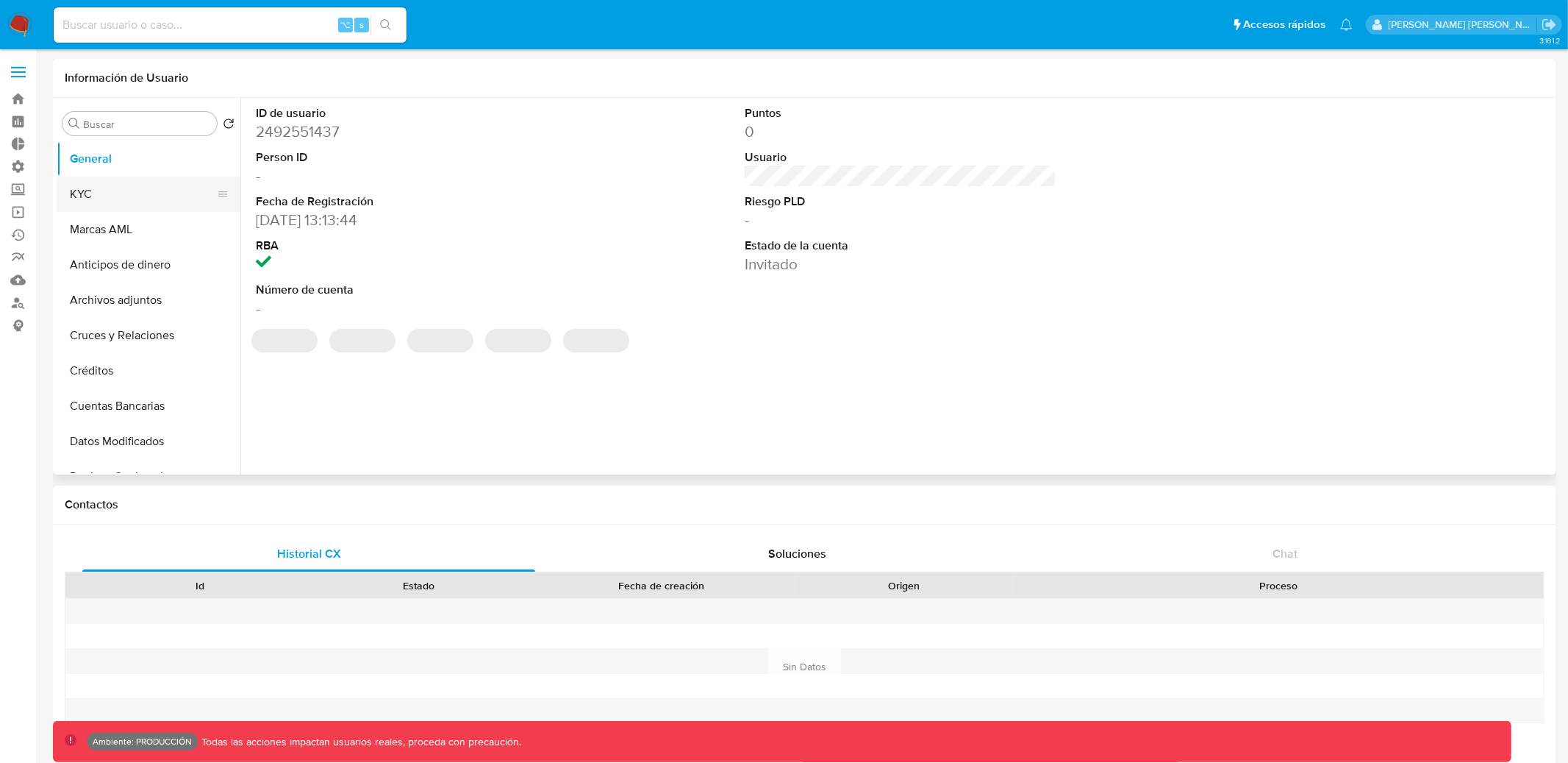
select select "10"
click at [174, 194] on button "KYC" at bounding box center [143, 194] width 172 height 35
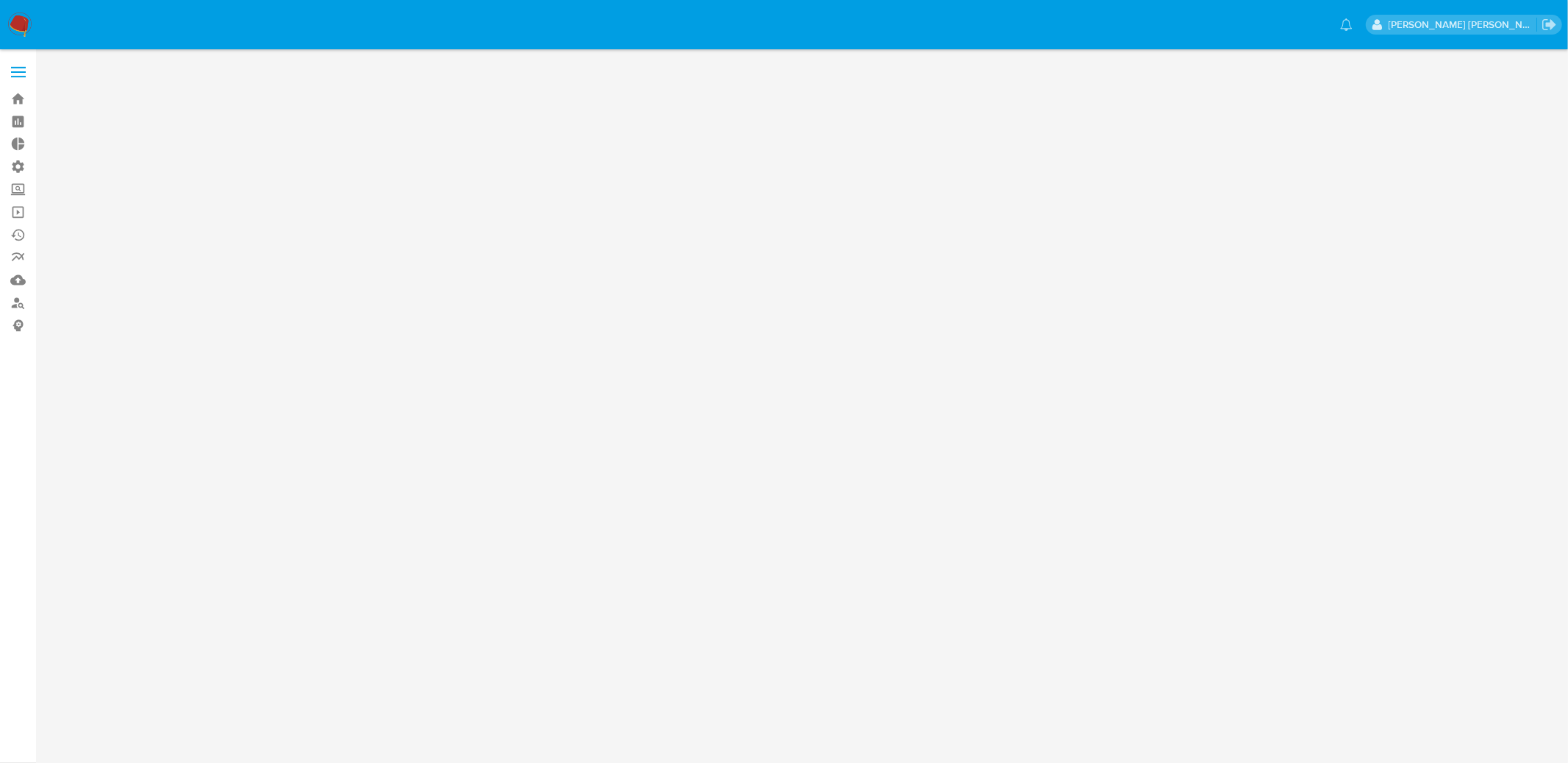
click at [5, 31] on nav "Pausado Ver notificaciones [PERSON_NAME] [PERSON_NAME]" at bounding box center [784, 25] width 1568 height 49
click at [12, 31] on img at bounding box center [20, 25] width 25 height 25
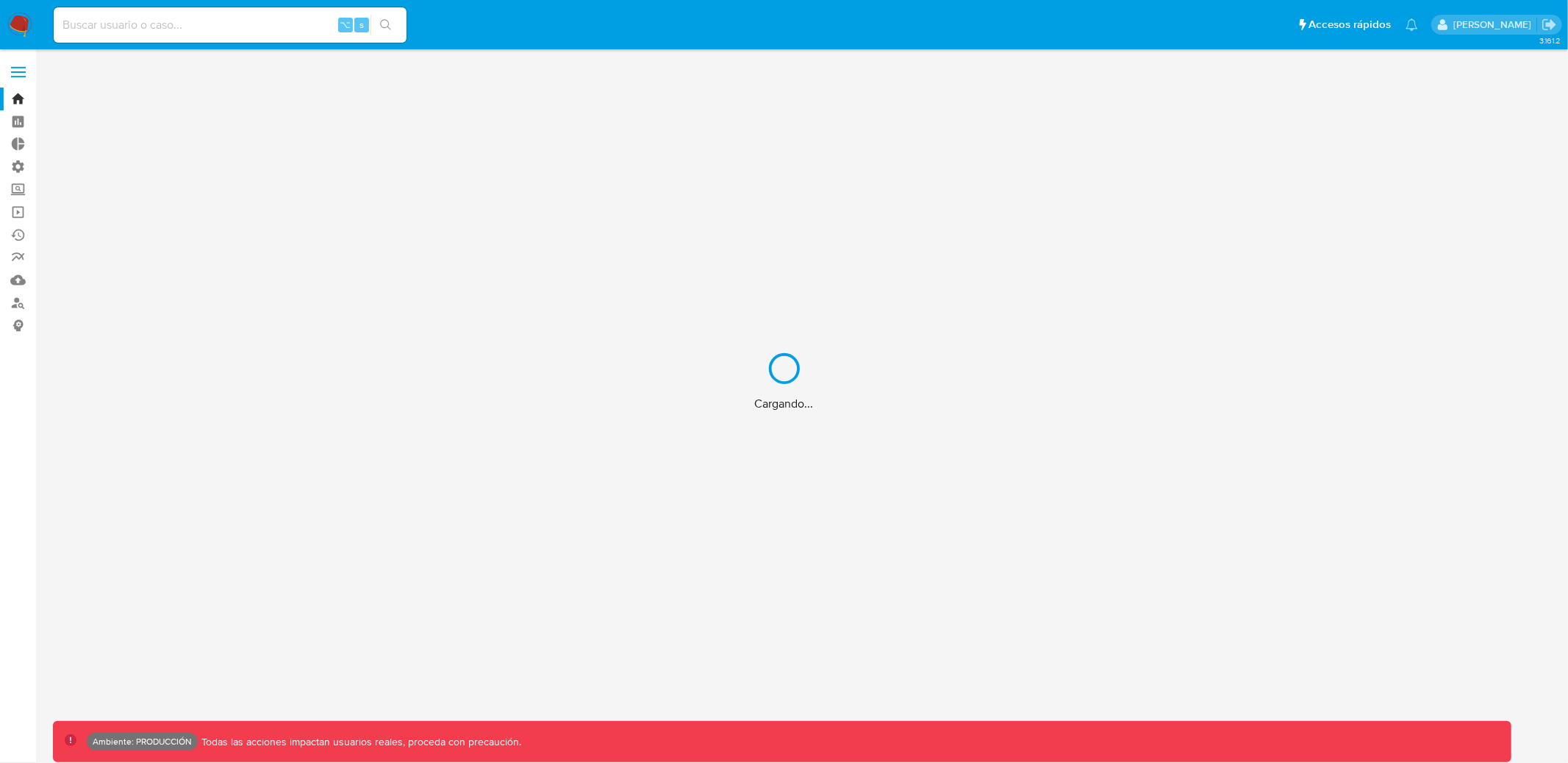
click at [248, 12] on div "Cargando..." at bounding box center [784, 381] width 1568 height 763
click at [233, 12] on div "Cargando..." at bounding box center [784, 381] width 1568 height 763
click at [218, 16] on div "Cargando..." at bounding box center [784, 381] width 1568 height 763
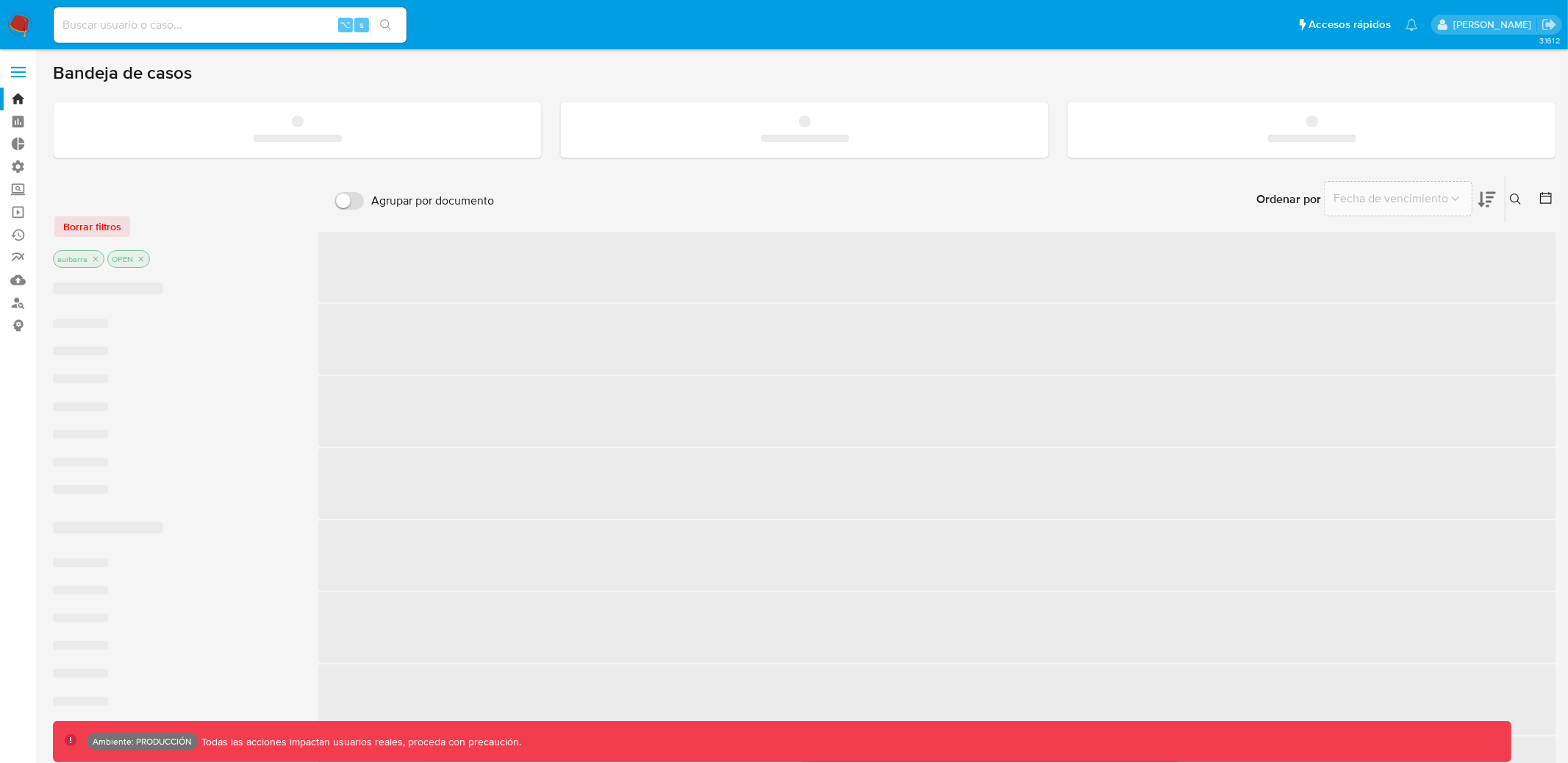
click at [160, 24] on input at bounding box center [230, 25] width 353 height 19
paste input "01K6F8A4QX8FKKBRT0RVEFW7MQ"
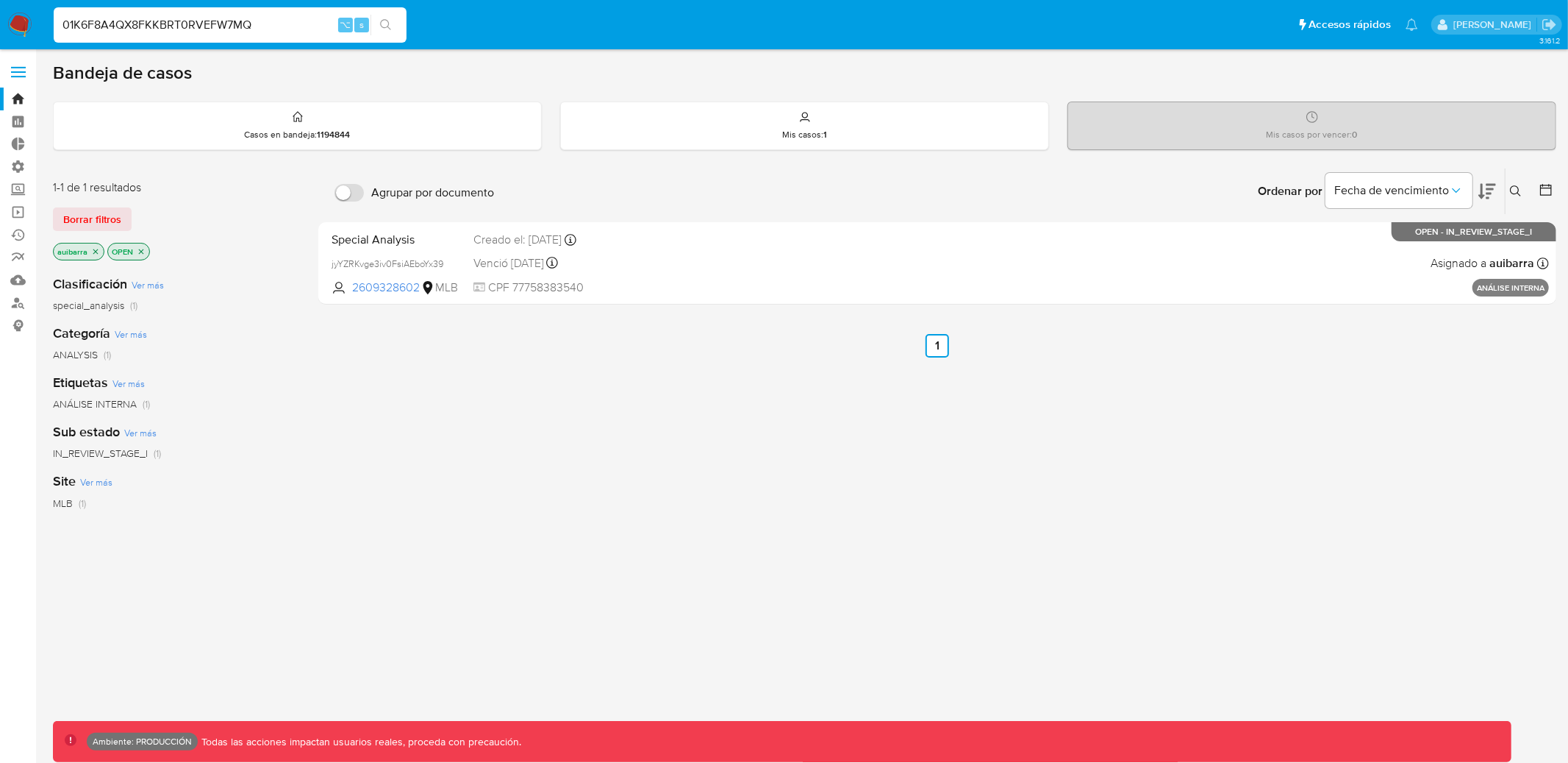
type input "01K6F8A4QX8FKKBRT0RVEFW7MQ"
